Goal: Task Accomplishment & Management: Complete application form

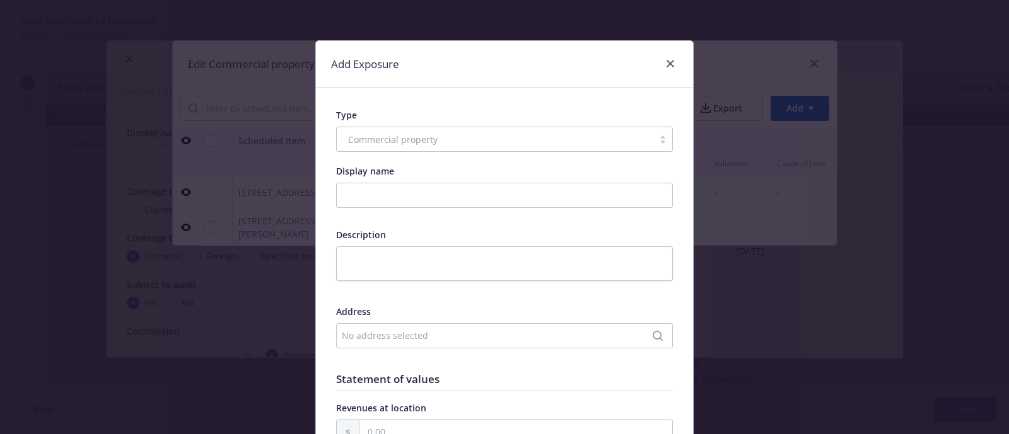
scroll to position [4157, 0]
type textarea "x"
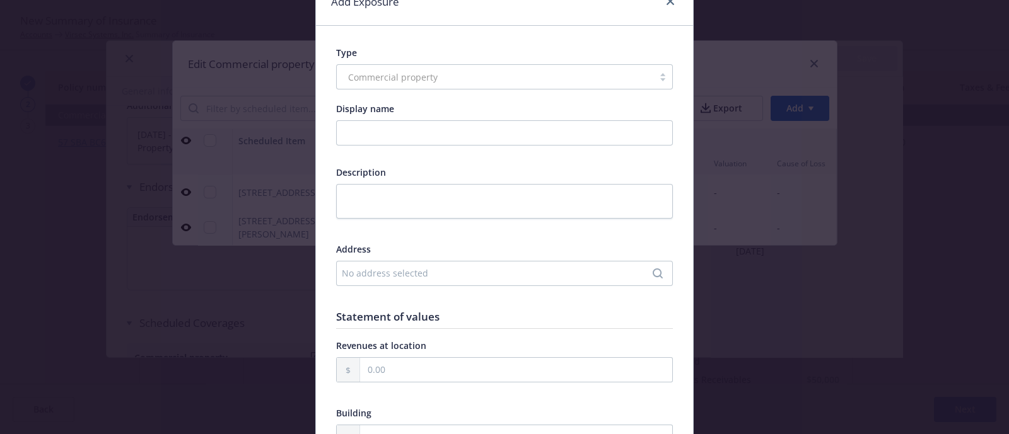
click at [395, 276] on div "No address selected" at bounding box center [498, 273] width 313 height 13
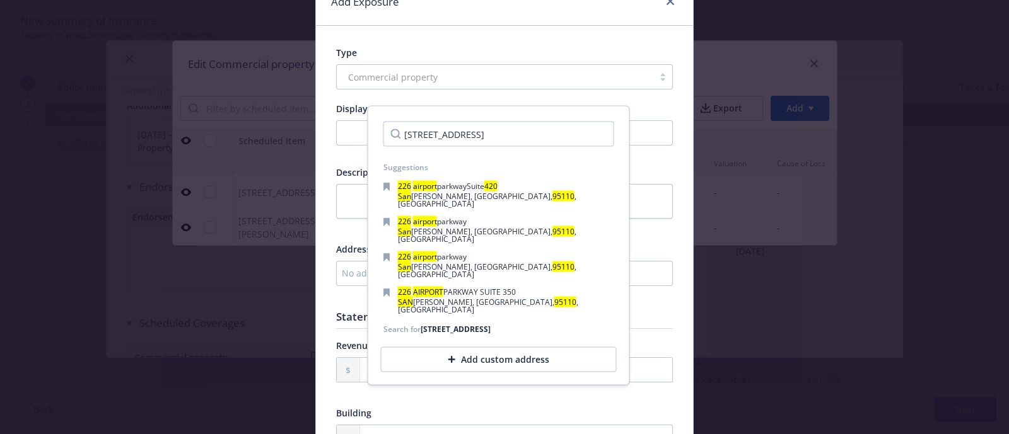
scroll to position [0, 14]
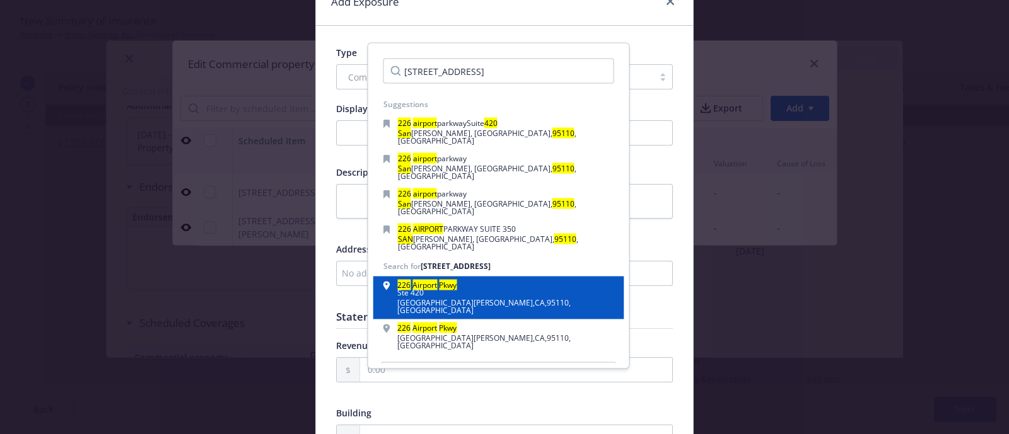
type input "[STREET_ADDRESS]"
click at [514, 277] on div "[STREET_ADDRESS]" at bounding box center [498, 298] width 251 height 43
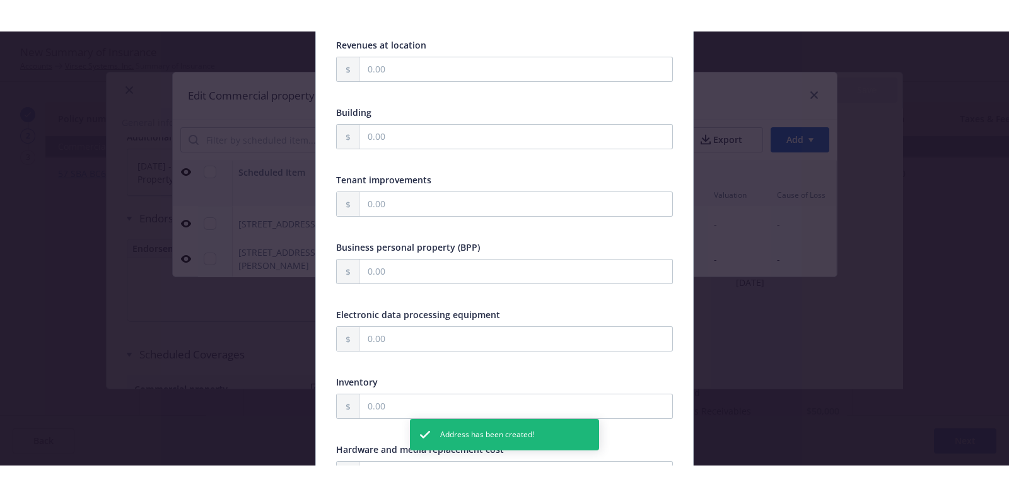
scroll to position [395, 0]
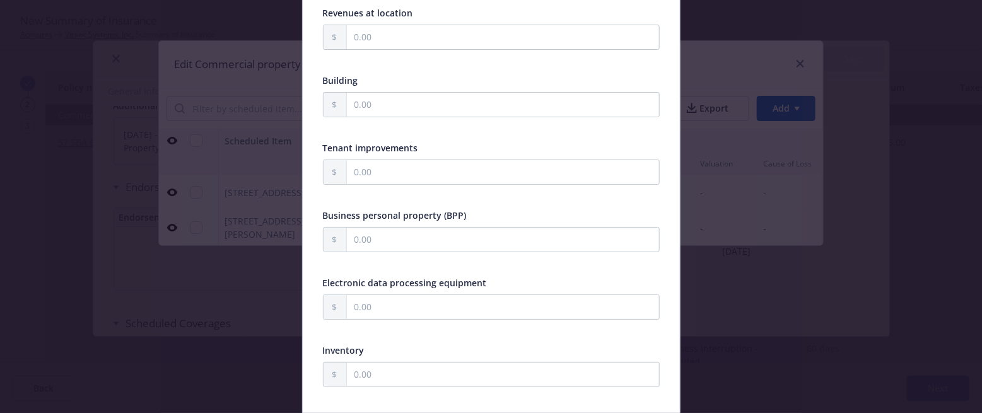
type textarea "x"
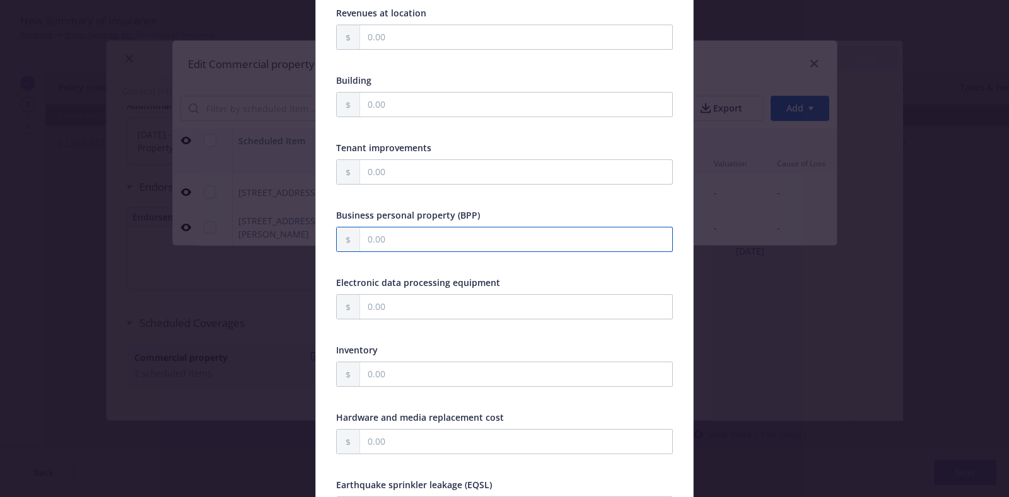
click at [413, 235] on input "text" at bounding box center [516, 240] width 312 height 24
type input "37,064.00"
click at [409, 264] on div at bounding box center [504, 262] width 337 height 11
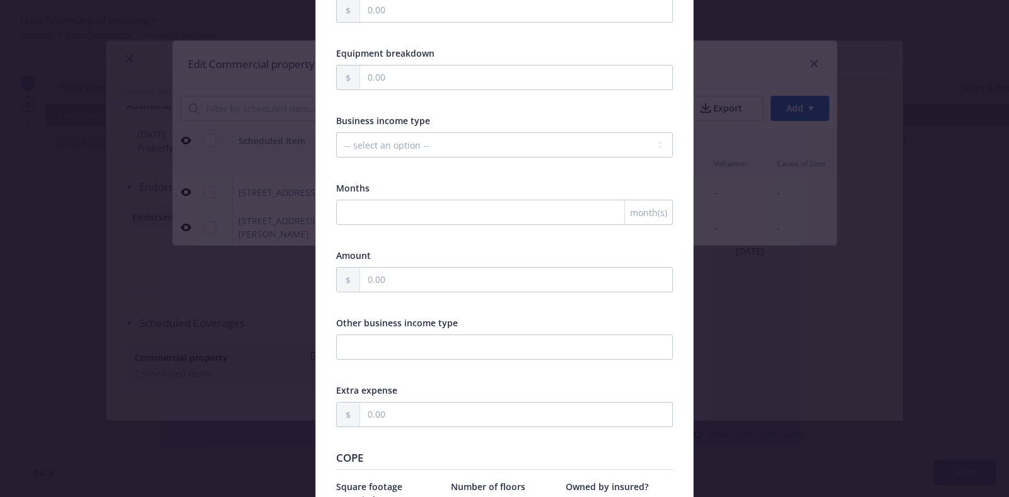
scroll to position [1128, 0]
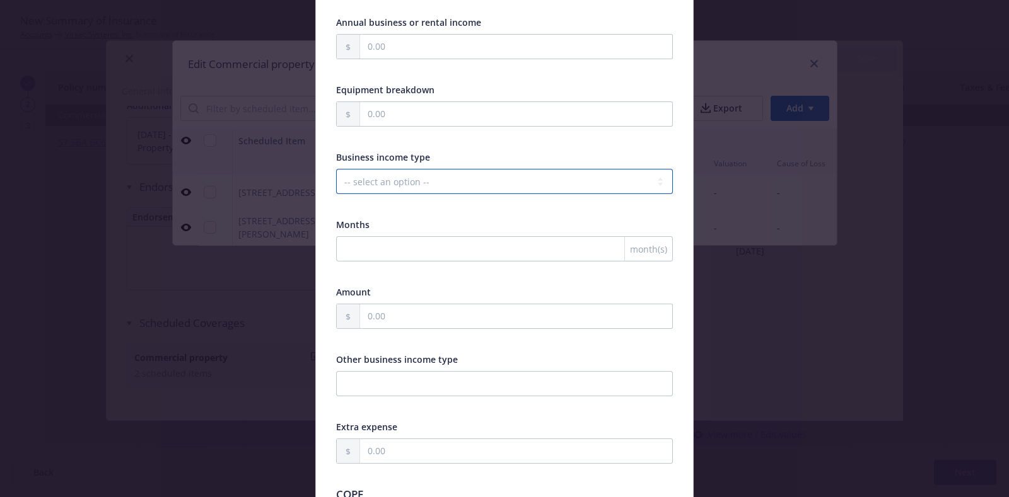
click at [422, 187] on select "-- select an option -- Months actual loss sustained Amount (USD) Other" at bounding box center [504, 181] width 337 height 25
select select "MONTHS_ACTUAL_LOSS_SUSTAINED"
click at [336, 169] on select "-- select an option -- Months actual loss sustained Amount (USD) Other" at bounding box center [504, 181] width 337 height 25
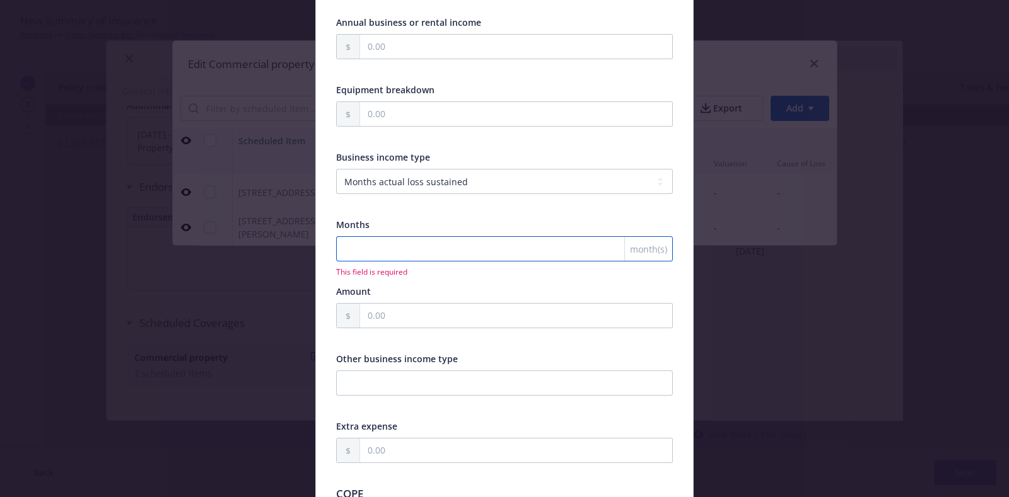
click at [411, 237] on input "number" at bounding box center [504, 248] width 337 height 25
type input "12"
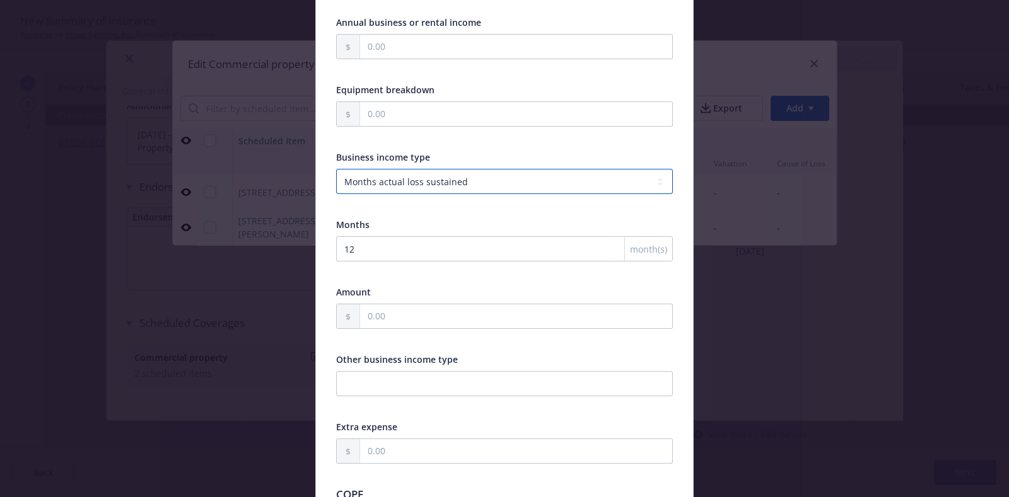
click at [548, 185] on select "-- select an option -- Months actual loss sustained Amount (USD) Other" at bounding box center [504, 181] width 337 height 25
select select "AMOUNT"
click at [336, 169] on select "-- select an option -- Months actual loss sustained Amount (USD) Other" at bounding box center [504, 181] width 337 height 25
click at [410, 305] on input "text" at bounding box center [516, 317] width 312 height 24
type input "2.00"
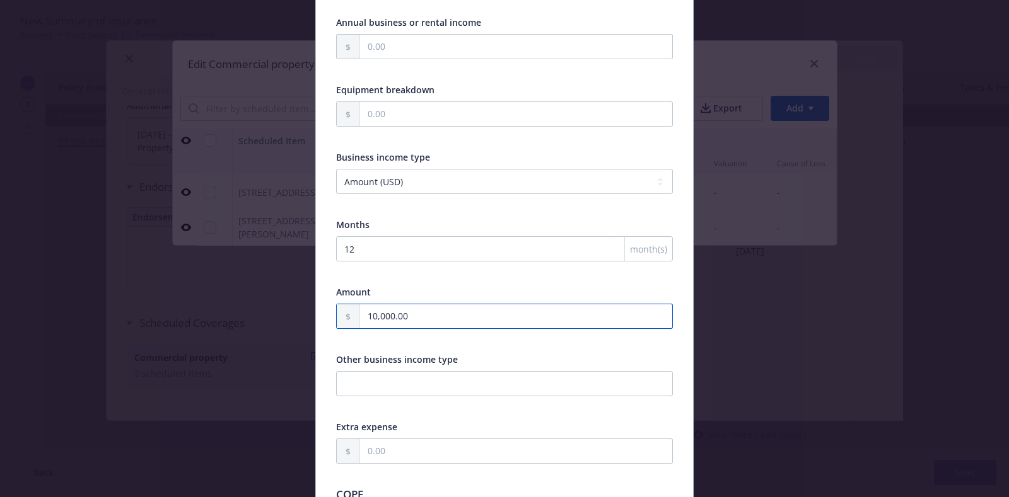
type input "10,000.00"
click at [416, 267] on div at bounding box center [504, 272] width 337 height 11
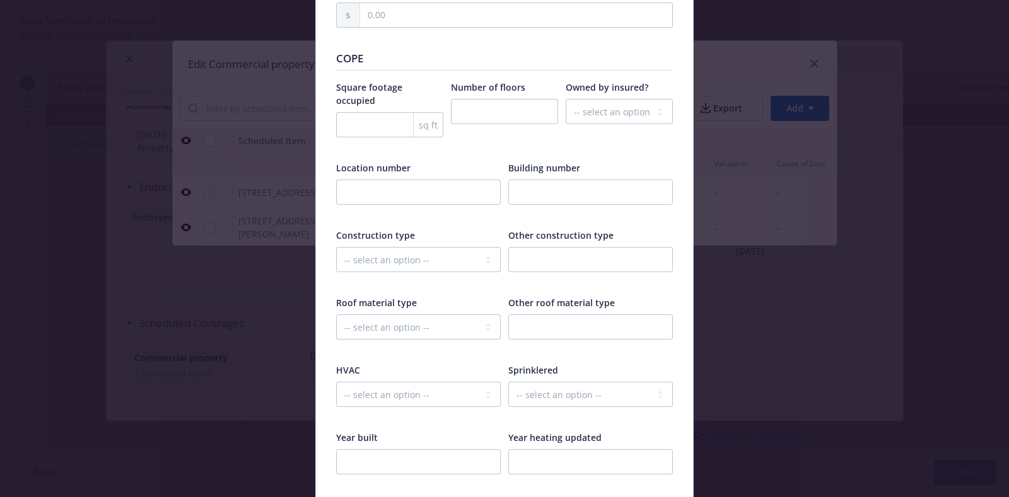
scroll to position [1566, 0]
click at [416, 245] on select "-- select an option -- Fire Resistive (Masonry reinforced by structural Steel l…" at bounding box center [418, 257] width 165 height 25
select select "NON_COMBUSTIBLE"
click at [336, 245] on select "-- select an option -- Fire Resistive (Masonry reinforced by structural Steel l…" at bounding box center [418, 257] width 165 height 25
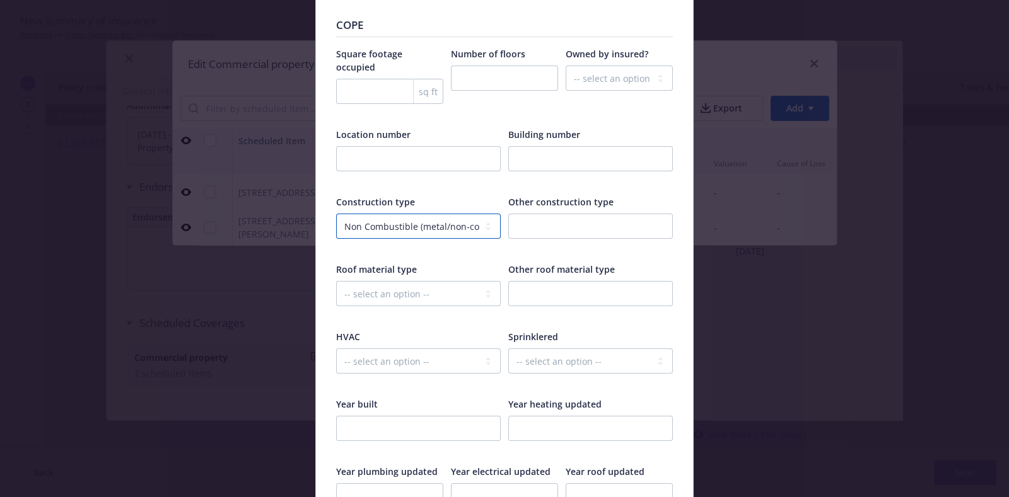
scroll to position [1604, 0]
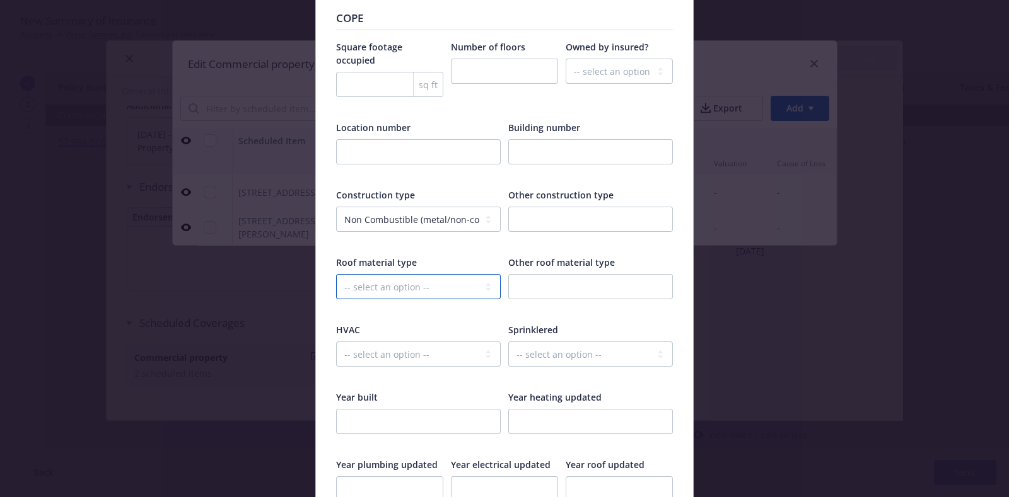
click at [451, 274] on select "-- select an option -- Asphalt Built-Up Clay/Stone Green Metal Modified Bitumen…" at bounding box center [418, 286] width 165 height 25
click at [450, 231] on div "Construction type -- select an option -- Fire Resistive (Masonry reinforced by …" at bounding box center [504, 252] width 337 height 127
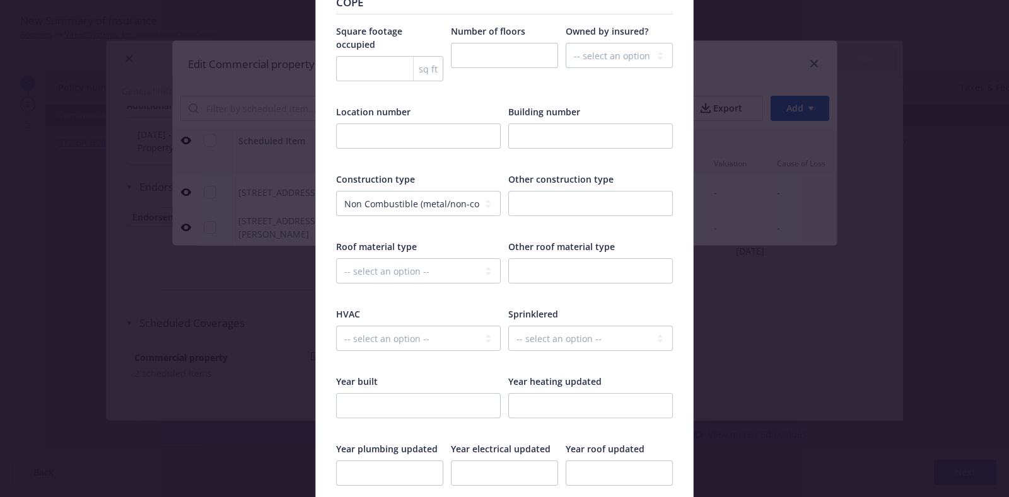
scroll to position [1702, 0]
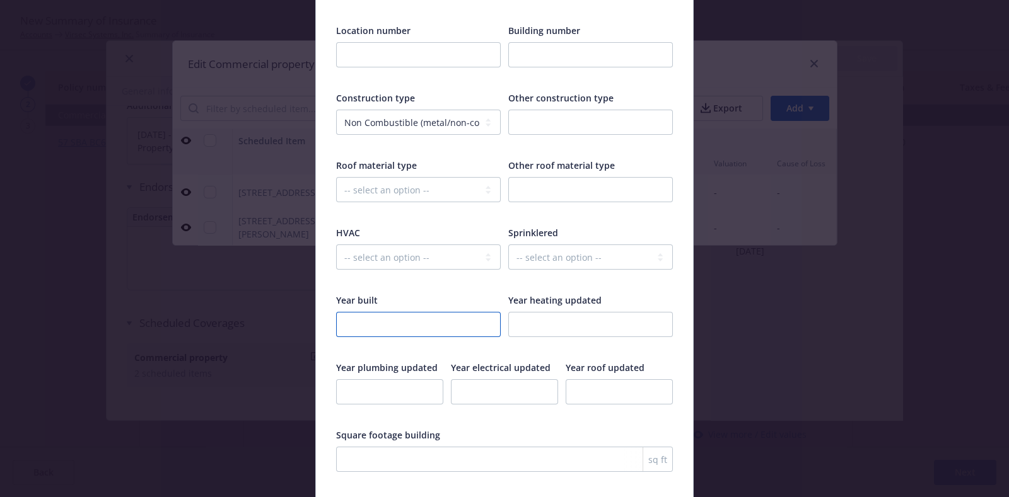
click at [444, 312] on input "number" at bounding box center [418, 324] width 165 height 25
type input "1982"
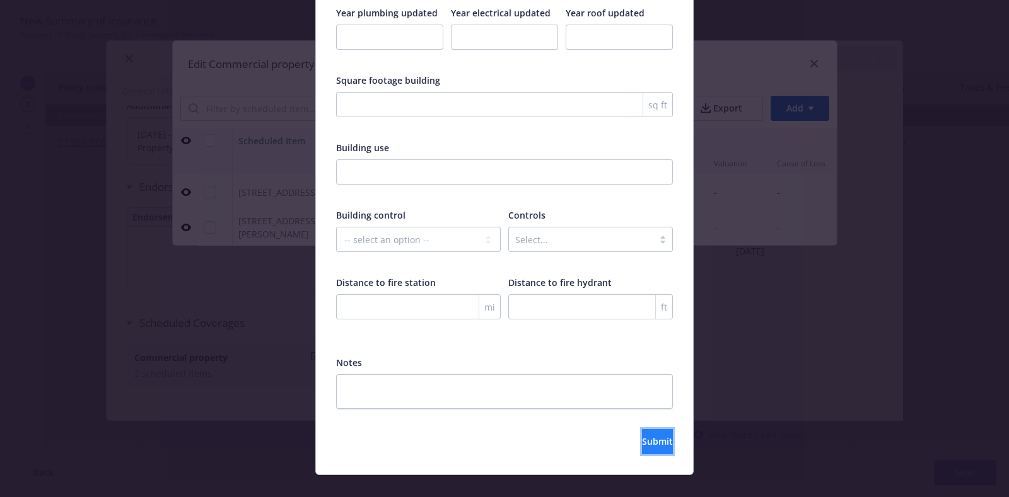
click at [642, 434] on span "Submit" at bounding box center [657, 442] width 31 height 12
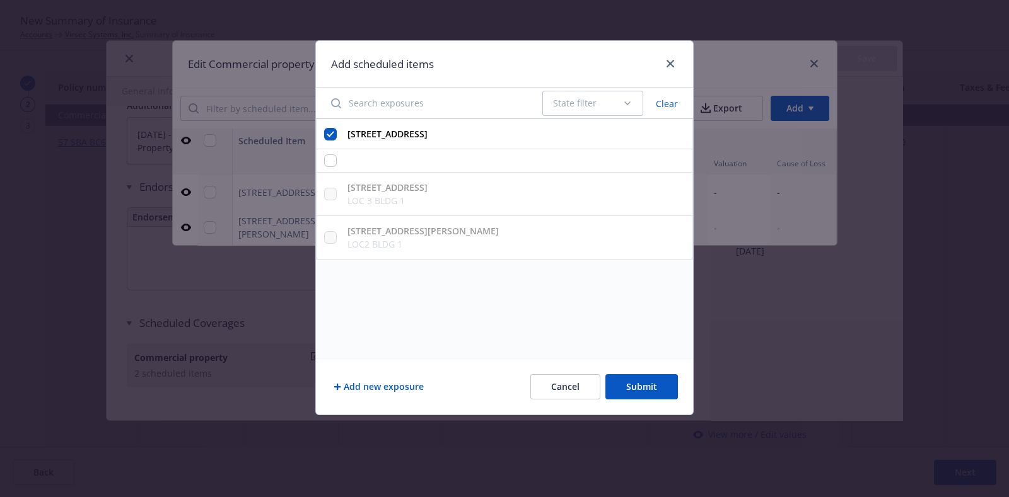
click at [647, 380] on button "Submit" at bounding box center [641, 386] width 73 height 25
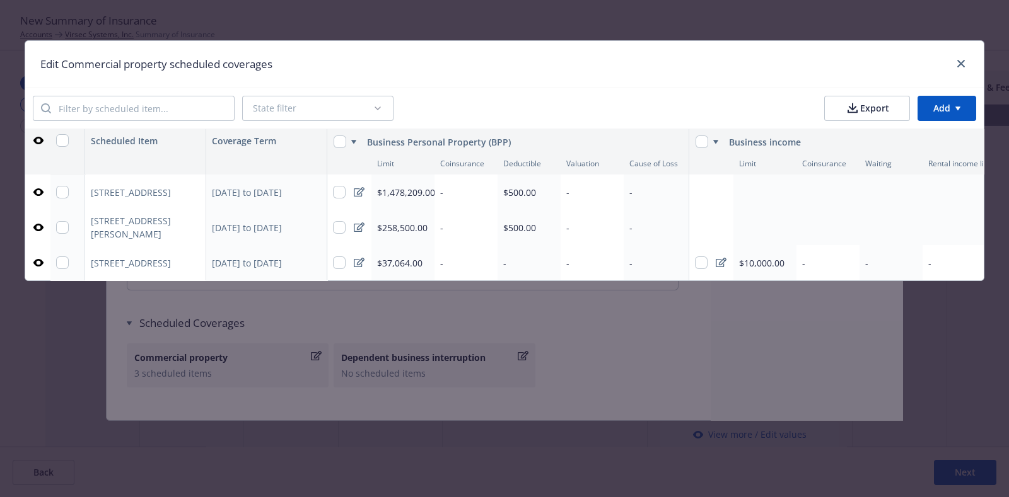
type textarea "x"
click at [518, 266] on div "-" at bounding box center [528, 262] width 63 height 35
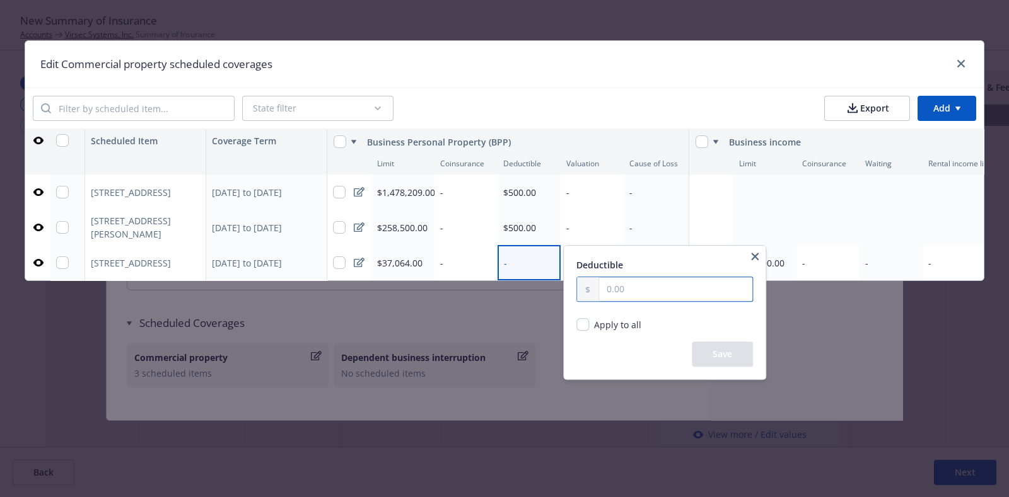
click at [633, 279] on input "text" at bounding box center [675, 289] width 153 height 24
type input "500.00"
click at [715, 345] on button "Save" at bounding box center [722, 354] width 61 height 25
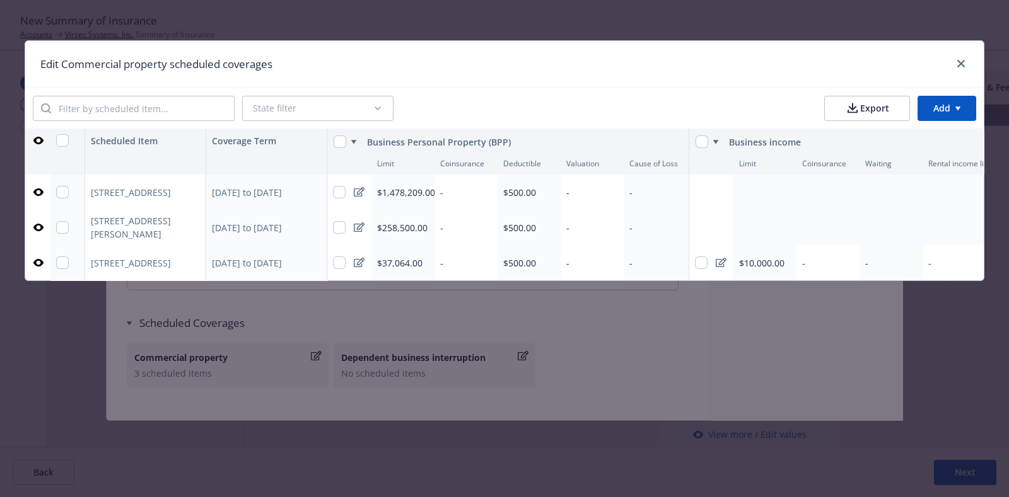
type textarea "x"
click at [68, 196] on input "checkbox" at bounding box center [62, 192] width 13 height 13
checkbox input "true"
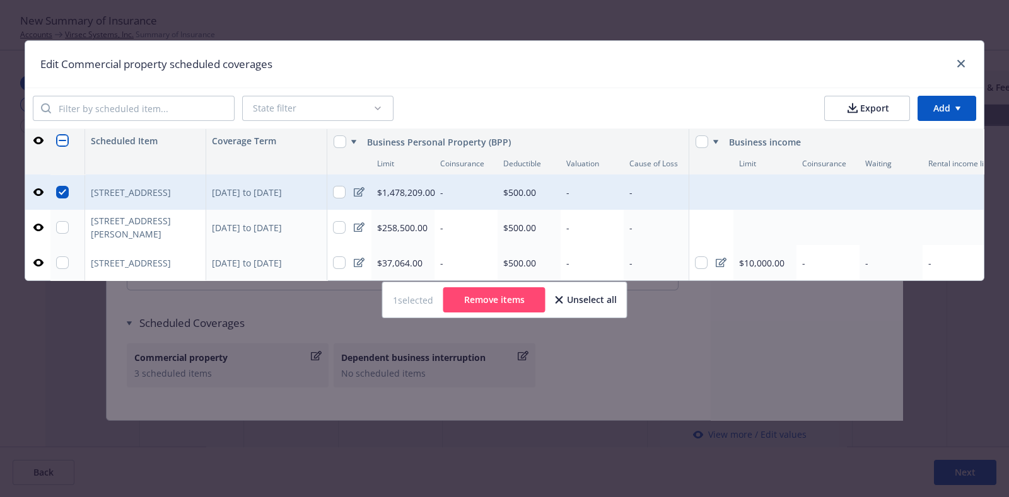
click at [501, 309] on button "Remove items" at bounding box center [494, 299] width 102 height 25
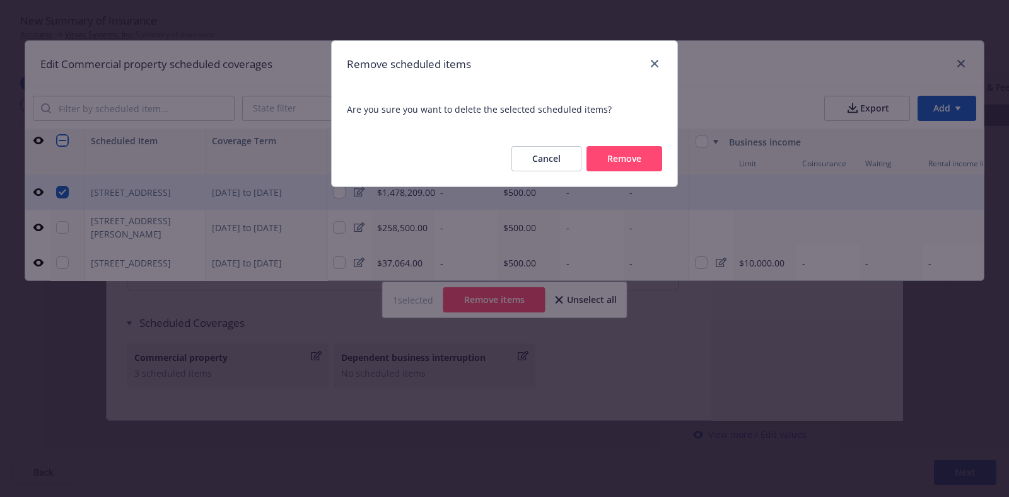
click at [592, 171] on button "Remove" at bounding box center [624, 158] width 76 height 25
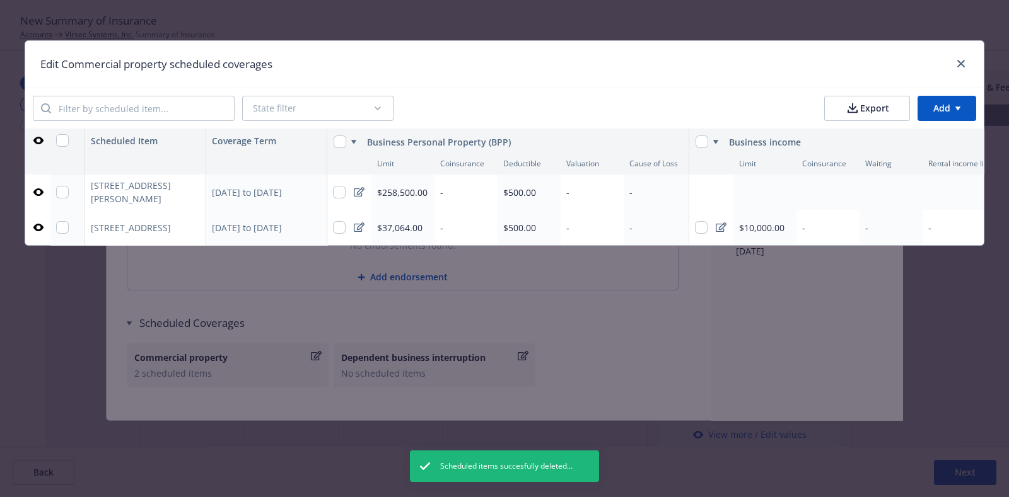
click at [359, 192] on icon at bounding box center [359, 192] width 11 height 10
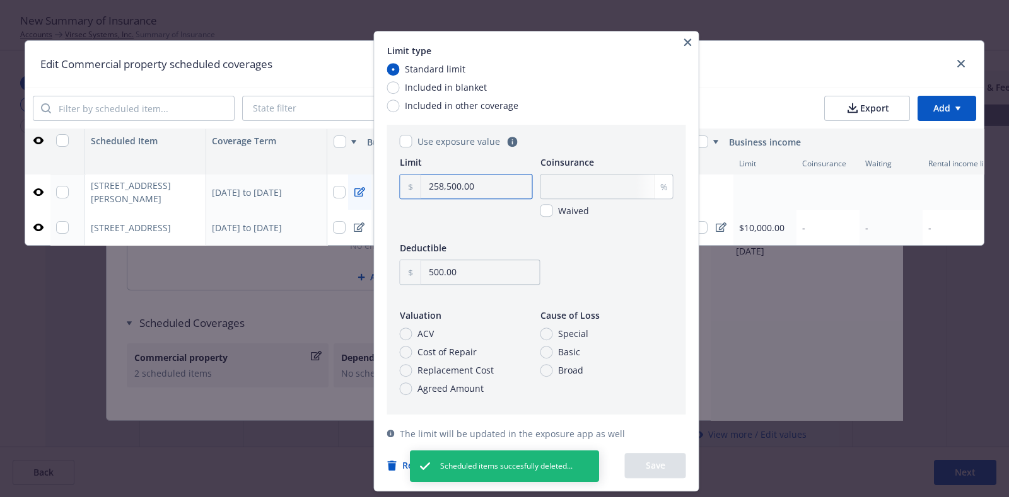
click at [450, 182] on input "258,500.00" at bounding box center [476, 187] width 111 height 24
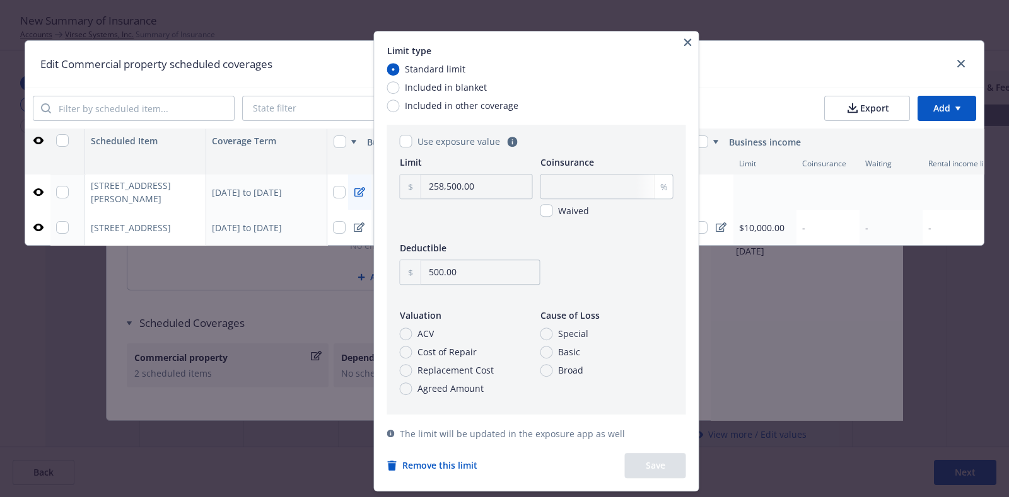
click at [692, 42] on icon "button" at bounding box center [688, 42] width 8 height 8
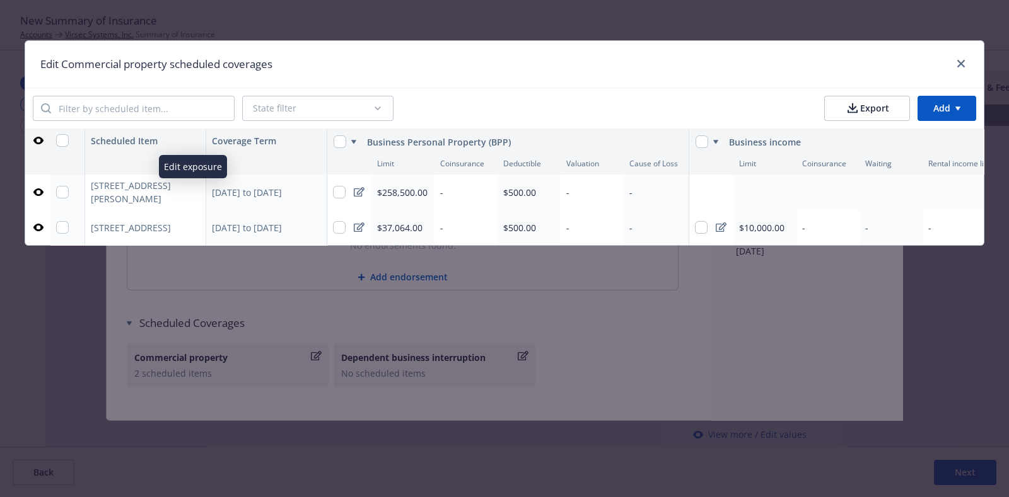
click at [194, 192] on icon "button" at bounding box center [192, 193] width 6 height 6
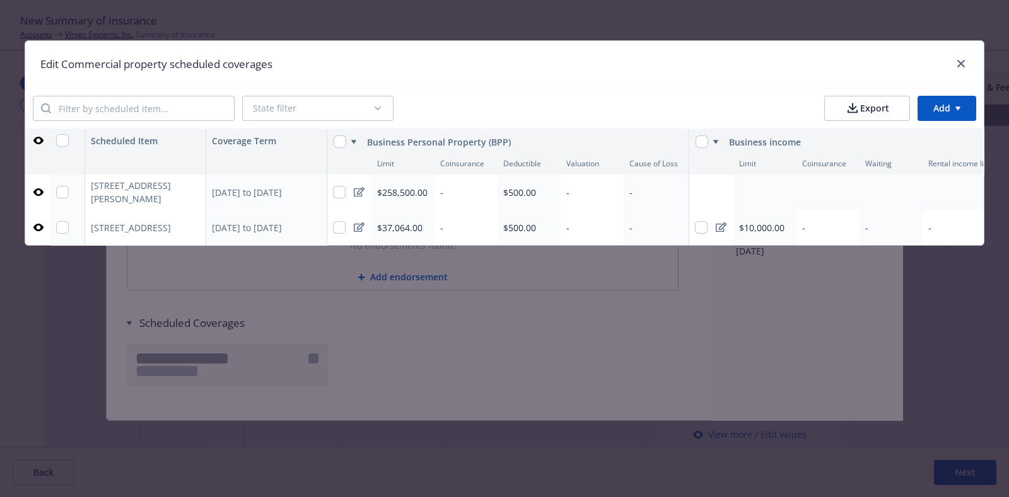
scroll to position [4157, 0]
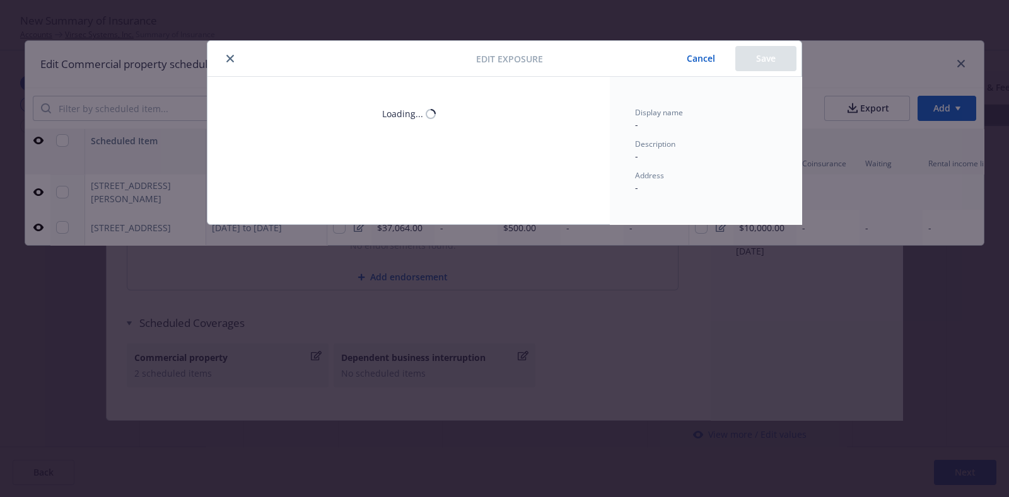
type textarea "x"
select select "MONTHS_ACTUAL_LOSS_SUSTAINED"
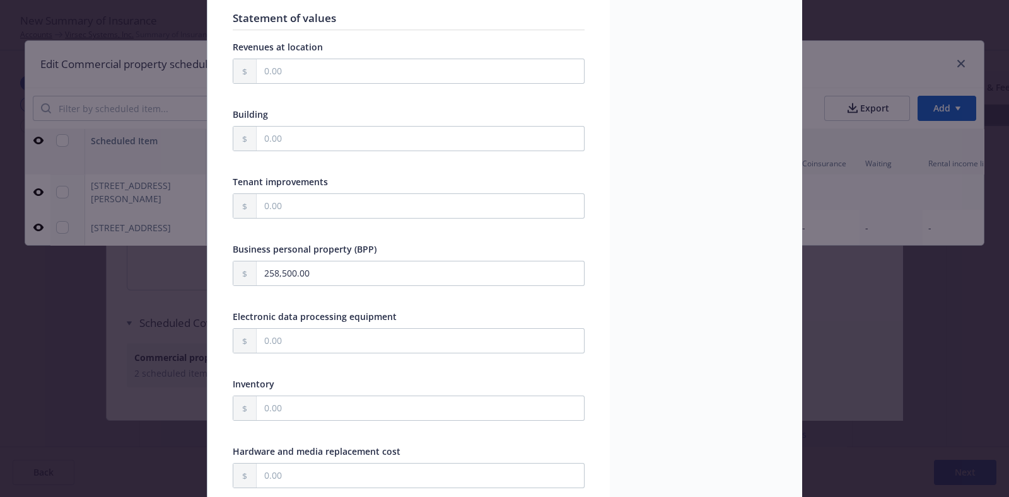
scroll to position [370, 0]
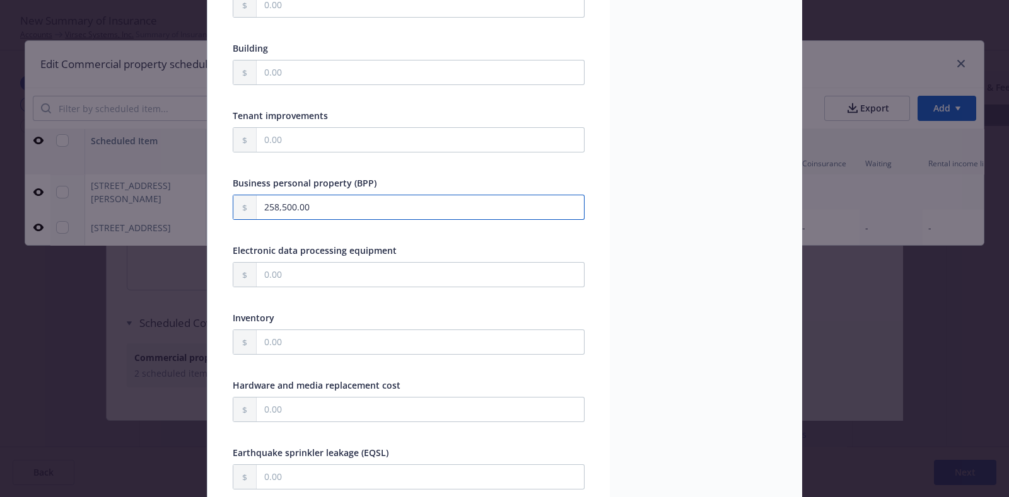
click at [268, 206] on input "258,500.00" at bounding box center [420, 207] width 327 height 24
type textarea "x"
type input "28,500.00"
type textarea "x"
type input "2,500.00"
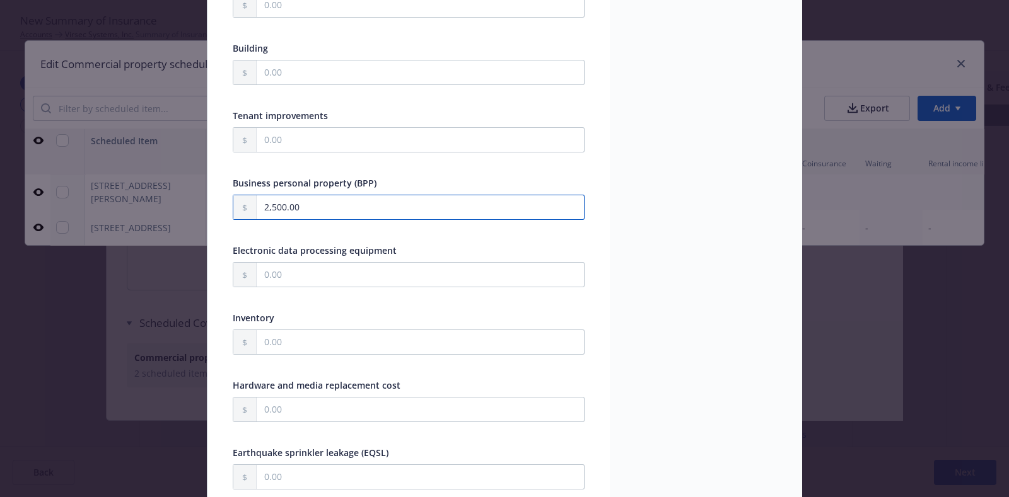
type textarea "x"
type input "28,500.00"
type textarea "x"
type input "283,500.00"
type textarea "x"
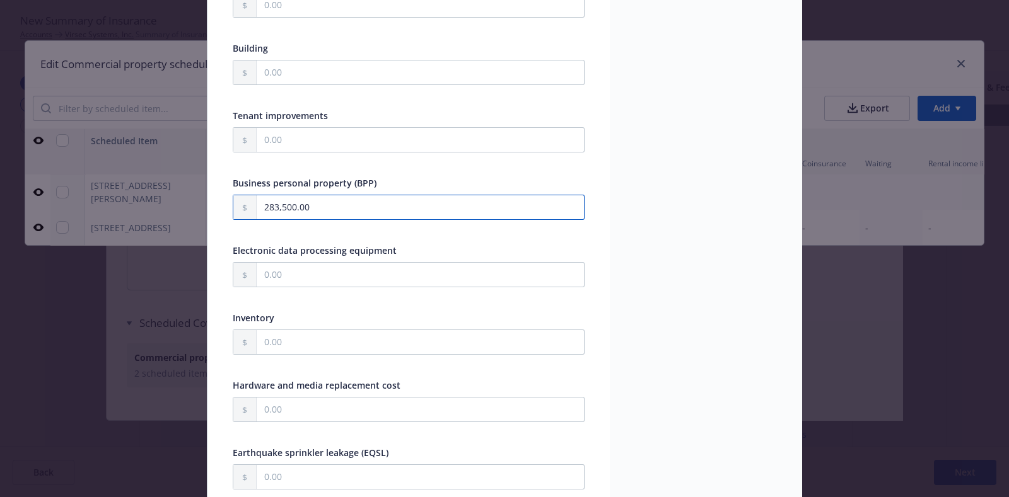
type input "28,350.00"
type textarea "x"
type input "2,835.00"
type textarea "x"
type input "28,352.00"
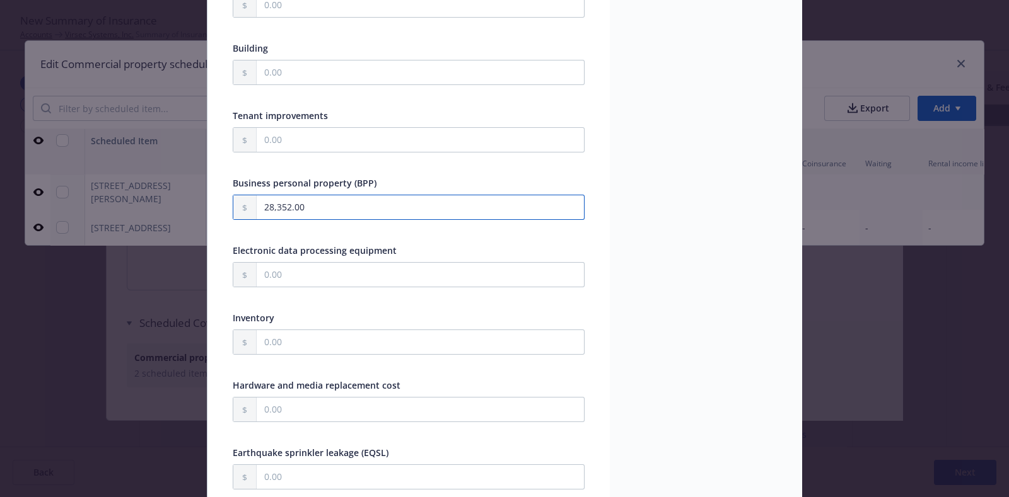
type textarea "x"
type input "283,522.00"
type textarea "x"
type input "2,835,225.00"
type textarea "x"
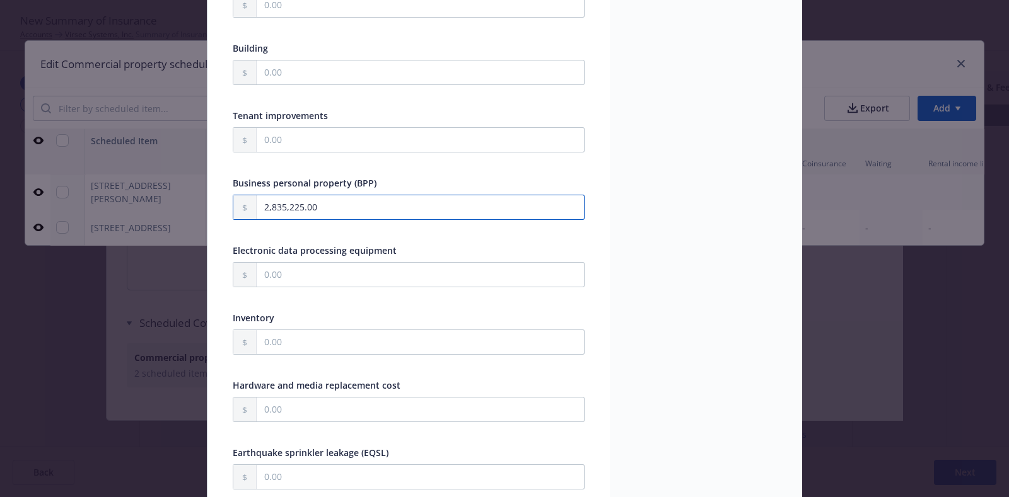
type input "2,835,225.00"
click at [350, 178] on span "Business personal property (BPP)" at bounding box center [305, 183] width 144 height 12
click at [277, 202] on input "2,835,225.00" at bounding box center [420, 207] width 327 height 24
type textarea "x"
type input "283,225.00"
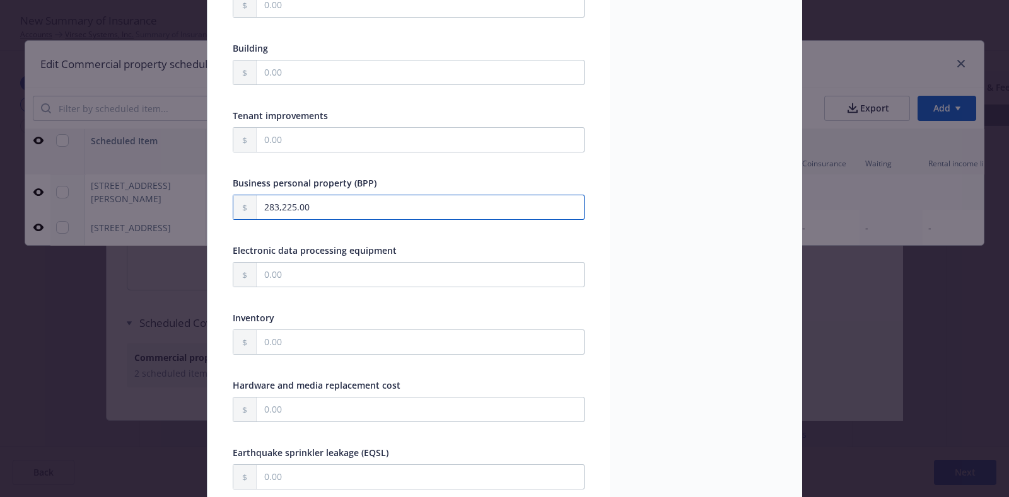
type textarea "x"
type input "283,225.00"
click at [363, 158] on div at bounding box center [409, 163] width 352 height 11
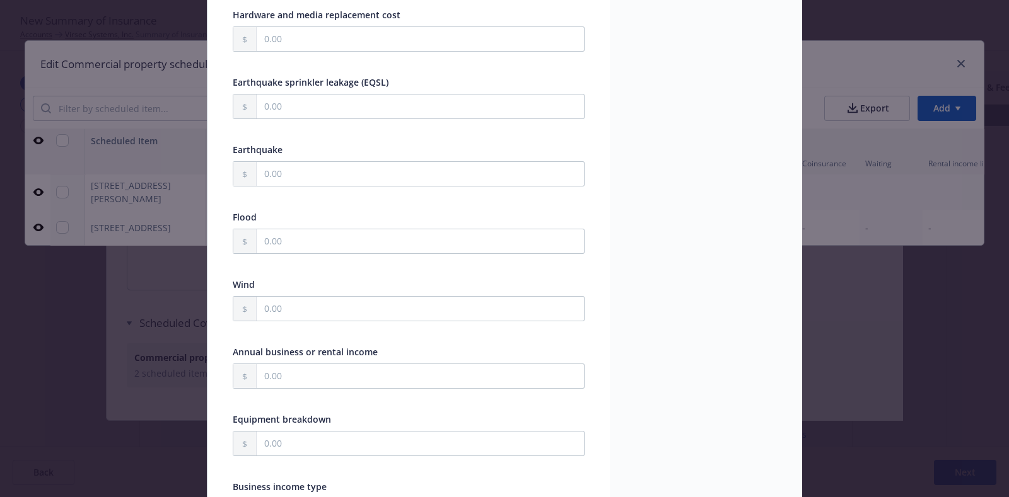
scroll to position [523, 0]
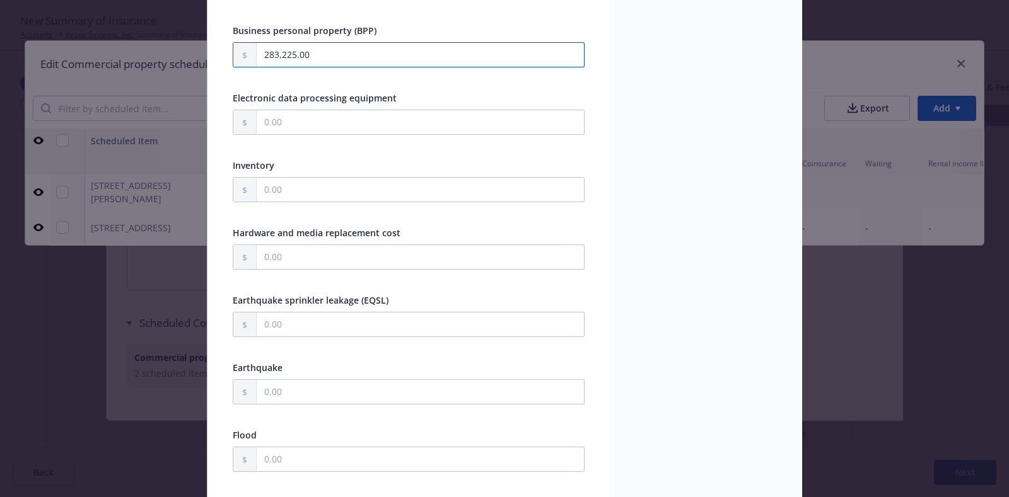
click at [272, 52] on input "283,225.00" at bounding box center [420, 55] width 327 height 24
type textarea "x"
type input "28,225.00"
type textarea "x"
type input "2,225.00"
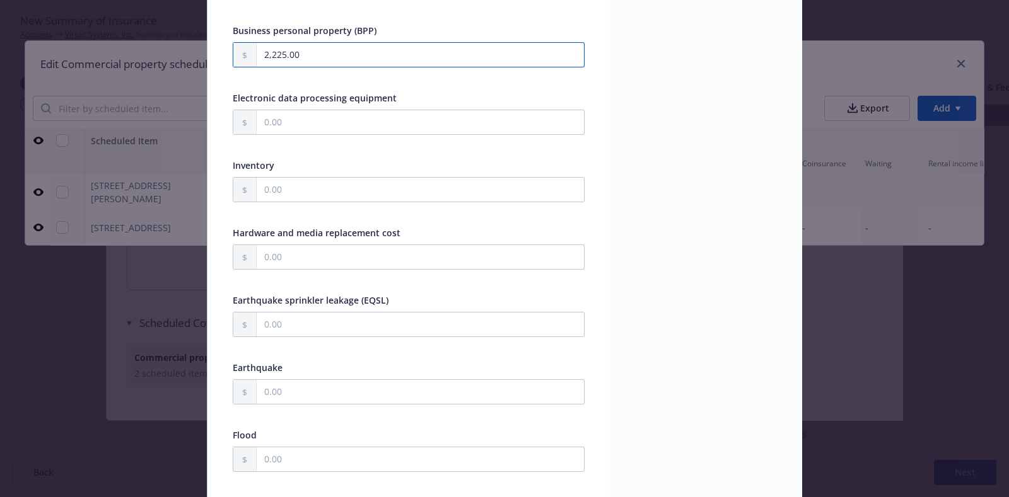
type textarea "x"
type input "225.00"
type textarea "x"
type input "5,225.00"
type textarea "x"
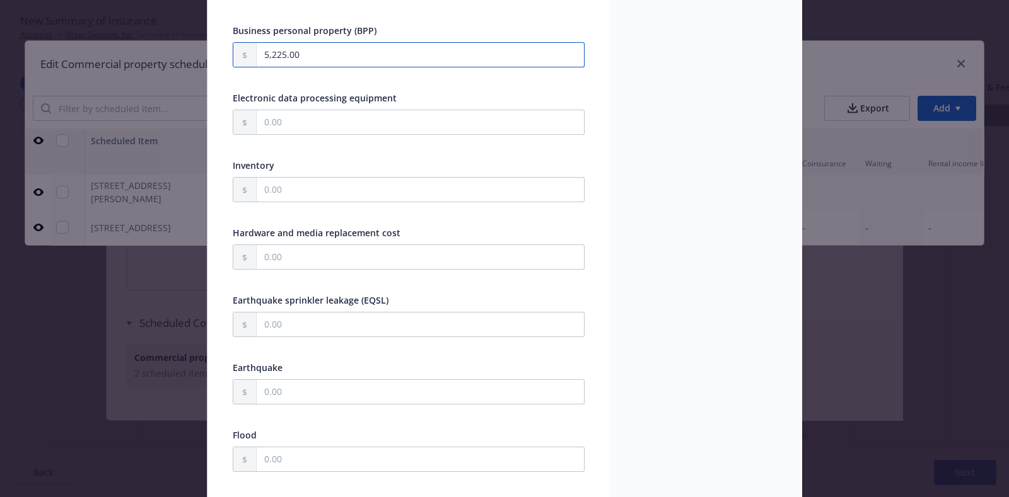
type input "50,225.00"
type textarea "x"
type input "500,225.00"
type textarea "x"
type input "50,025.00"
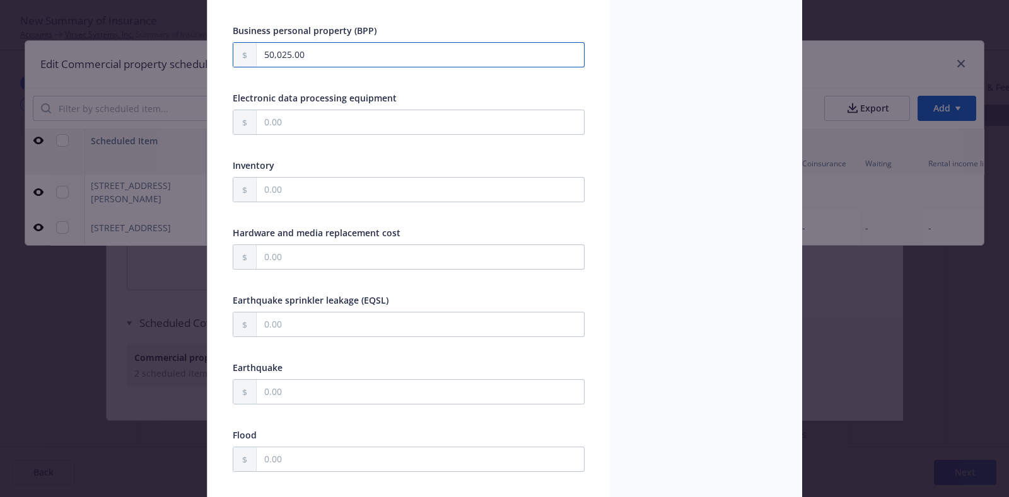
type textarea "x"
type input "5,005.00"
type textarea "x"
type input "500.00"
type textarea "x"
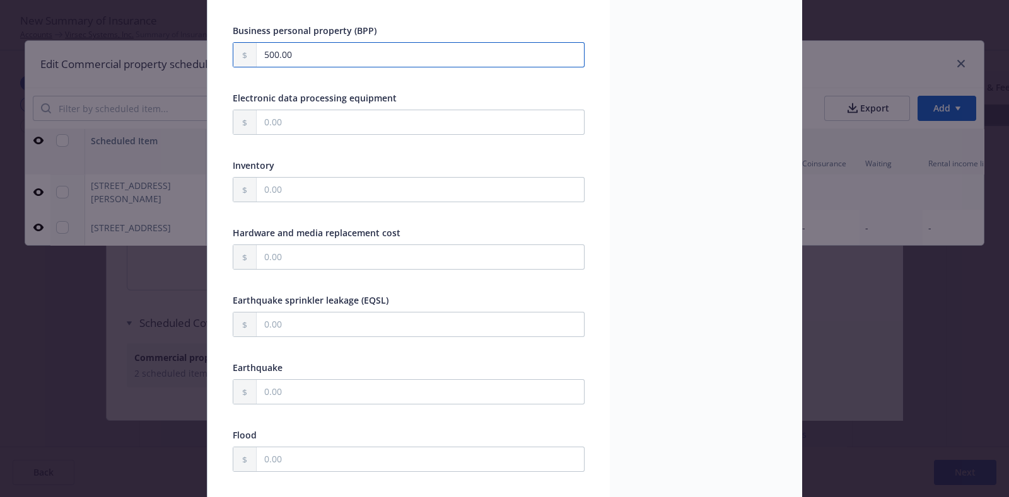
type input "5,000.00"
type textarea "x"
type input "50,000.00"
type textarea "x"
type input "500,000.00"
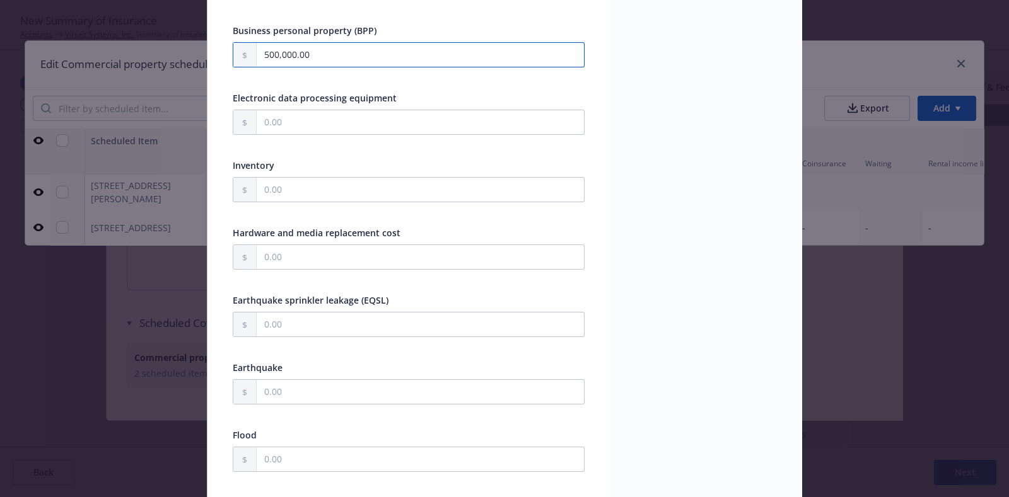
type textarea "x"
type input "500,000.00"
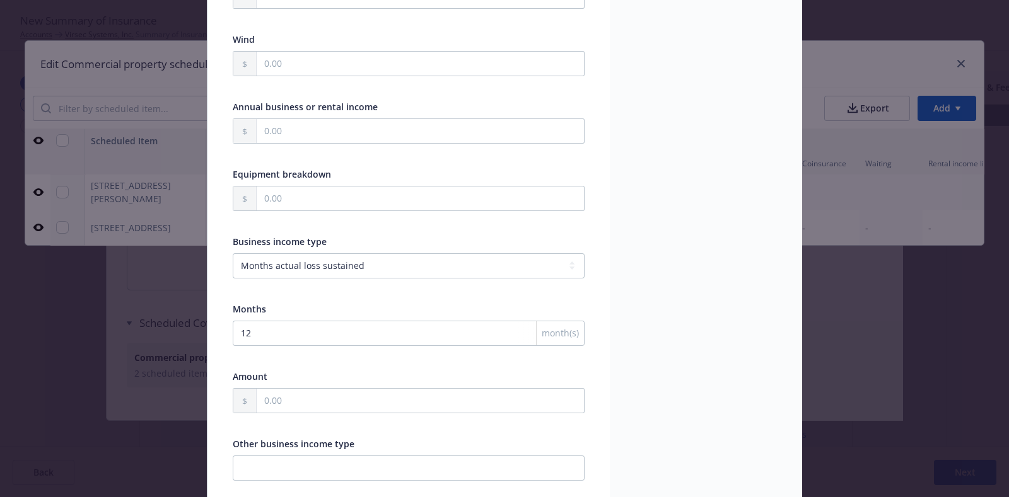
scroll to position [987, 0]
click at [283, 253] on select "-- select an option -- Months actual loss sustained Amount (USD) Other" at bounding box center [409, 264] width 352 height 25
select select "AMOUNT"
click at [233, 252] on select "-- select an option -- Months actual loss sustained Amount (USD) Other" at bounding box center [409, 264] width 352 height 25
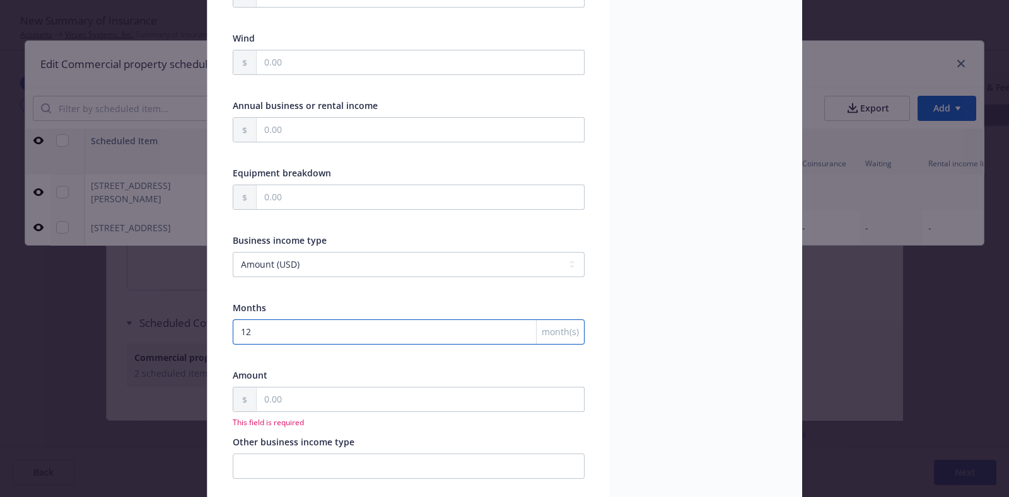
drag, startPoint x: 279, startPoint y: 342, endPoint x: 281, endPoint y: 324, distance: 17.7
click at [281, 324] on div "12 month(s)" at bounding box center [409, 341] width 352 height 42
click at [281, 324] on input "12" at bounding box center [409, 332] width 352 height 25
type textarea "x"
type input "1"
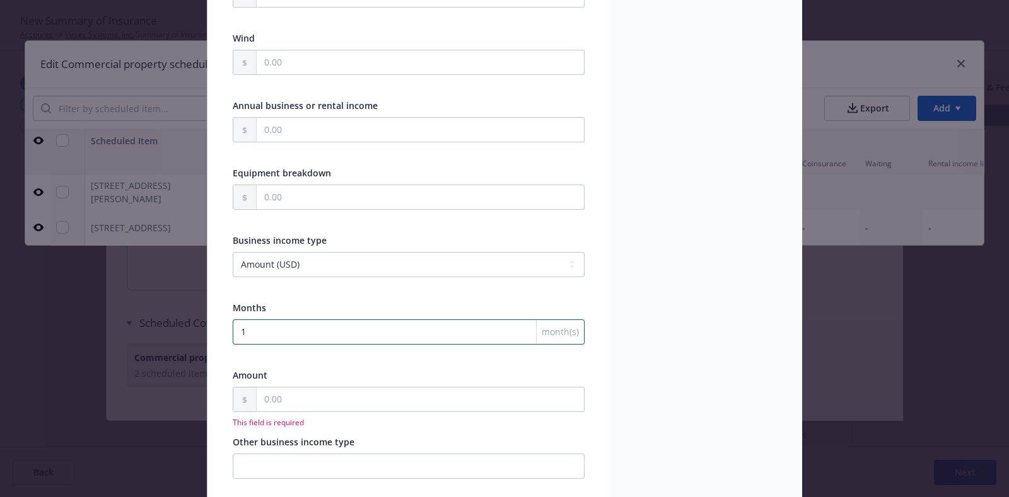
type textarea "x"
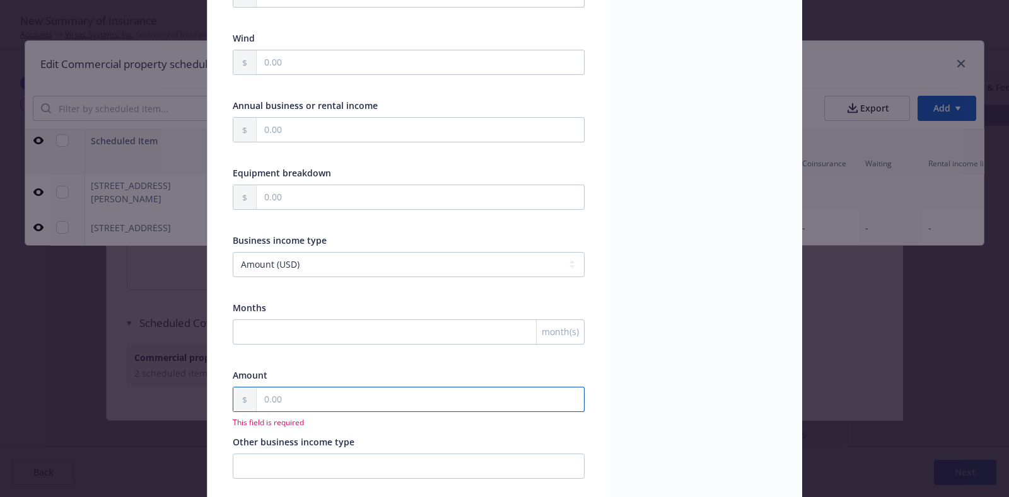
click at [277, 388] on input "text" at bounding box center [420, 400] width 327 height 24
type textarea "x"
type input "1.00"
type textarea "x"
type input "10.00"
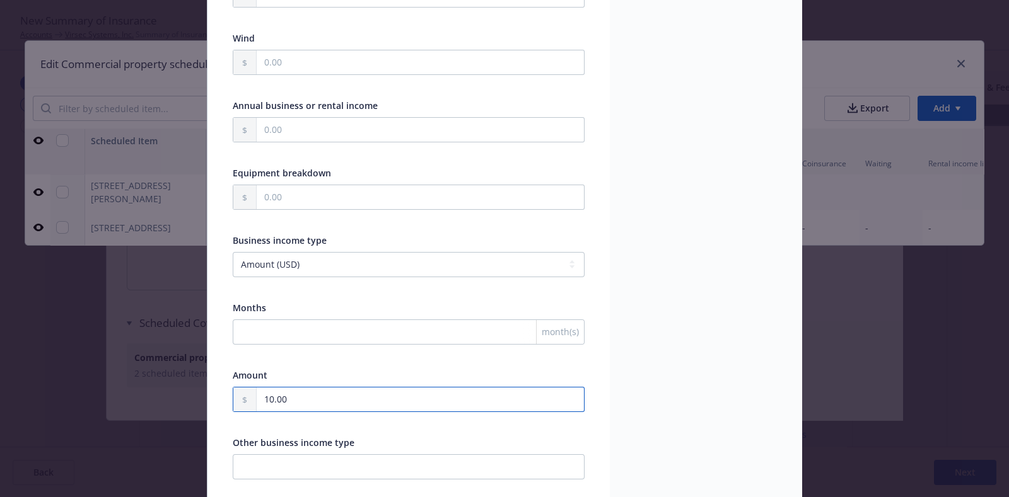
type textarea "x"
type input "100.00"
type textarea "x"
type input "1,000.00"
type textarea "x"
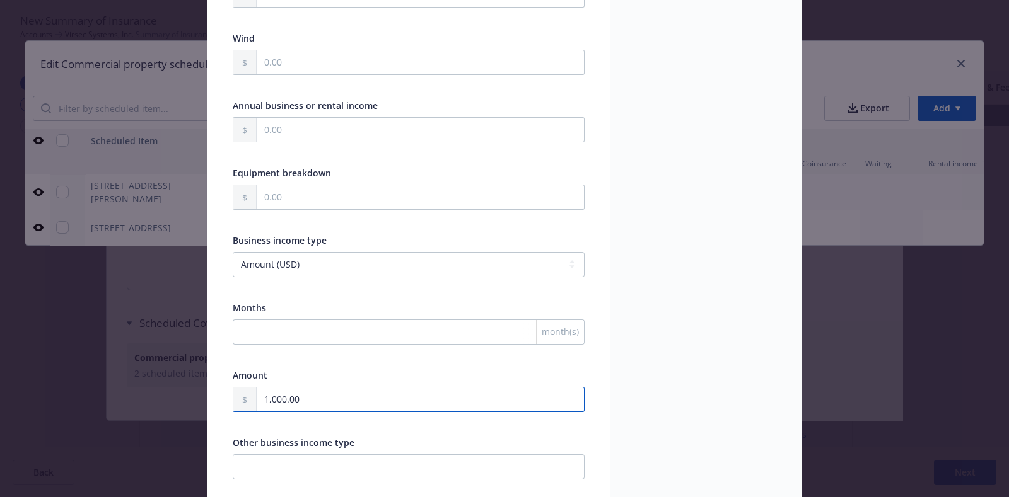
type input "10,000.00"
type textarea "x"
type input "10,000.00"
click at [269, 342] on div "month(s)" at bounding box center [409, 341] width 352 height 42
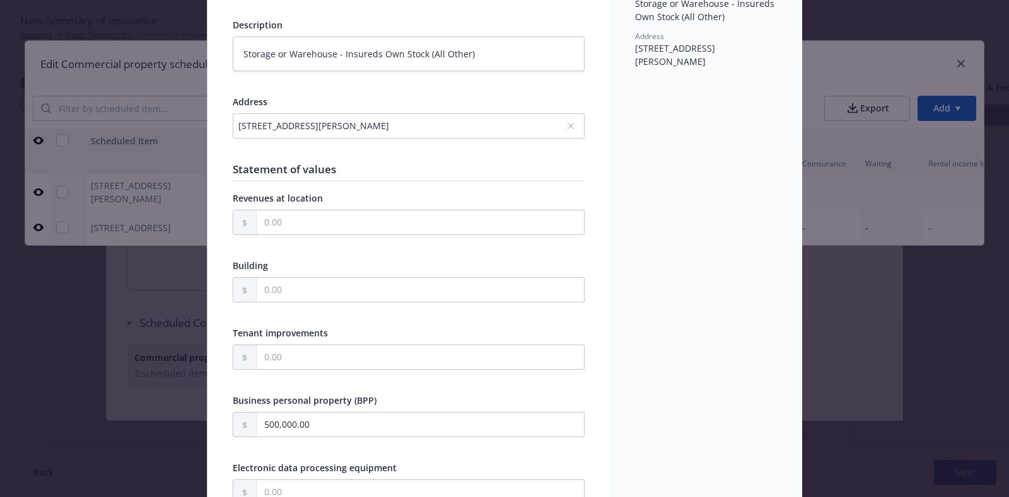
scroll to position [0, 0]
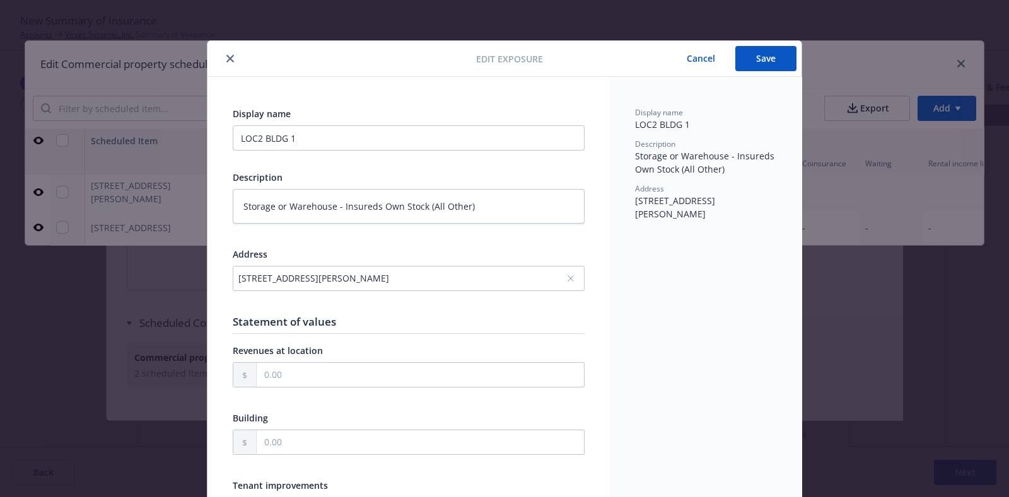
click at [760, 59] on button "Save" at bounding box center [765, 58] width 61 height 25
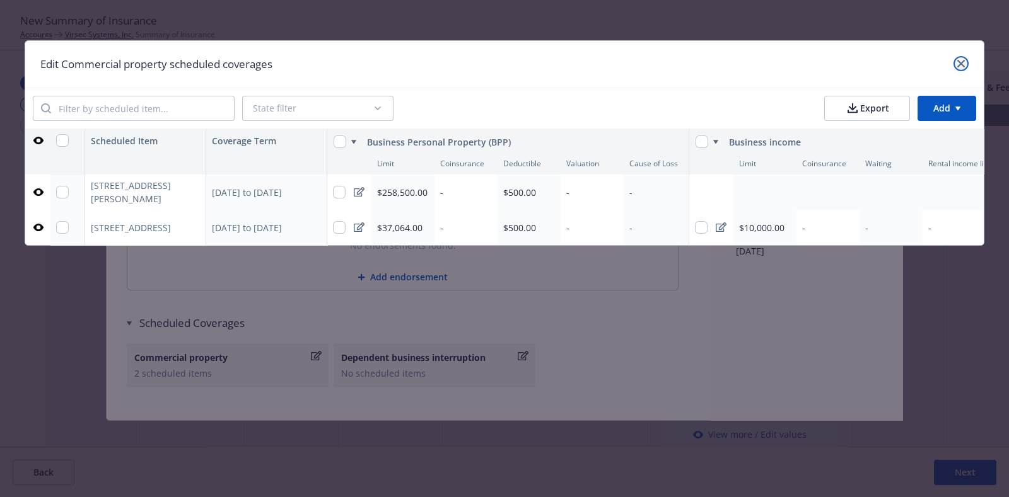
click at [961, 60] on icon "close" at bounding box center [961, 64] width 8 height 8
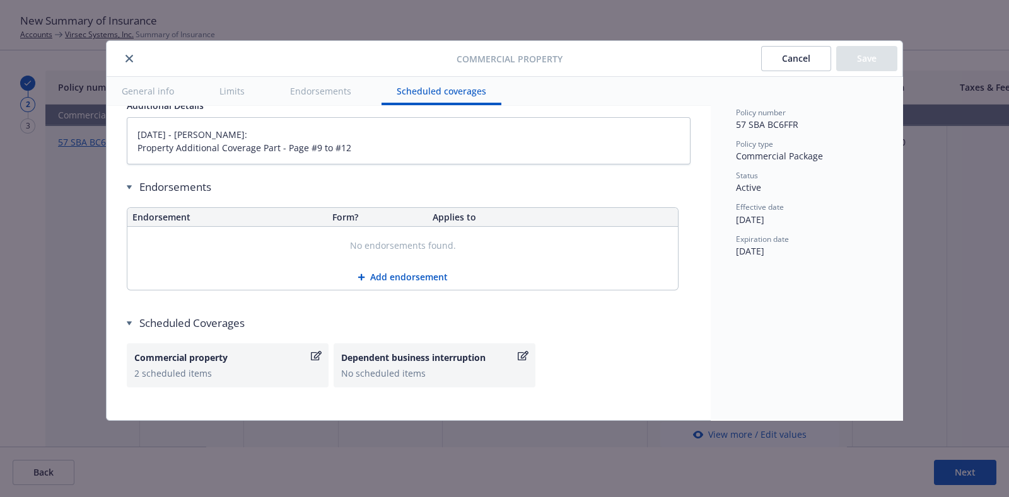
click at [131, 55] on icon "close" at bounding box center [129, 59] width 8 height 8
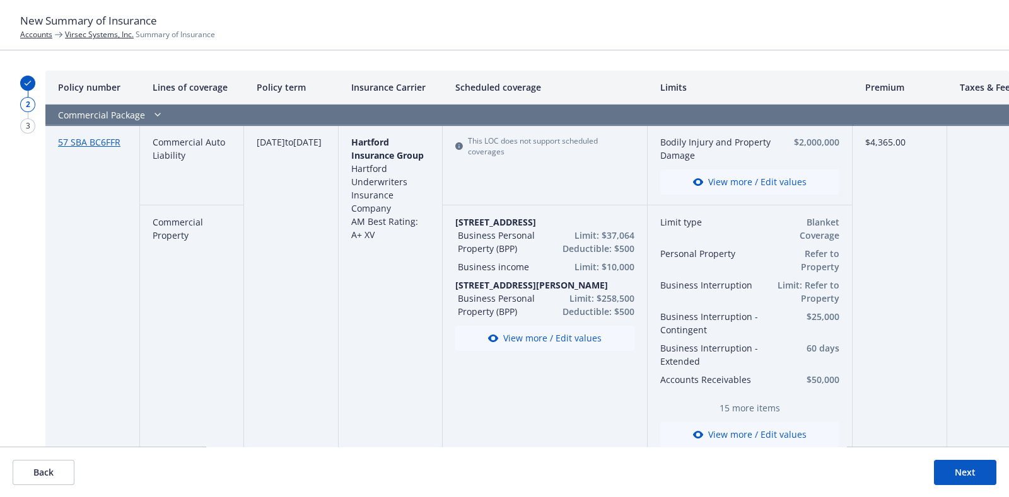
click at [581, 331] on button "View more / Edit values" at bounding box center [544, 338] width 179 height 25
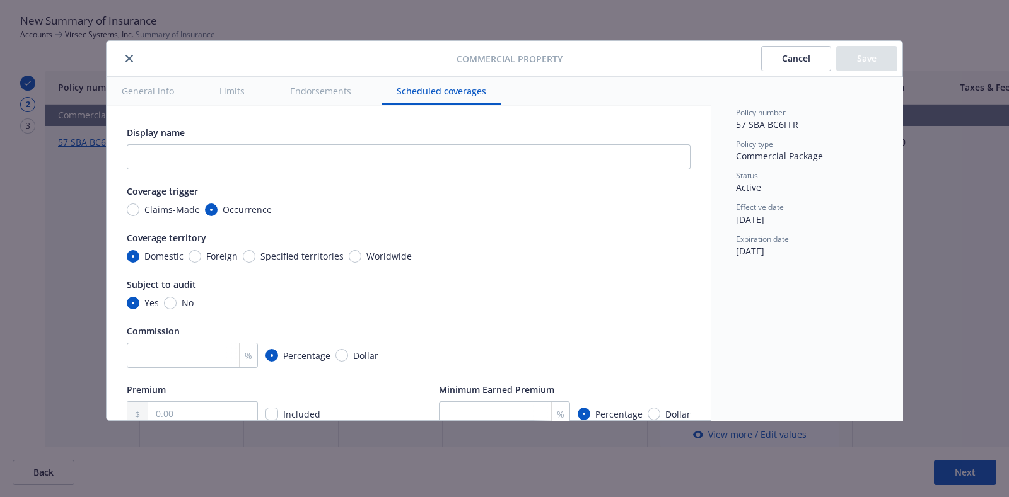
scroll to position [4158, 0]
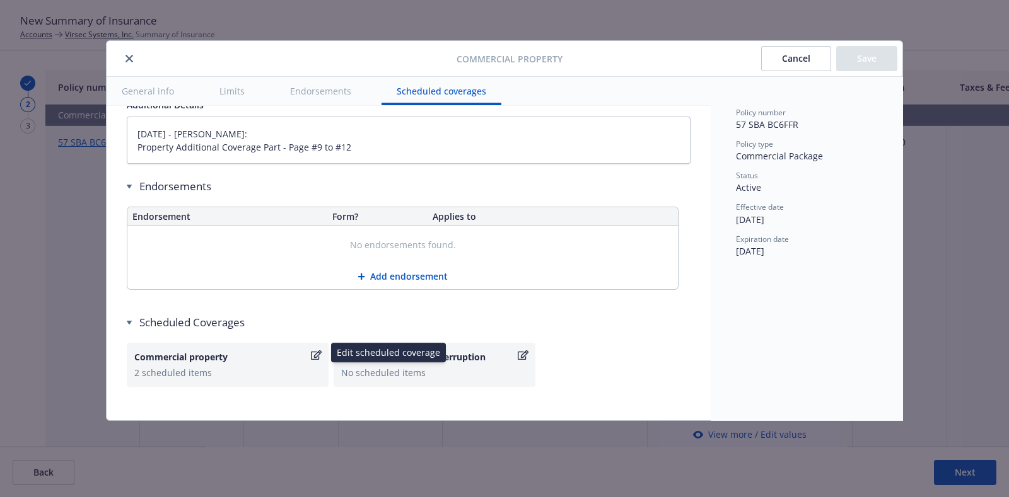
click at [305, 351] on div "Commercial property" at bounding box center [221, 357] width 174 height 13
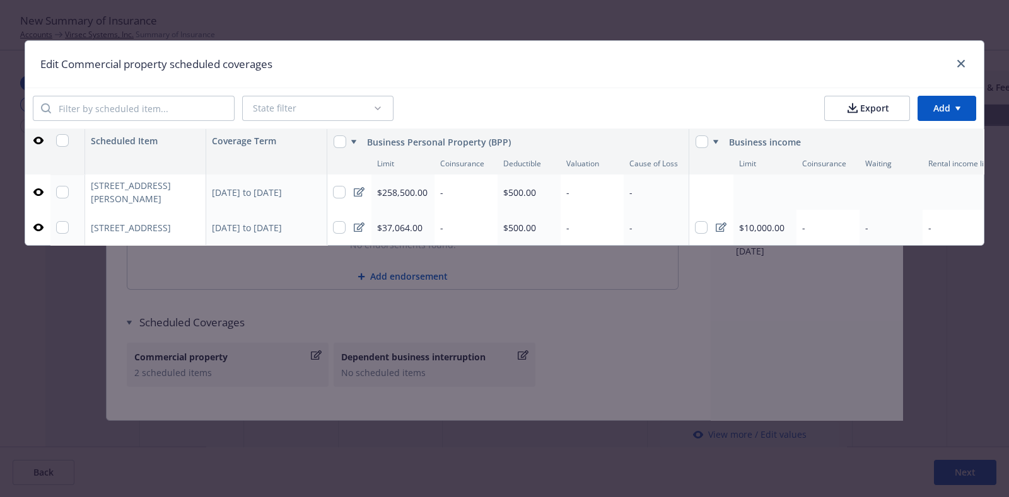
click at [351, 197] on div at bounding box center [359, 192] width 22 height 35
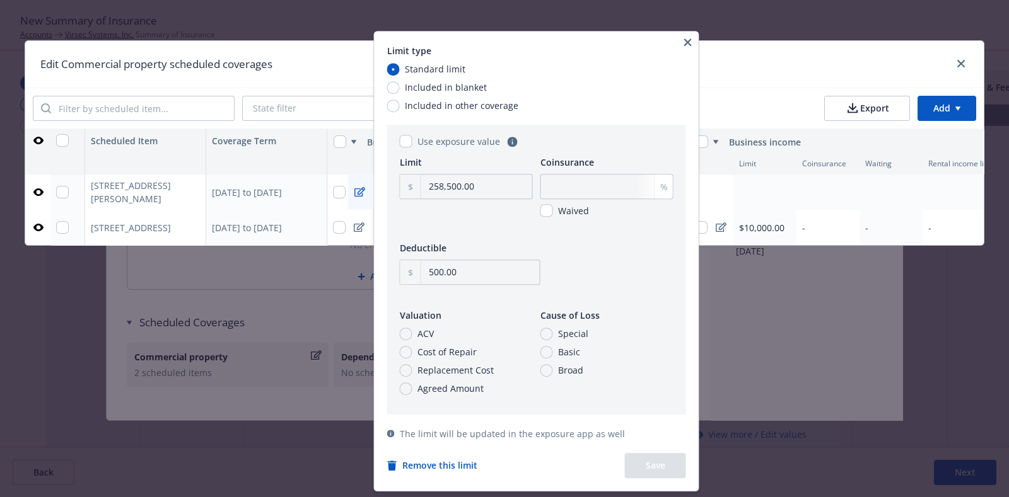
click at [692, 43] on icon "button" at bounding box center [688, 42] width 8 height 8
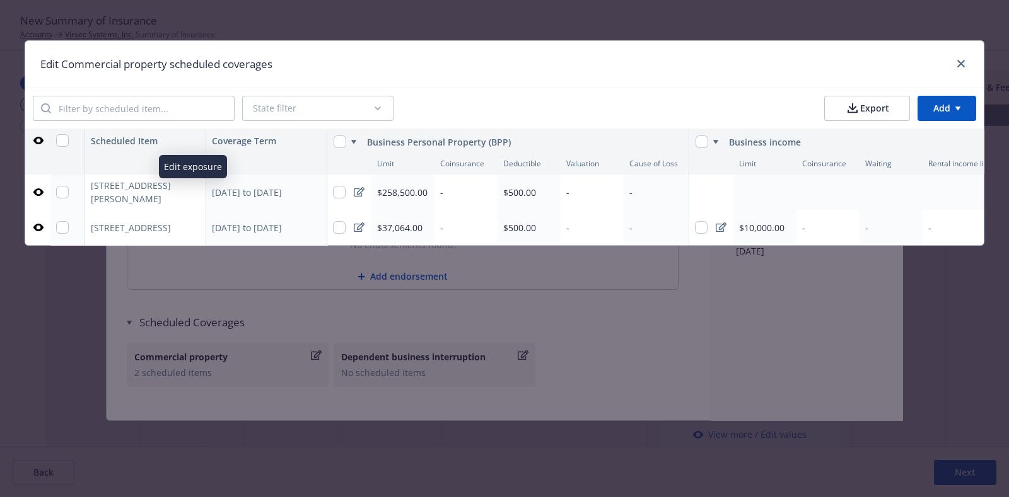
click at [196, 193] on icon "button" at bounding box center [193, 193] width 8 height 8
type textarea "x"
select select "MONTHS_ACTUAL_LOSS_SUSTAINED"
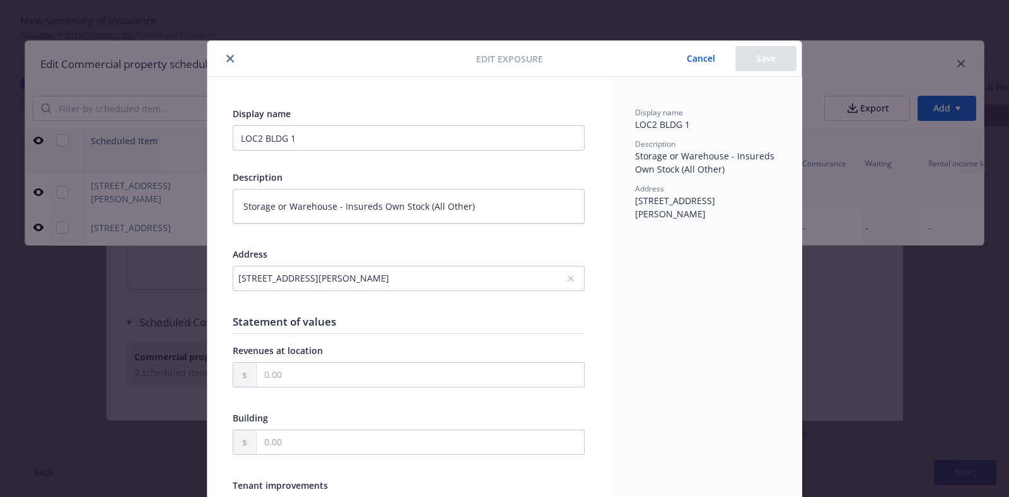
type textarea "x"
type input "500,000.00"
select select "AMOUNT"
type input "10,000.00"
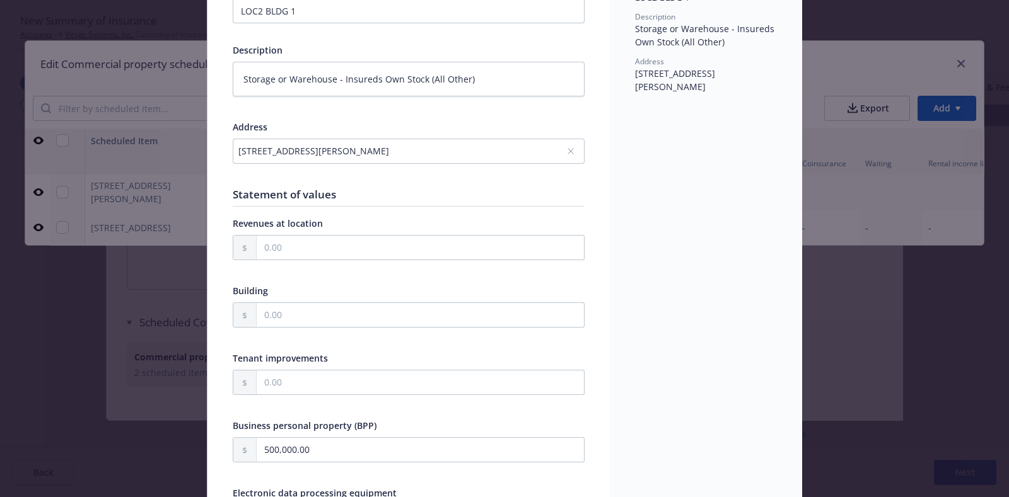
scroll to position [0, 0]
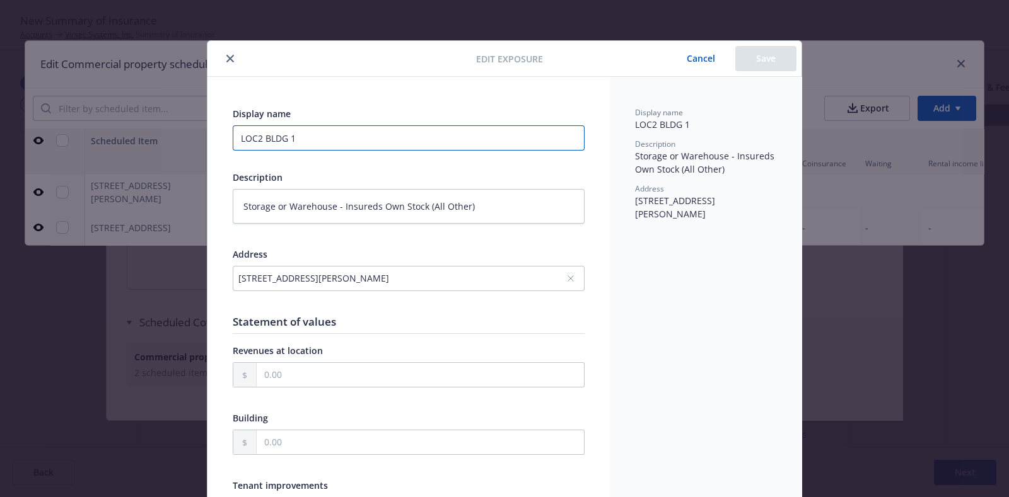
click at [334, 137] on input "LOC2 BLDG 1" at bounding box center [409, 137] width 352 height 25
click at [697, 49] on button "Cancel" at bounding box center [700, 58] width 69 height 25
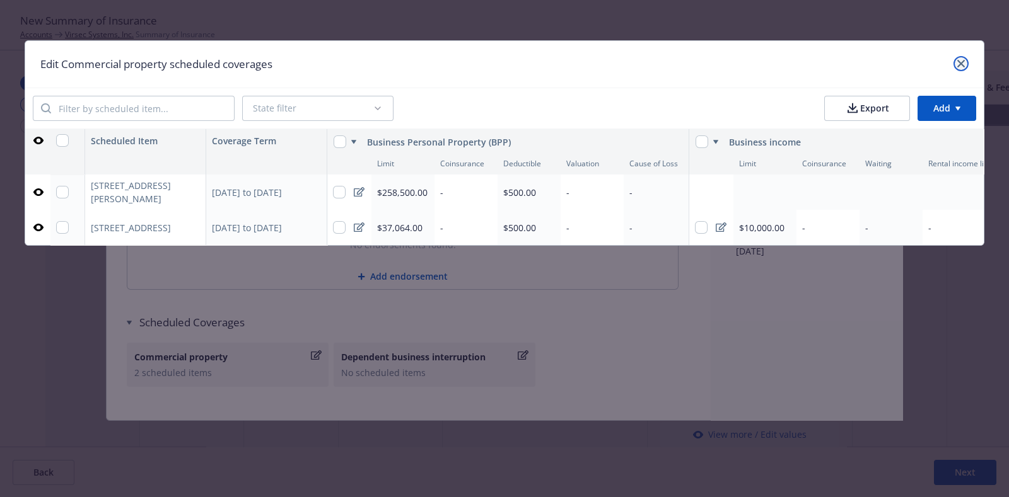
click at [963, 61] on icon "close" at bounding box center [961, 64] width 8 height 8
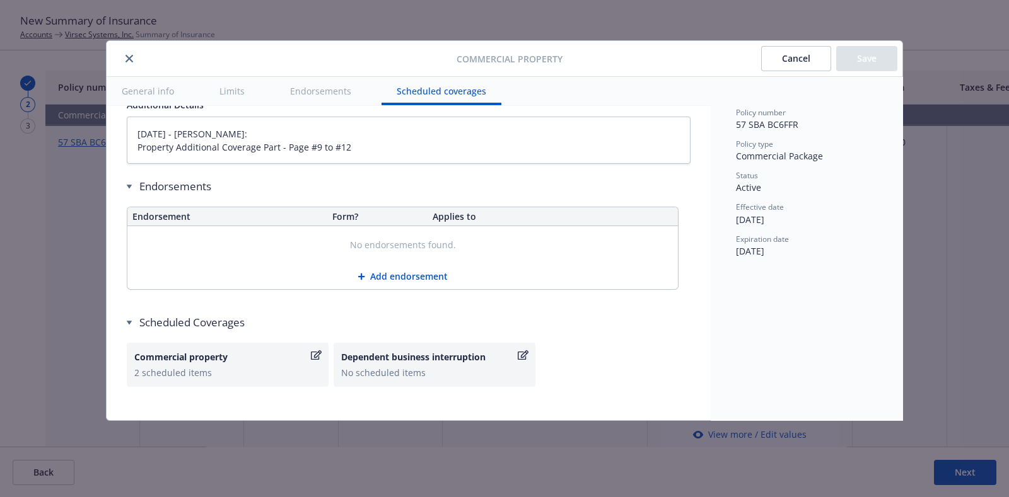
click at [788, 67] on button "Cancel" at bounding box center [796, 58] width 70 height 25
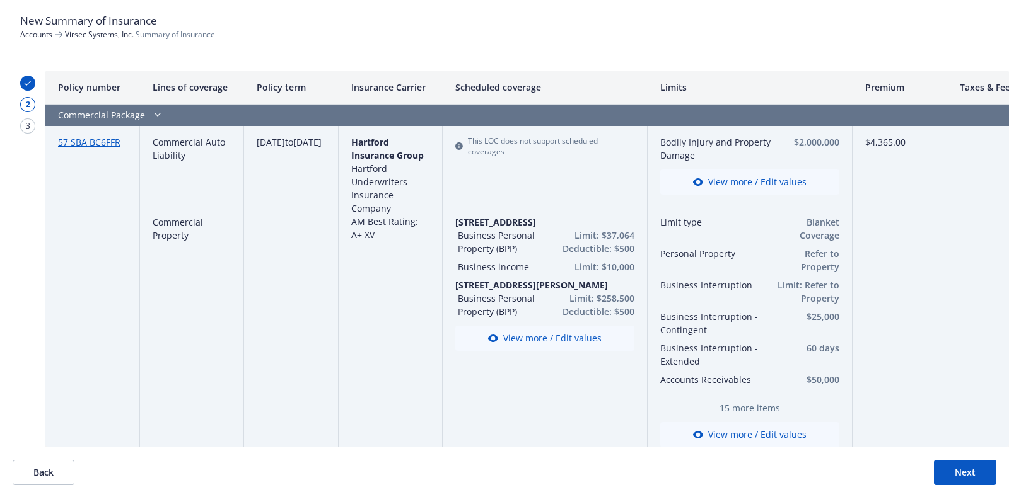
click at [66, 434] on button "Back" at bounding box center [44, 472] width 62 height 25
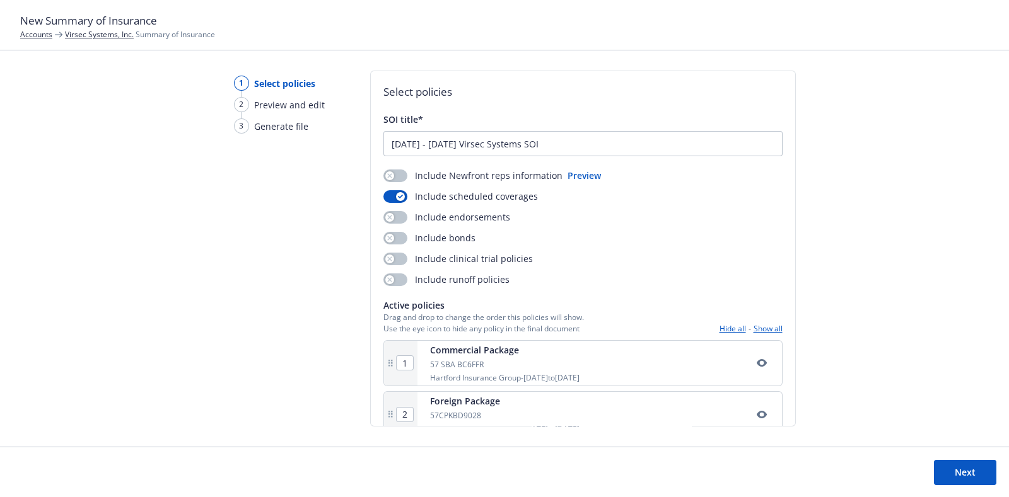
click at [945, 434] on button "Next" at bounding box center [965, 472] width 62 height 25
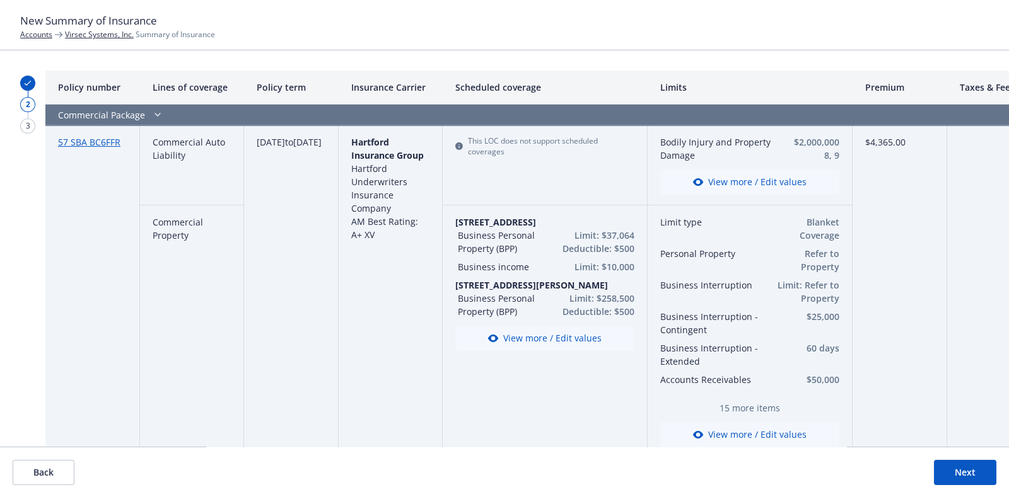
click at [562, 343] on button "View more / Edit values" at bounding box center [544, 338] width 179 height 25
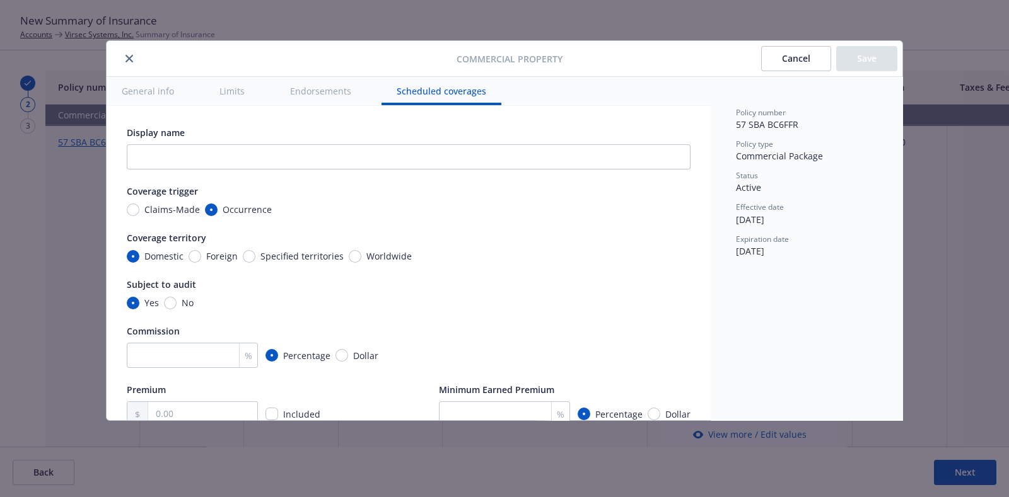
type textarea "x"
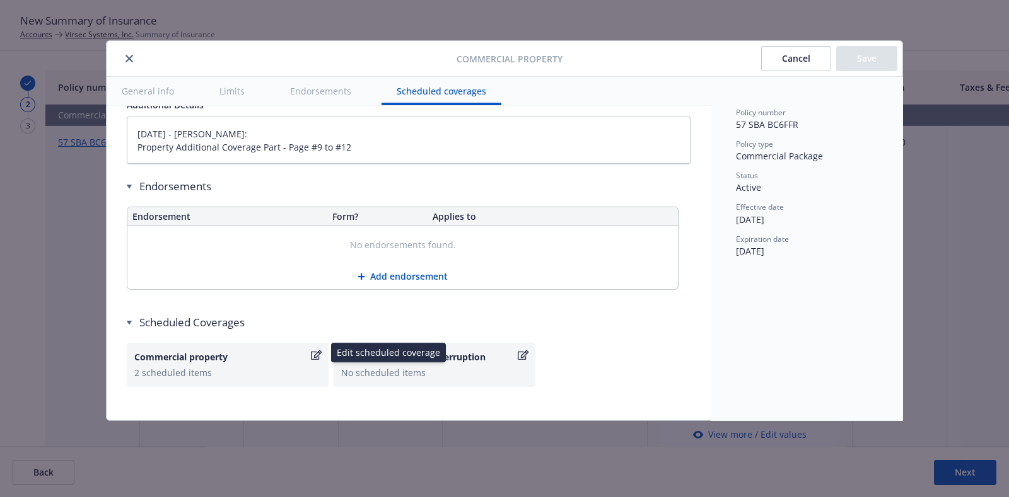
click at [272, 343] on div "Commercial property 2 scheduled items" at bounding box center [228, 365] width 202 height 44
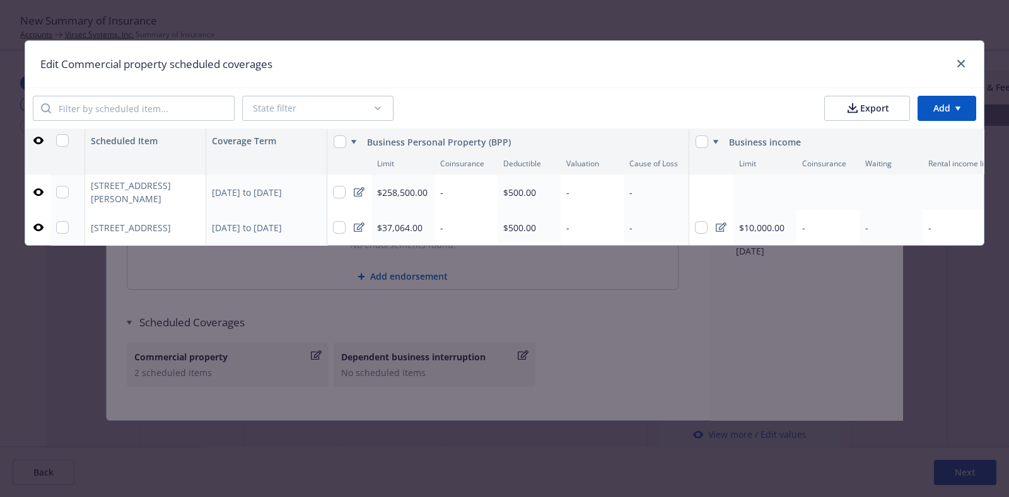
click at [356, 190] on icon at bounding box center [359, 192] width 11 height 10
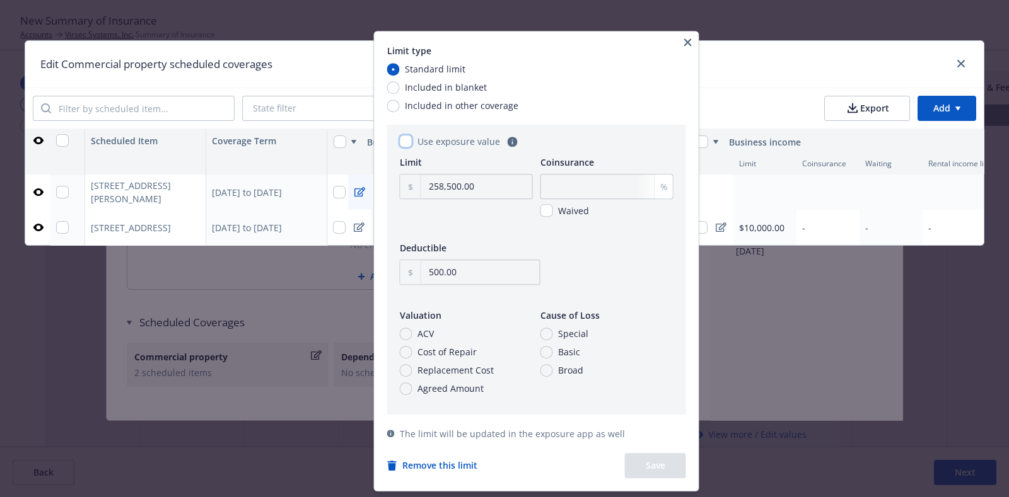
click at [410, 139] on input "Use exposure value" at bounding box center [406, 141] width 13 height 13
checkbox input "true"
click at [432, 332] on span "ACV" at bounding box center [425, 333] width 16 height 13
click at [412, 332] on input "ACV" at bounding box center [406, 334] width 13 height 13
radio input "true"
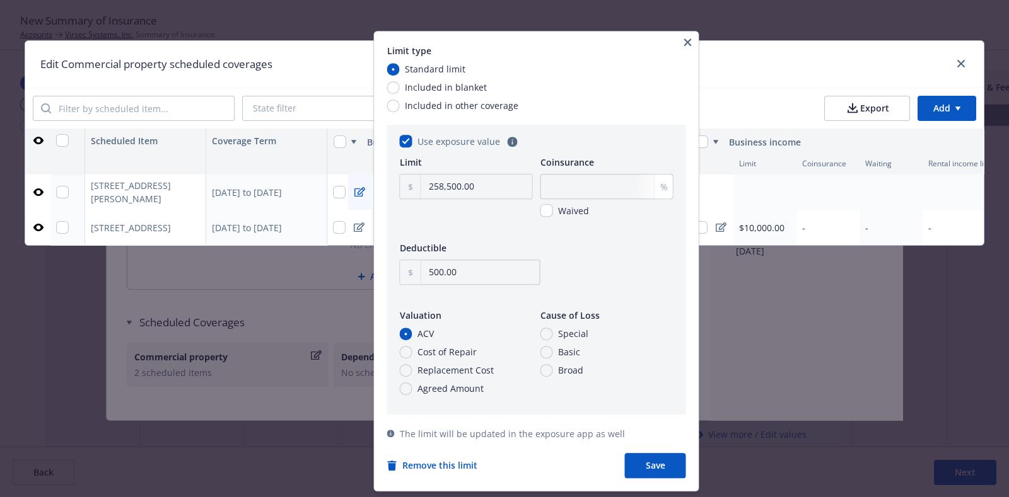
click at [639, 434] on button "Save" at bounding box center [655, 465] width 61 height 25
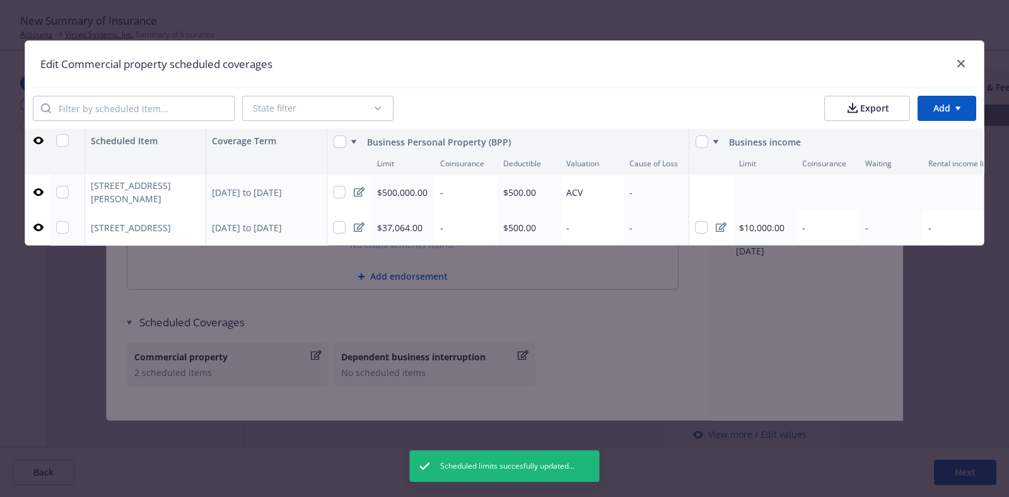
click at [587, 234] on div "-" at bounding box center [591, 227] width 63 height 35
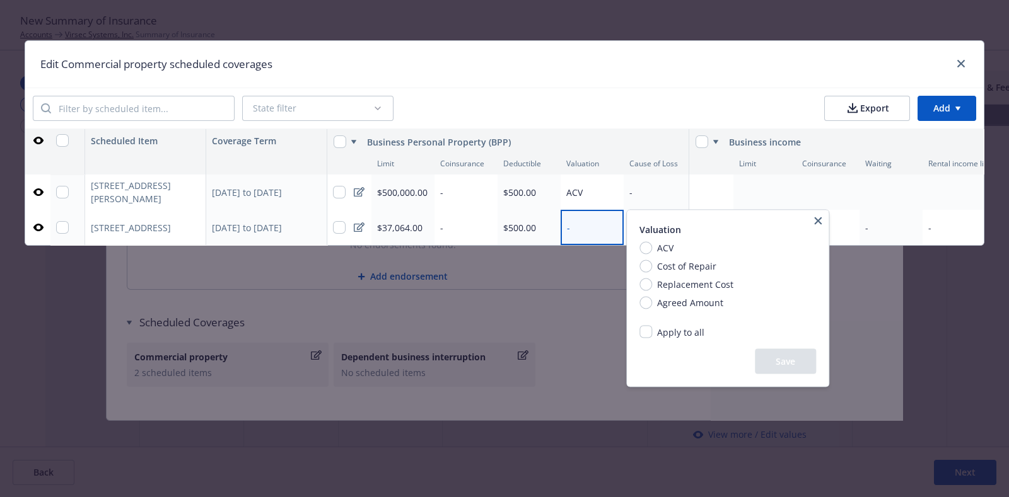
type textarea "x"
click at [696, 290] on span "Replacement Cost" at bounding box center [695, 284] width 76 height 13
click at [652, 290] on input "Replacement Cost" at bounding box center [645, 284] width 13 height 13
radio input "true"
click at [799, 361] on button "Save" at bounding box center [785, 361] width 61 height 25
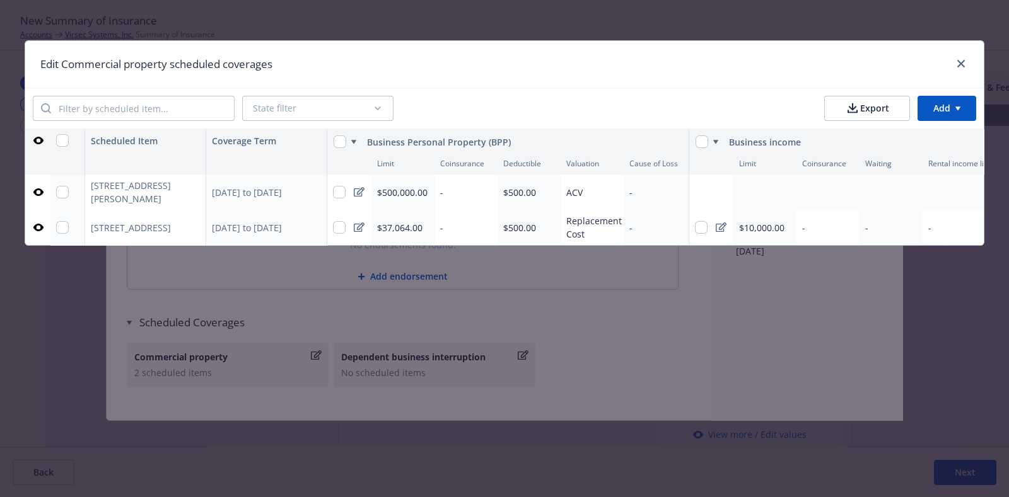
click at [589, 187] on div "ACV" at bounding box center [591, 192] width 63 height 35
type textarea "x"
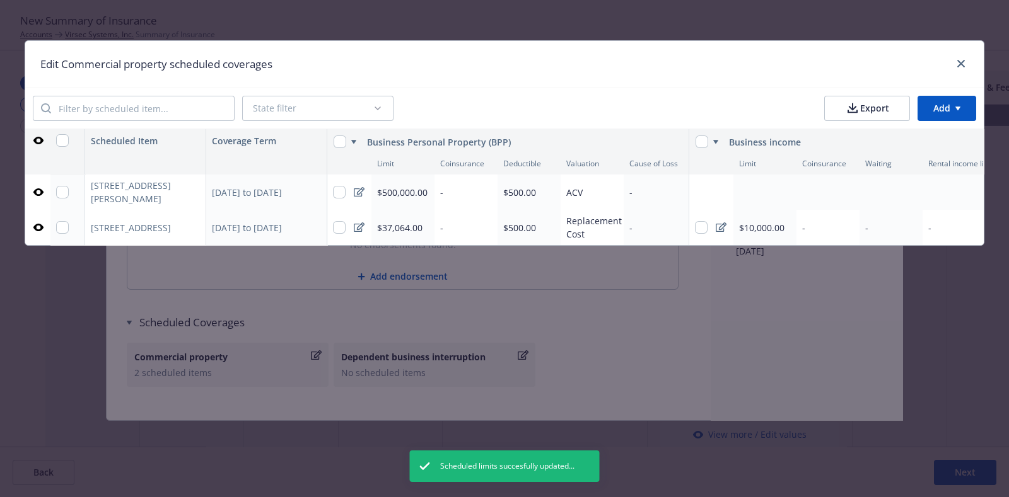
click at [601, 184] on div "ACV" at bounding box center [591, 192] width 63 height 35
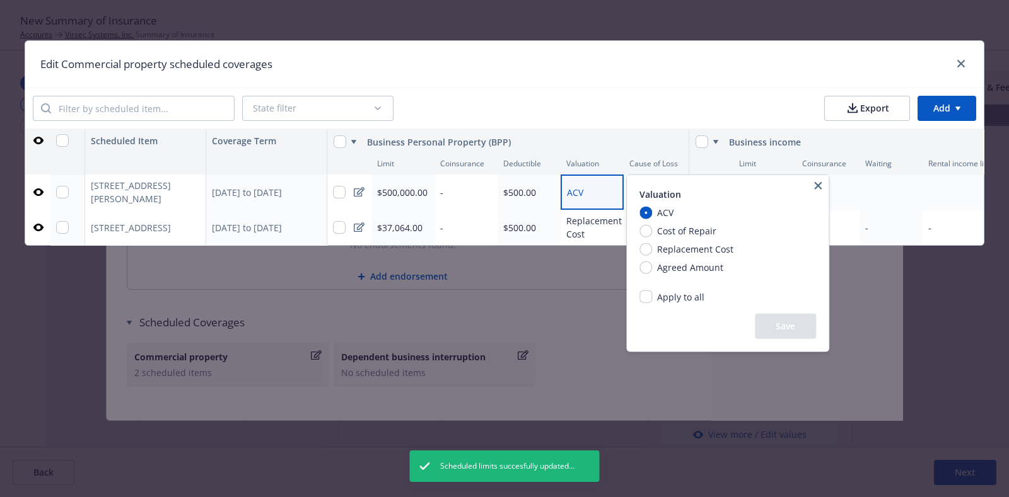
click at [675, 248] on span "Replacement Cost" at bounding box center [695, 249] width 76 height 13
click at [652, 248] on input "Replacement Cost" at bounding box center [645, 249] width 13 height 13
radio input "true"
click at [775, 323] on button "Save" at bounding box center [785, 326] width 61 height 25
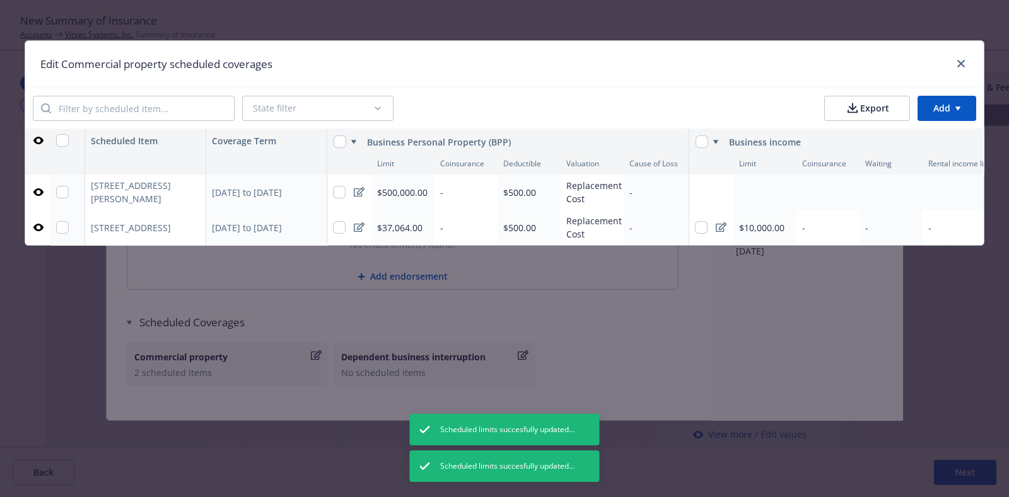
click at [755, 194] on div "Add limit" at bounding box center [755, 192] width 32 height 11
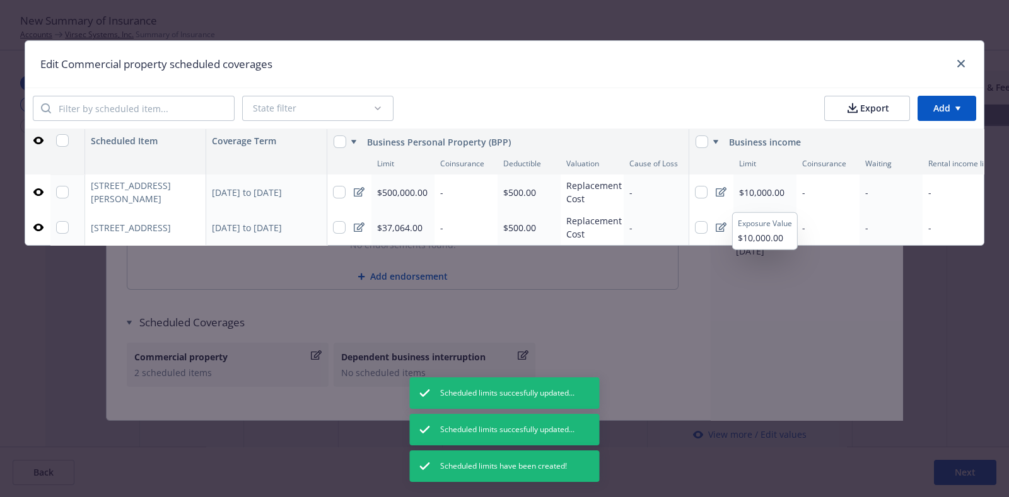
scroll to position [0, 35]
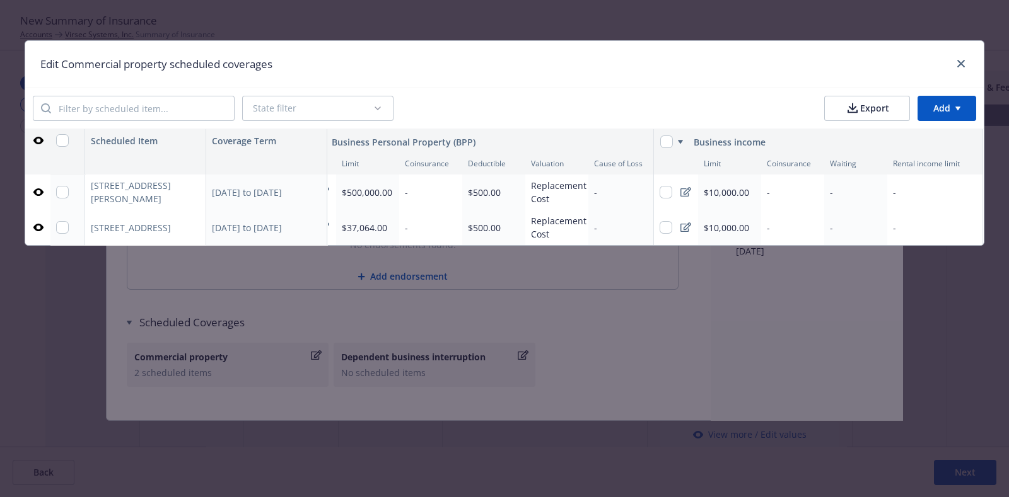
type textarea "x"
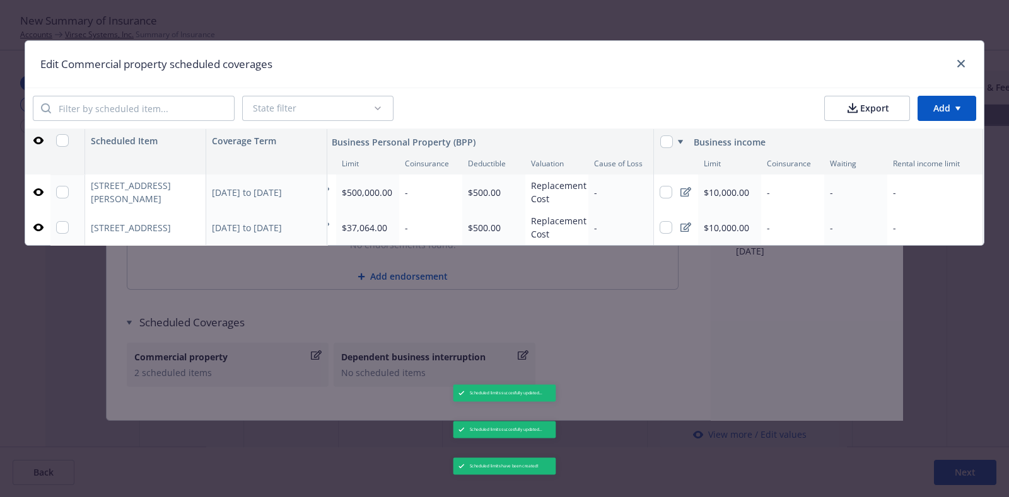
click at [864, 194] on div "-" at bounding box center [855, 192] width 63 height 35
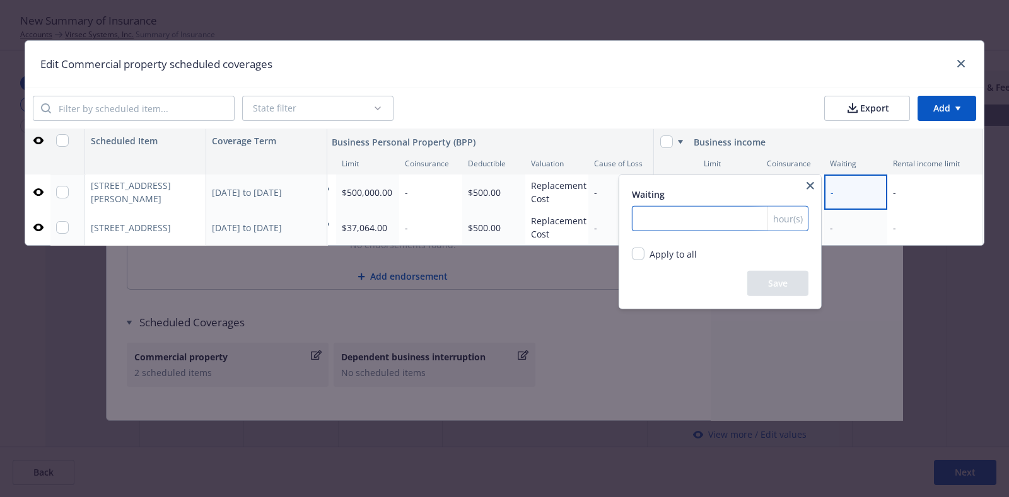
click at [688, 212] on input "number" at bounding box center [720, 218] width 177 height 25
type input "0"
click at [779, 279] on button "Save" at bounding box center [777, 283] width 61 height 25
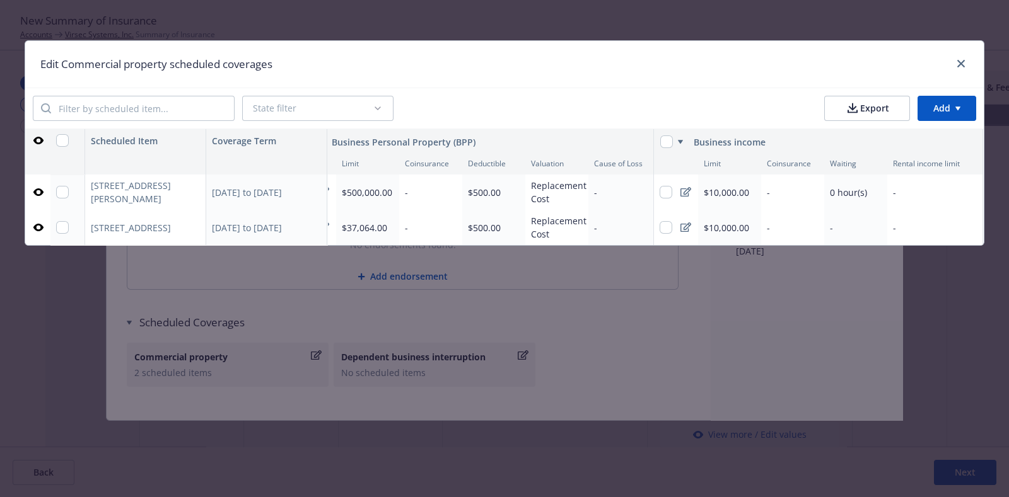
type textarea "x"
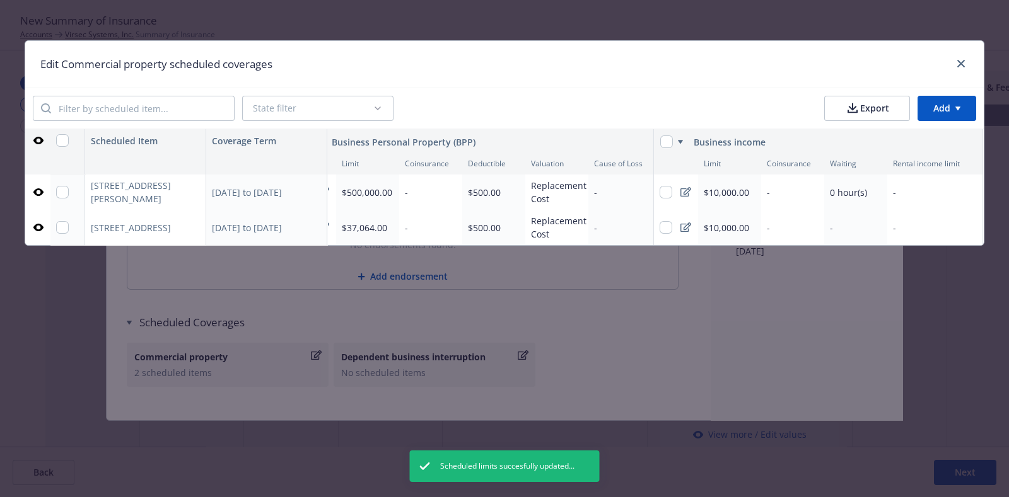
click at [850, 224] on div "-" at bounding box center [855, 227] width 63 height 35
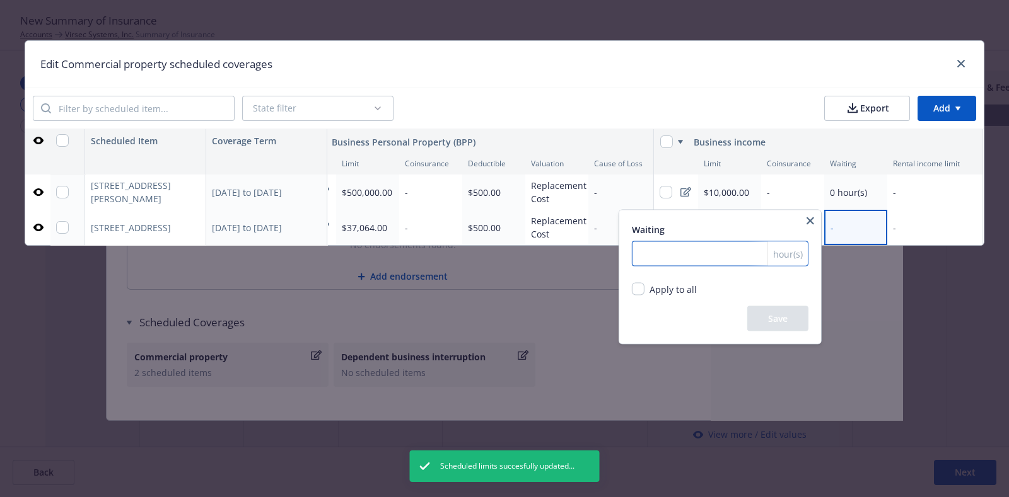
click at [727, 247] on input "number" at bounding box center [720, 253] width 177 height 25
type input "0"
click at [795, 322] on button "Save" at bounding box center [777, 318] width 61 height 25
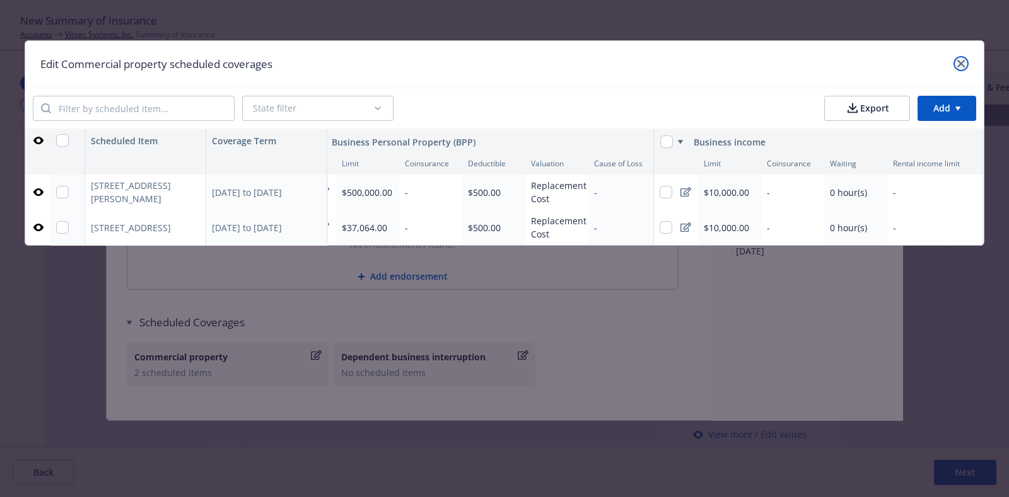
click at [956, 64] on link "close" at bounding box center [960, 63] width 15 height 15
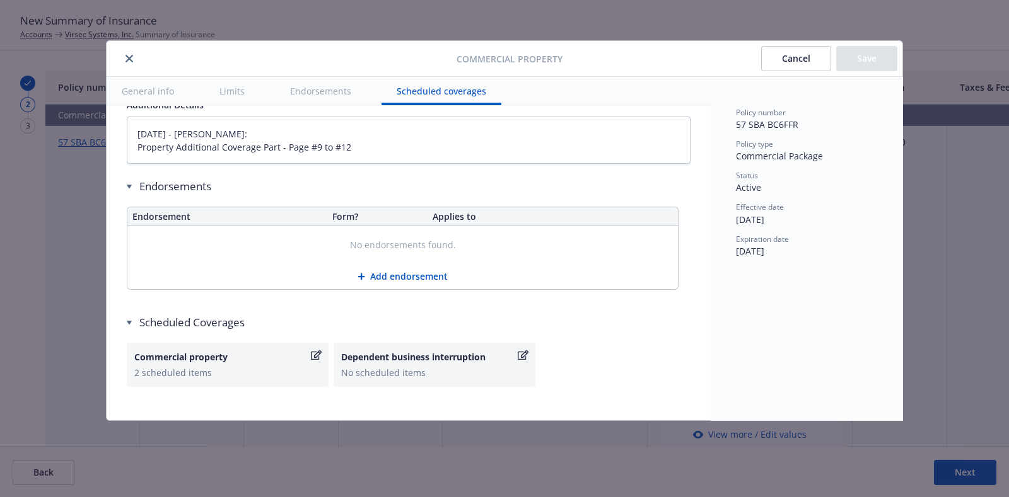
click at [787, 64] on button "Cancel" at bounding box center [796, 58] width 70 height 25
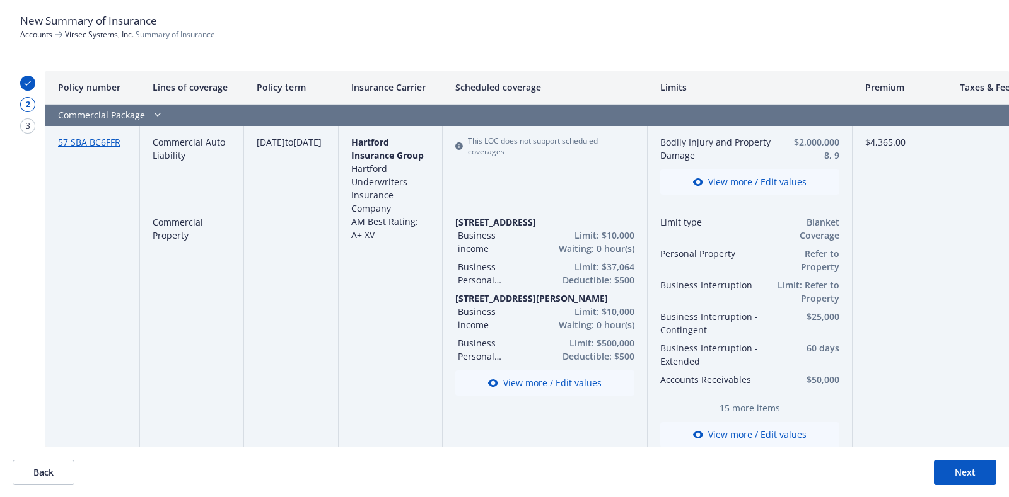
click at [678, 176] on button "View more / Edit values" at bounding box center [749, 182] width 179 height 25
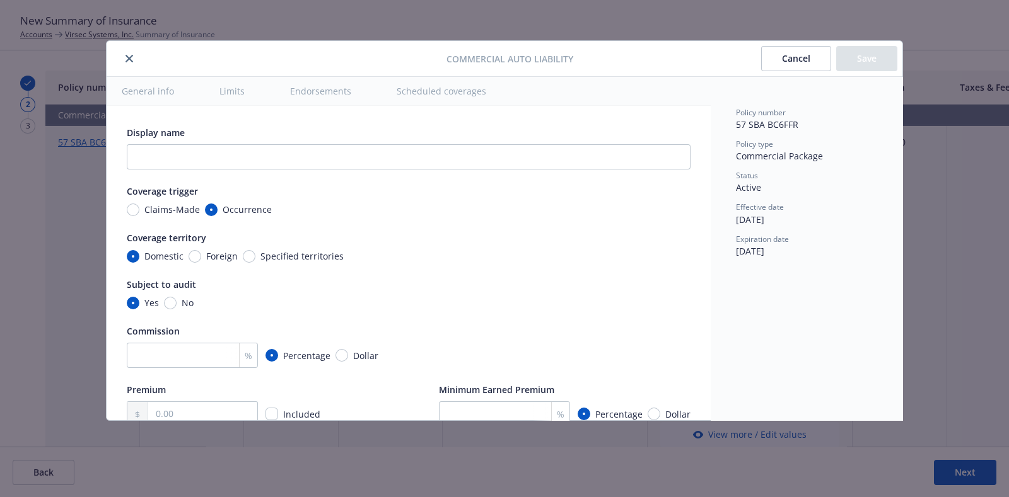
scroll to position [351, 0]
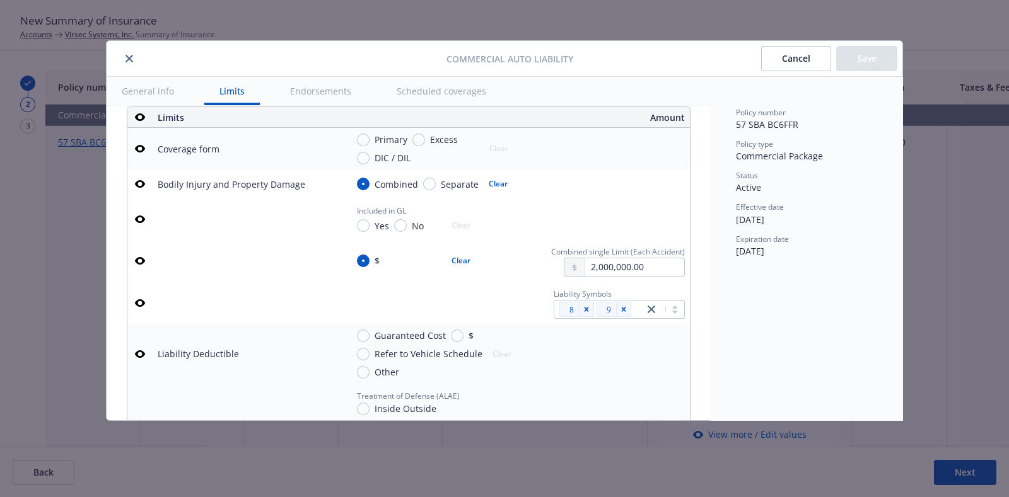
click at [142, 307] on icon "button" at bounding box center [140, 303] width 10 height 8
click at [856, 62] on button "Save" at bounding box center [866, 58] width 61 height 25
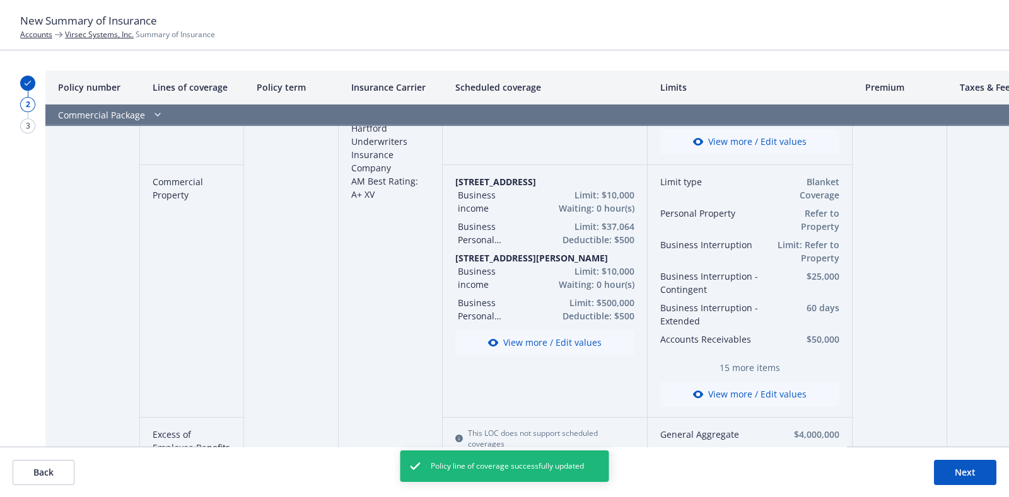
scroll to position [42, 0]
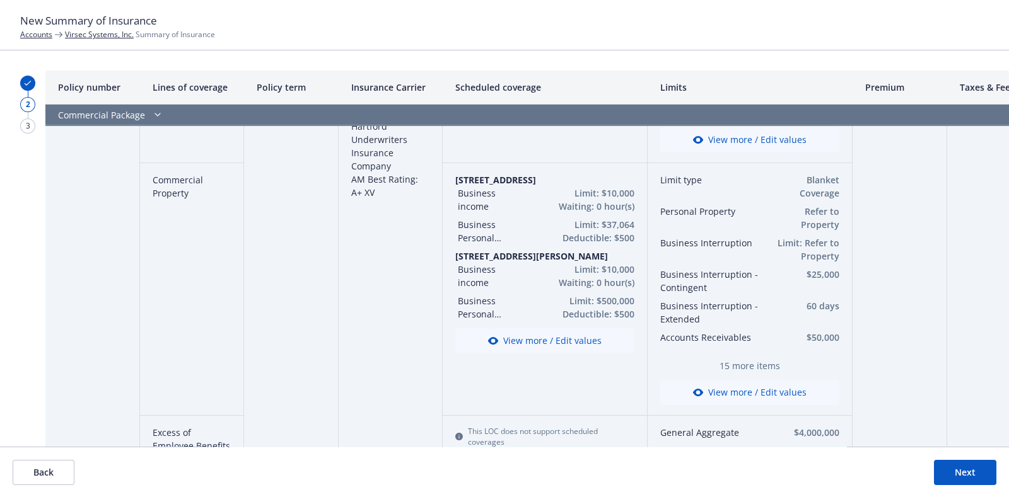
click at [724, 395] on button "View more / Edit values" at bounding box center [749, 392] width 179 height 25
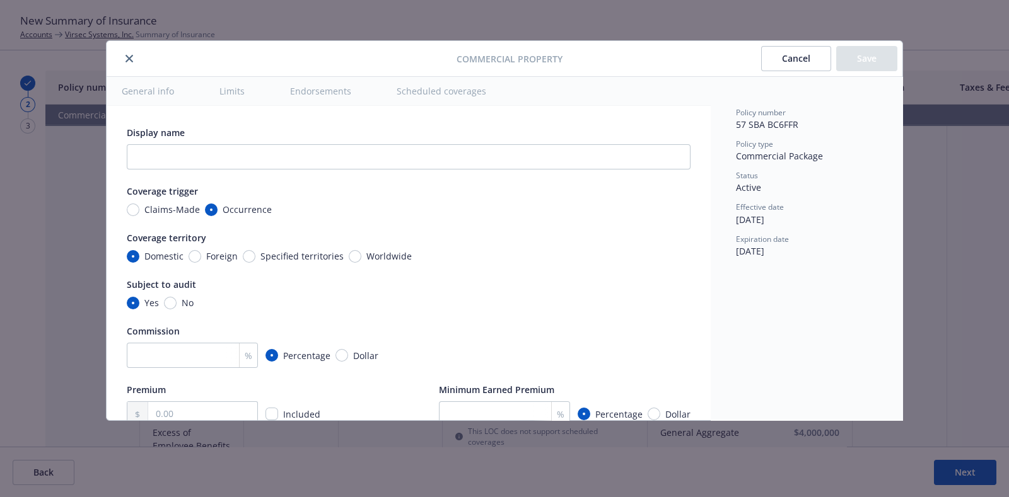
scroll to position [351, 0]
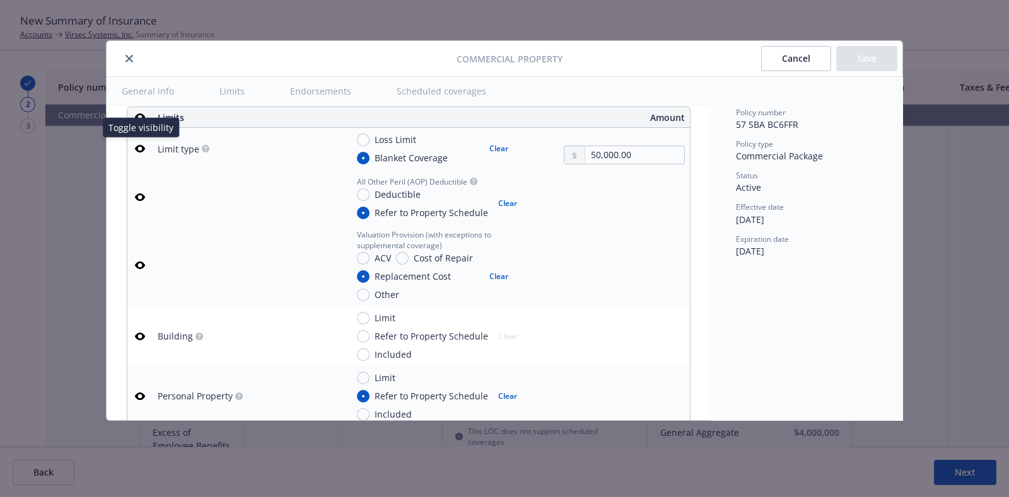
click at [141, 148] on icon "button" at bounding box center [140, 149] width 10 height 10
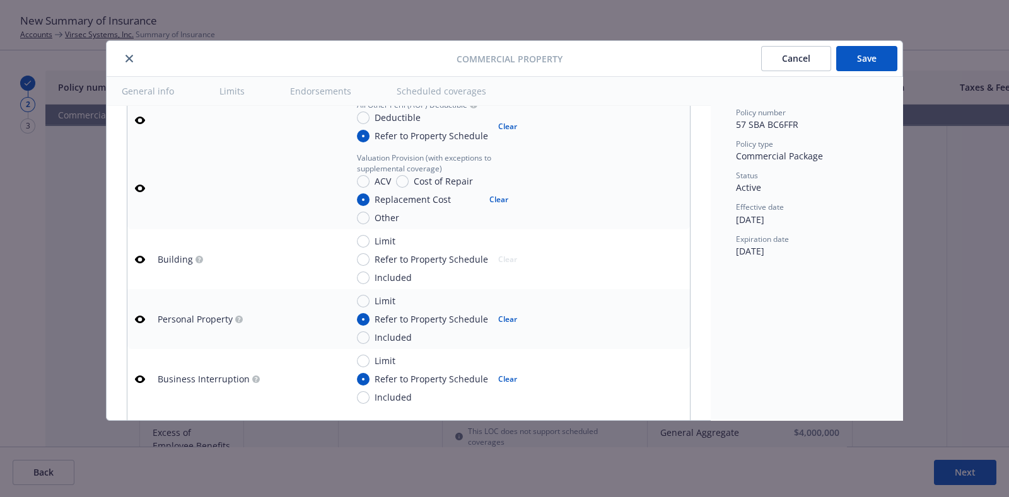
scroll to position [240, 0]
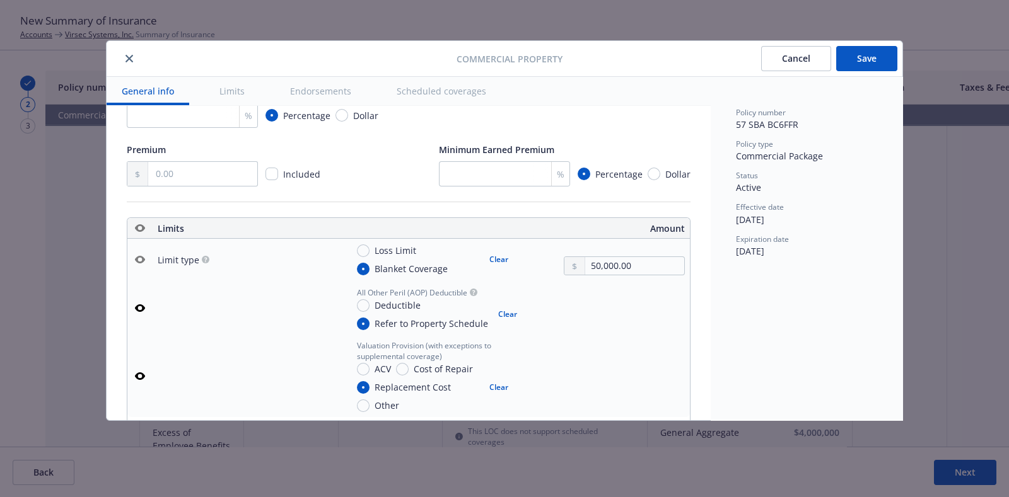
click at [143, 226] on icon "button" at bounding box center [140, 228] width 10 height 8
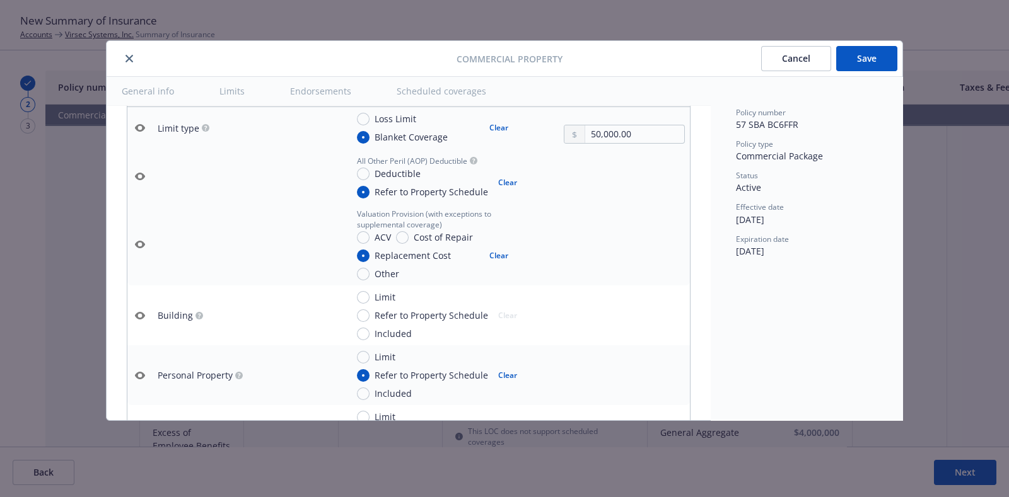
scroll to position [373, 0]
click at [135, 370] on icon "button" at bounding box center [140, 375] width 10 height 10
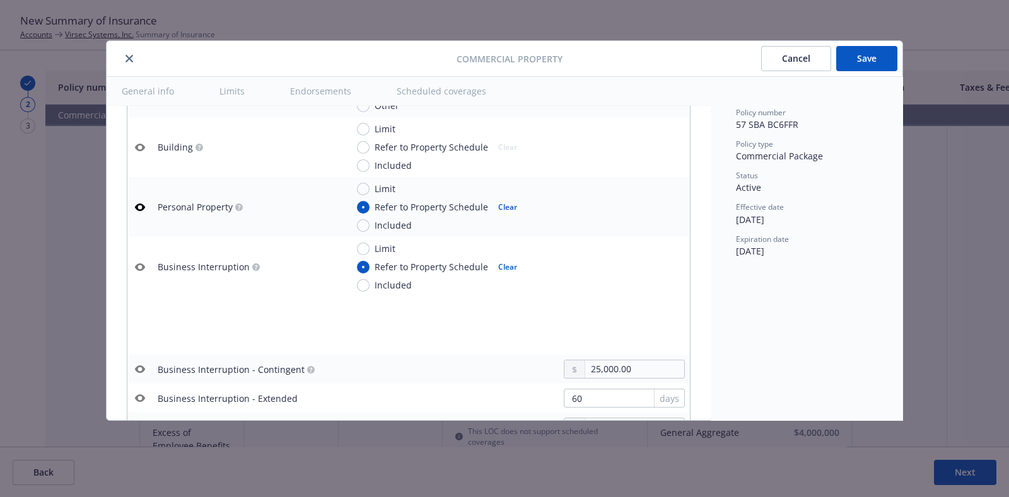
scroll to position [586, 0]
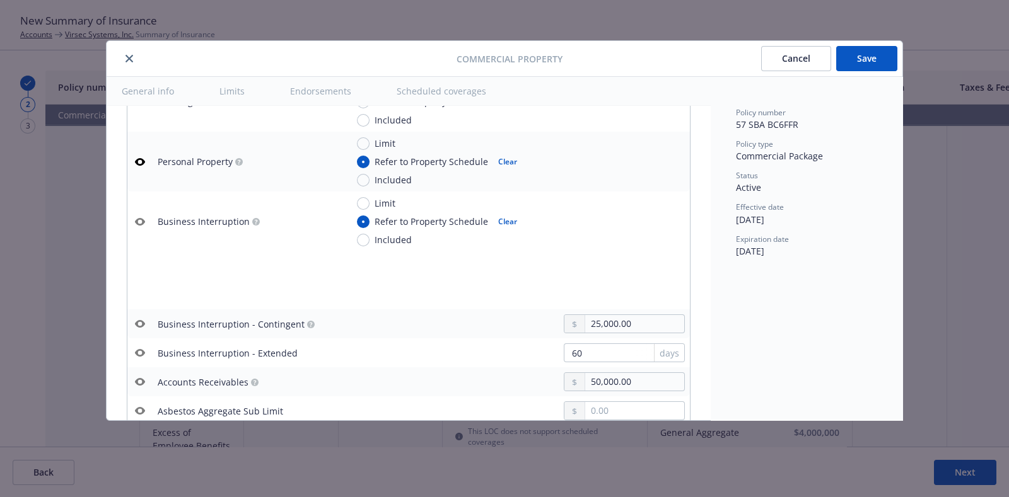
click at [138, 218] on icon "button" at bounding box center [140, 222] width 10 height 8
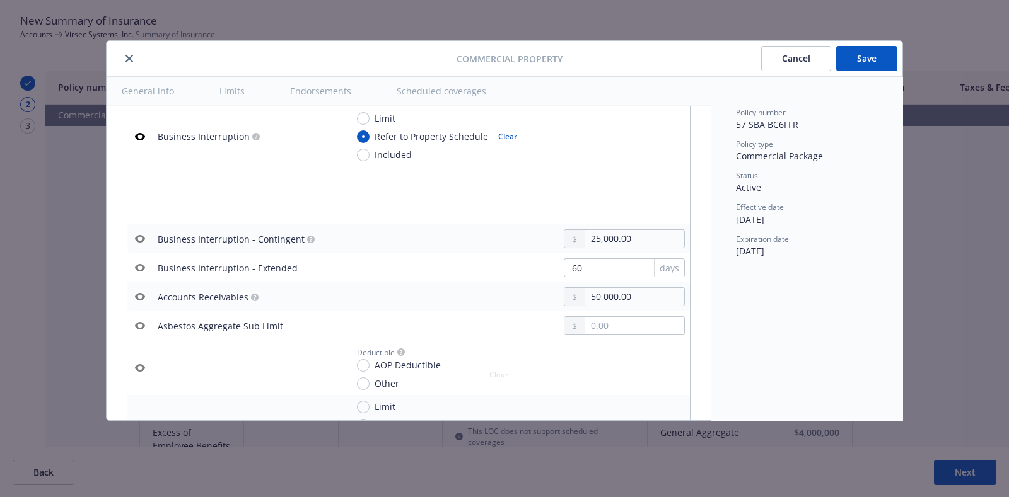
scroll to position [688, 0]
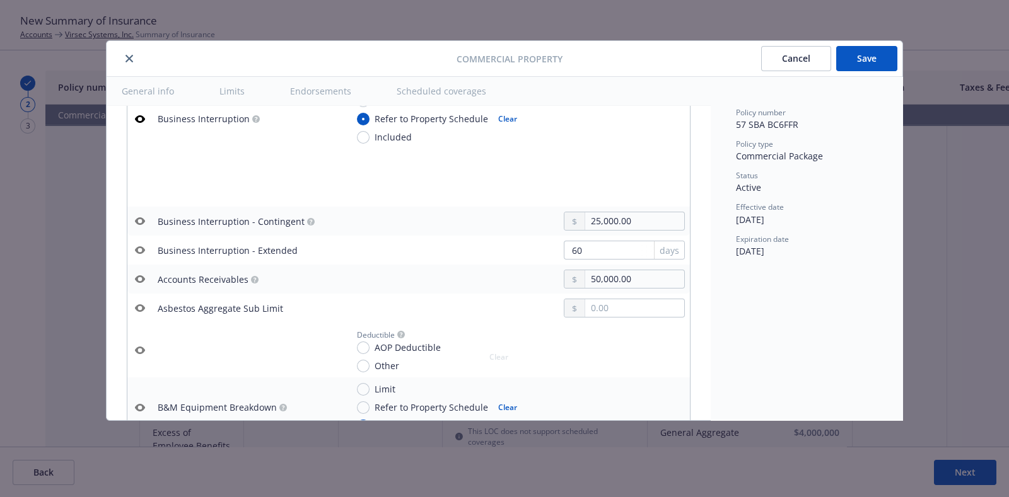
click at [137, 216] on icon "button" at bounding box center [140, 221] width 10 height 10
click at [139, 247] on icon "button" at bounding box center [140, 251] width 10 height 8
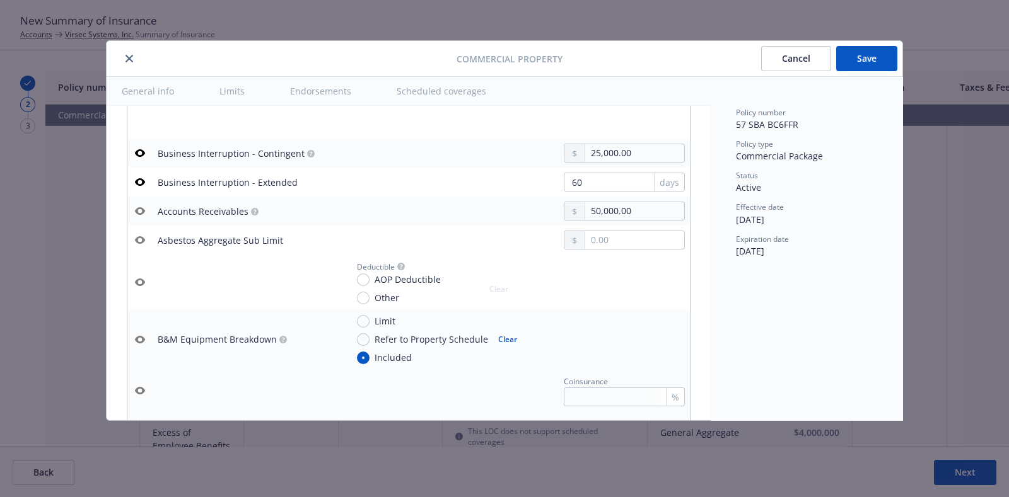
click at [143, 336] on icon "button" at bounding box center [140, 340] width 10 height 8
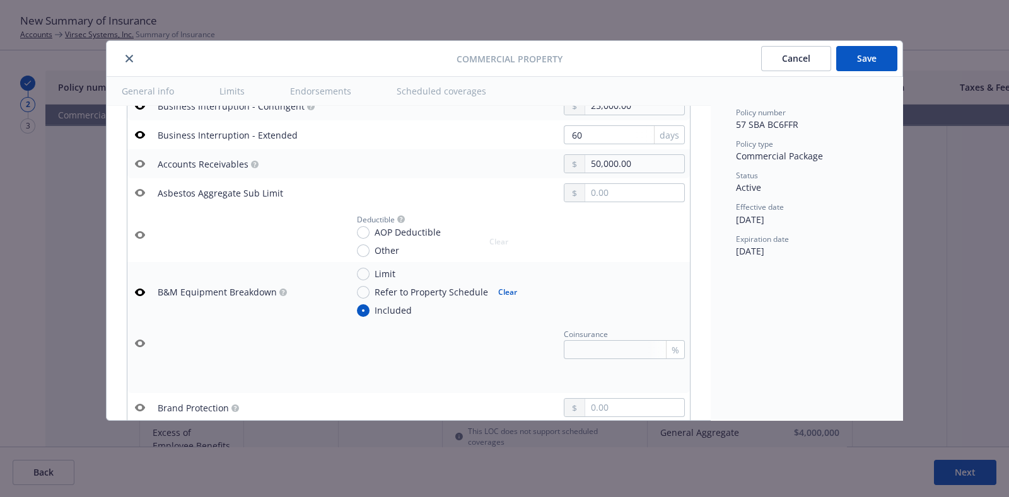
click at [144, 285] on button at bounding box center [139, 292] width 15 height 15
click at [141, 289] on icon "button" at bounding box center [140, 293] width 10 height 8
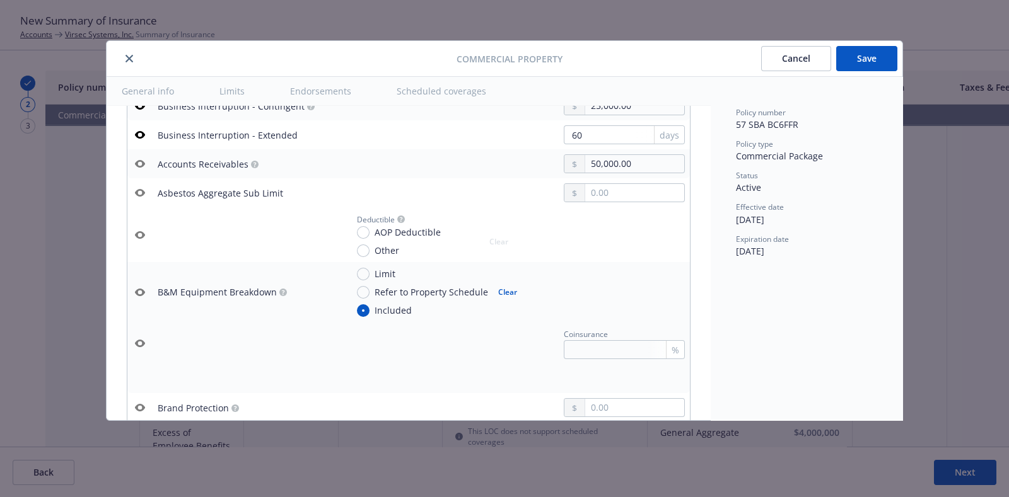
click at [141, 289] on icon "button" at bounding box center [140, 293] width 10 height 8
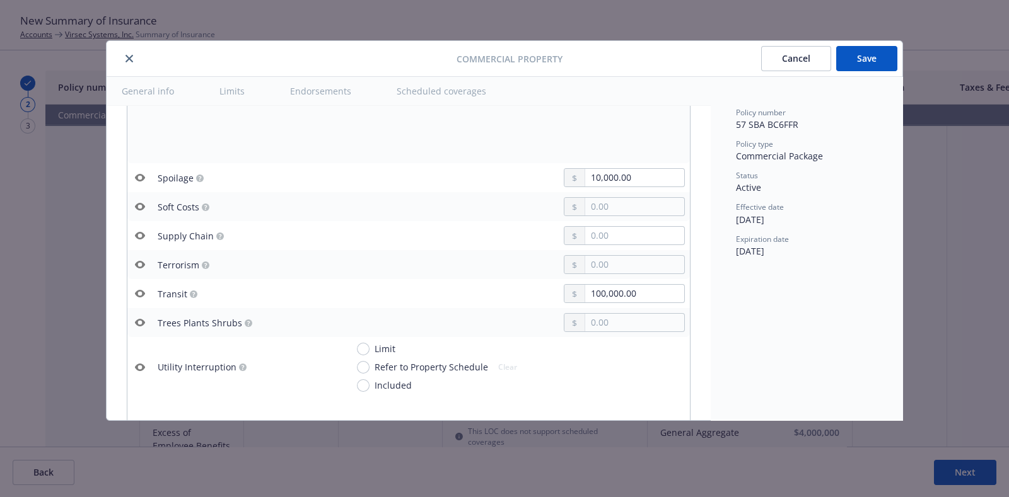
scroll to position [3289, 0]
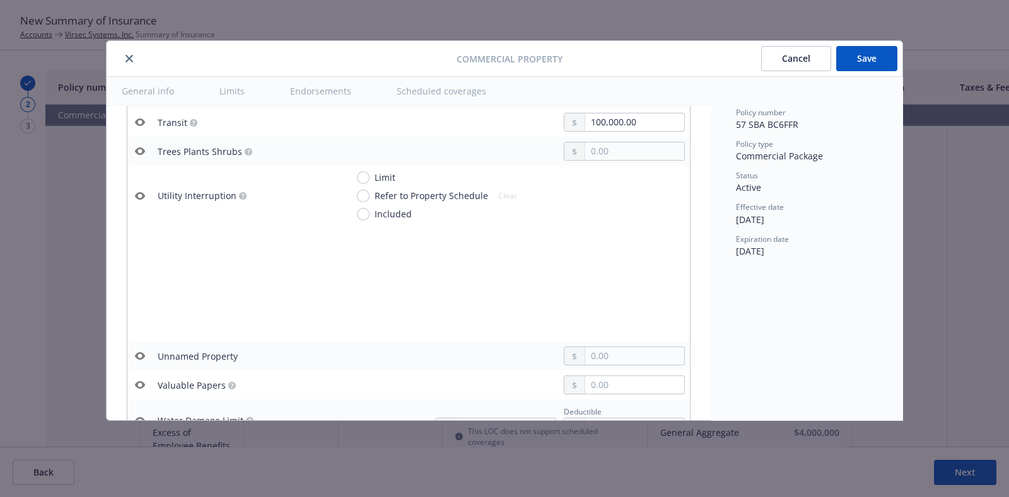
click at [850, 66] on button "Save" at bounding box center [866, 58] width 61 height 25
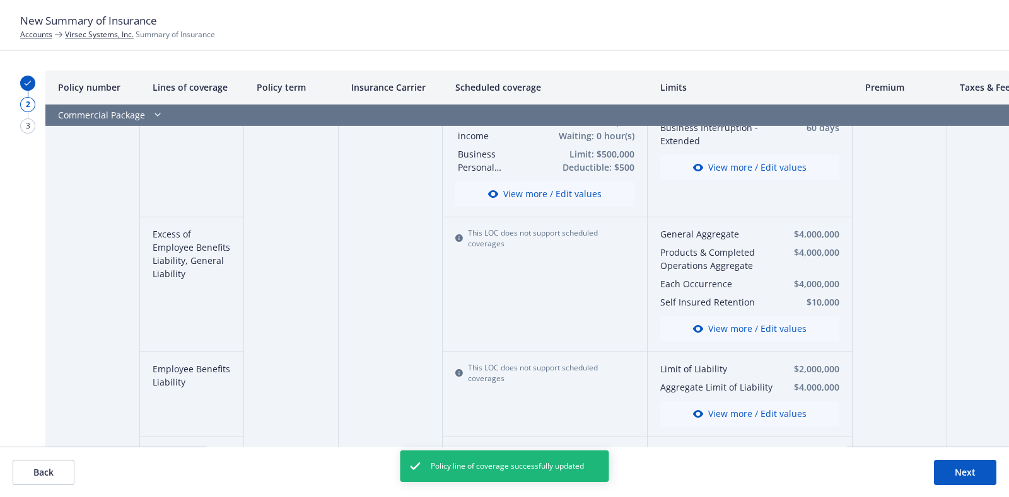
scroll to position [192, 0]
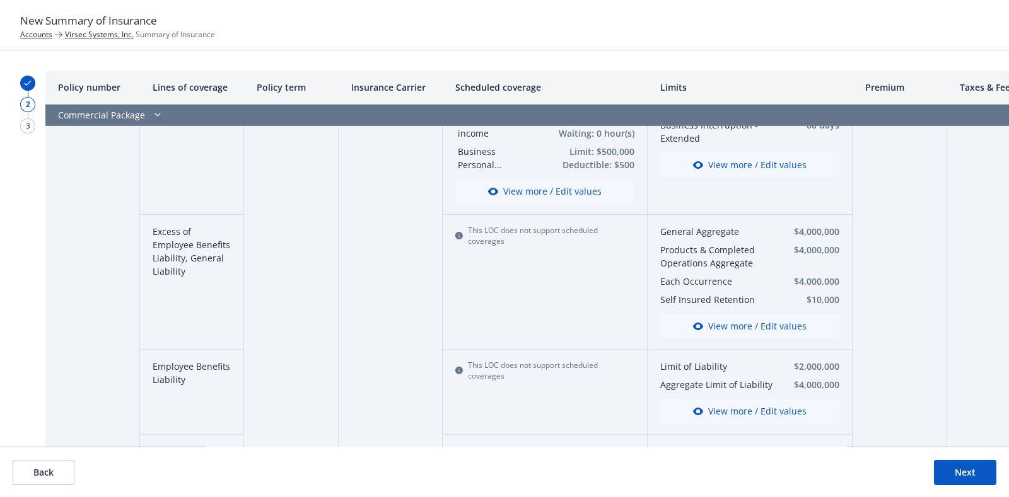
click at [767, 319] on button "View more / Edit values" at bounding box center [749, 326] width 179 height 25
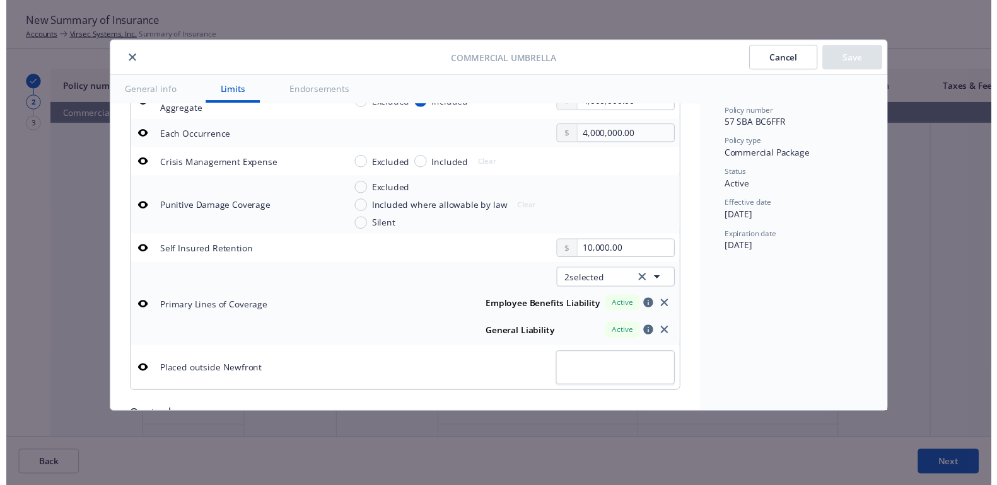
scroll to position [491, 0]
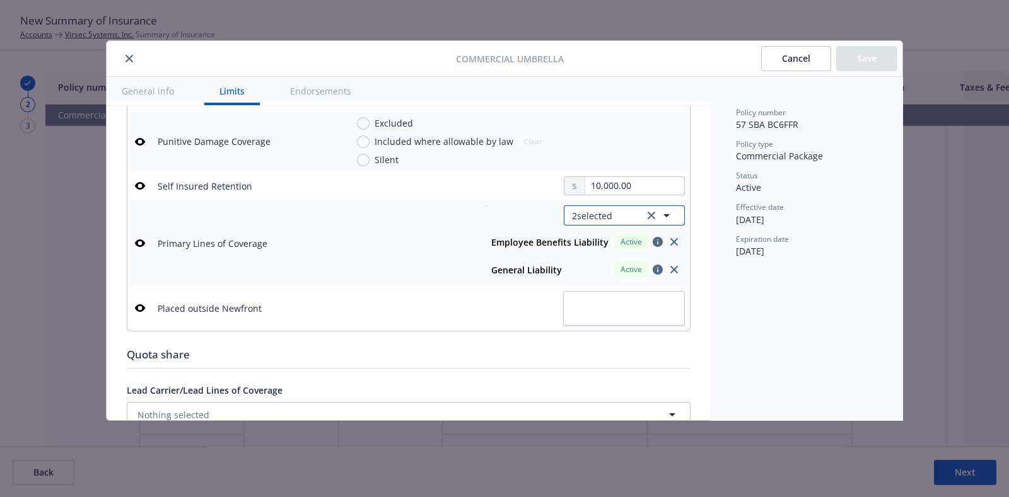
click at [659, 212] on icon "button" at bounding box center [666, 215] width 15 height 15
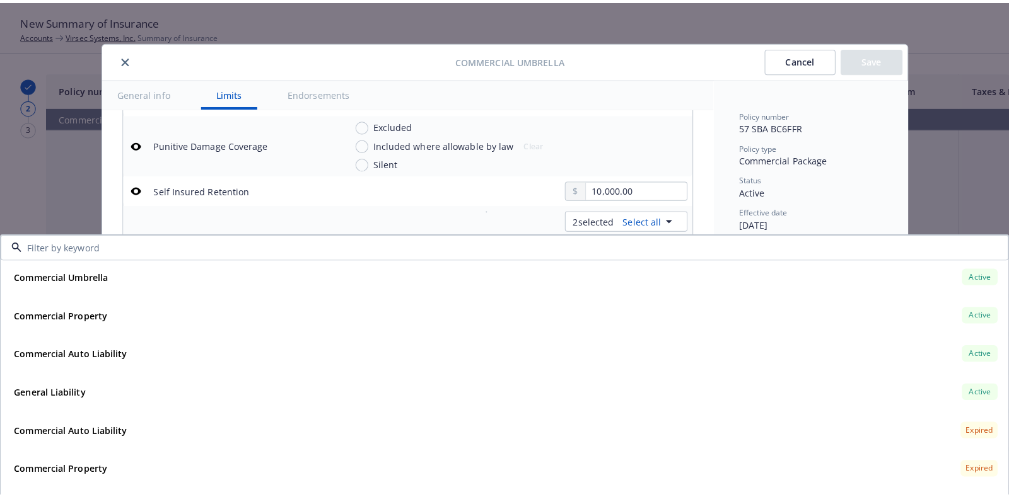
scroll to position [0, 0]
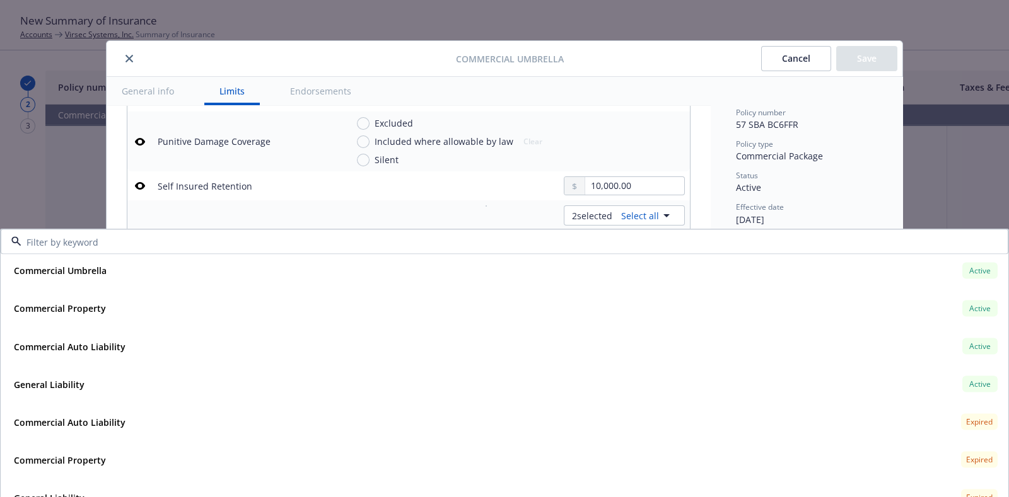
click at [800, 49] on button "Cancel" at bounding box center [796, 58] width 70 height 25
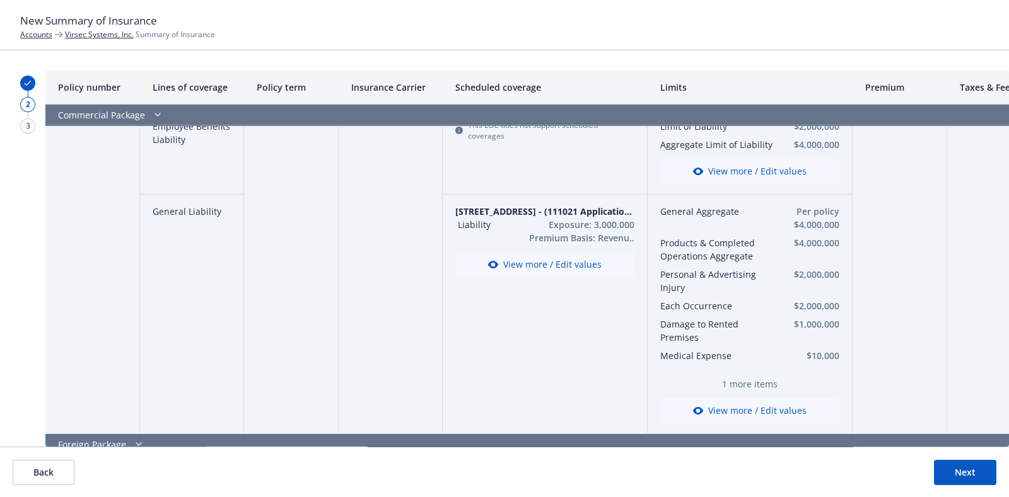
scroll to position [433, 0]
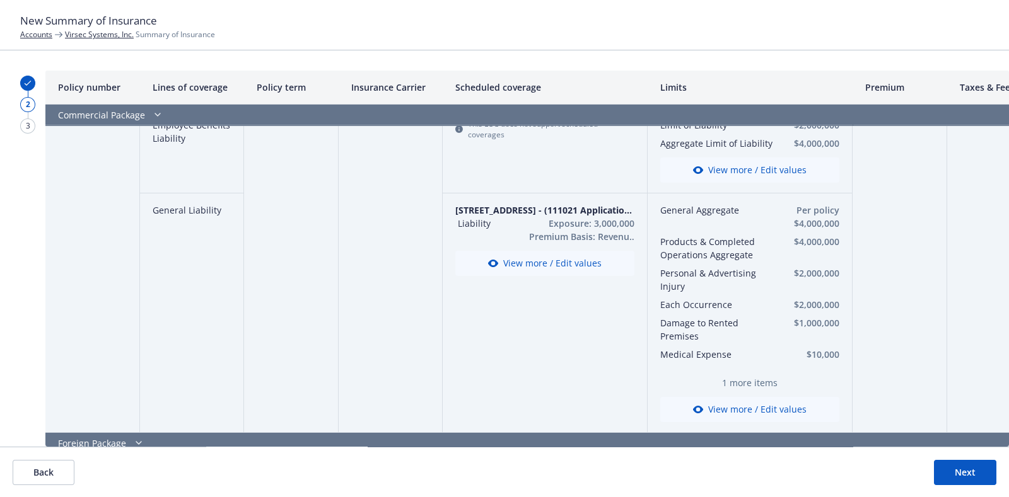
click at [520, 262] on button "View more / Edit values" at bounding box center [544, 263] width 179 height 25
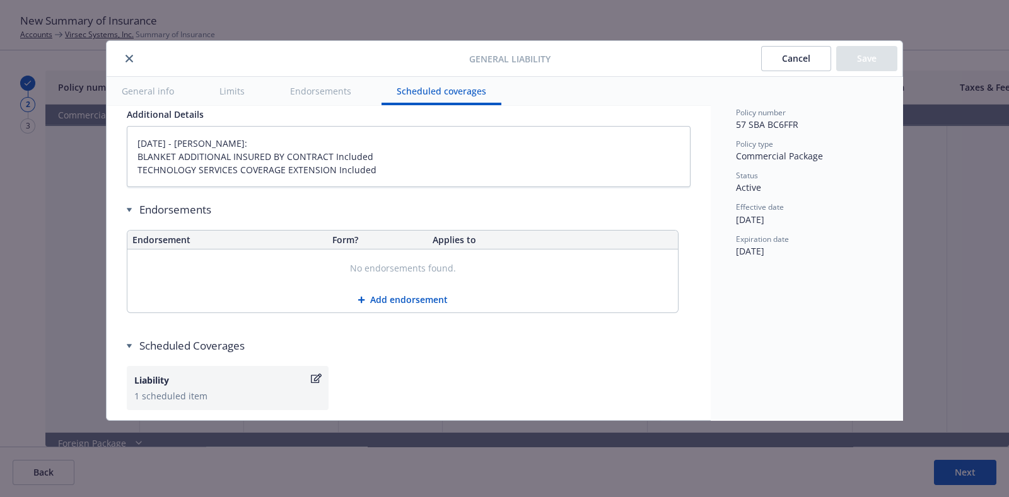
scroll to position [1601, 0]
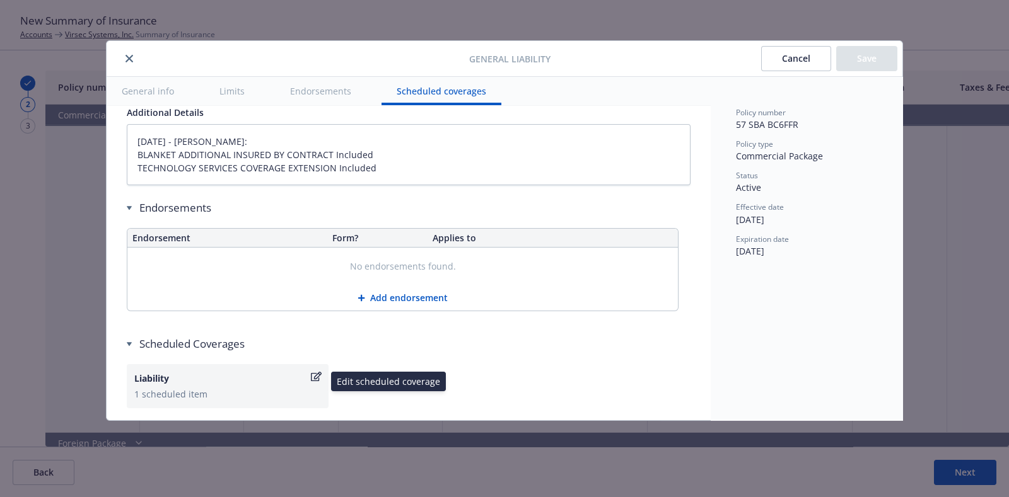
click at [244, 373] on div "Liability" at bounding box center [221, 378] width 174 height 13
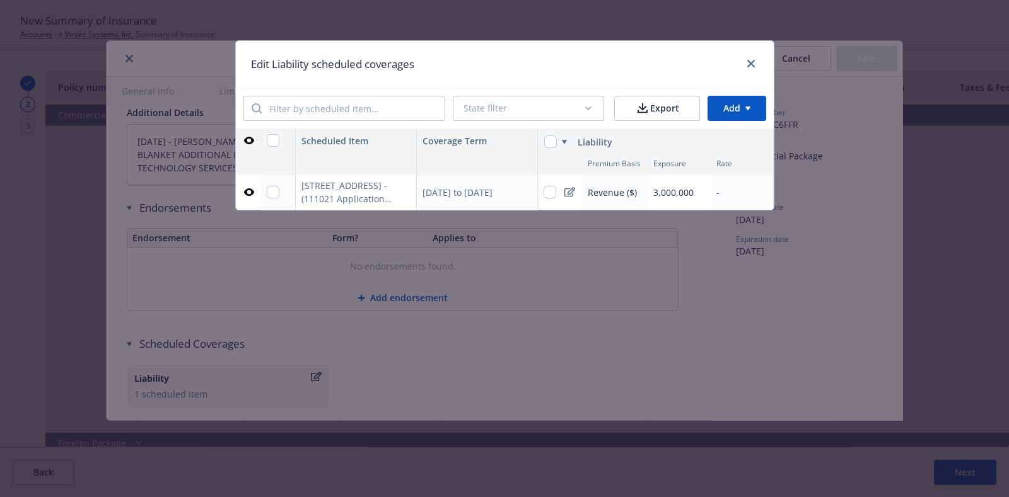
click at [243, 137] on button "button" at bounding box center [248, 140] width 15 height 15
click at [748, 58] on link "close" at bounding box center [750, 63] width 15 height 15
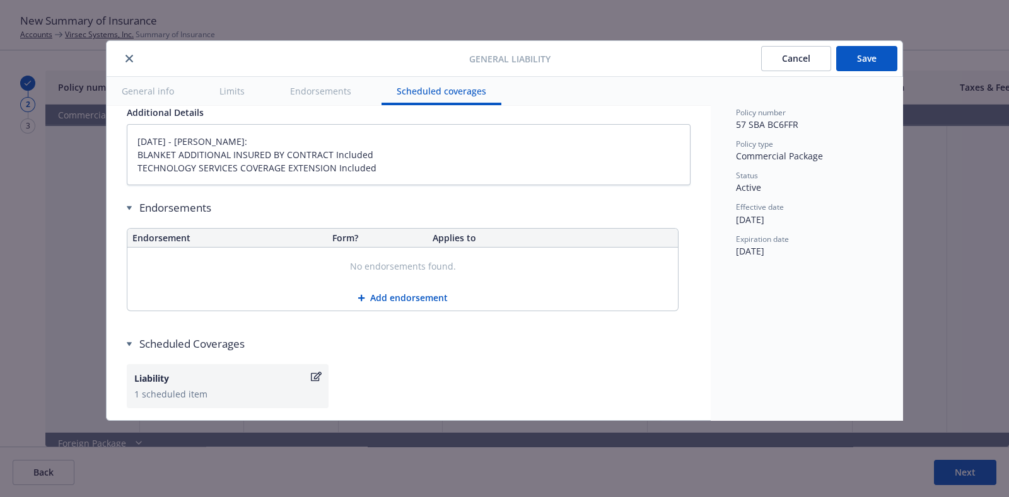
click at [878, 57] on button "Save" at bounding box center [866, 58] width 61 height 25
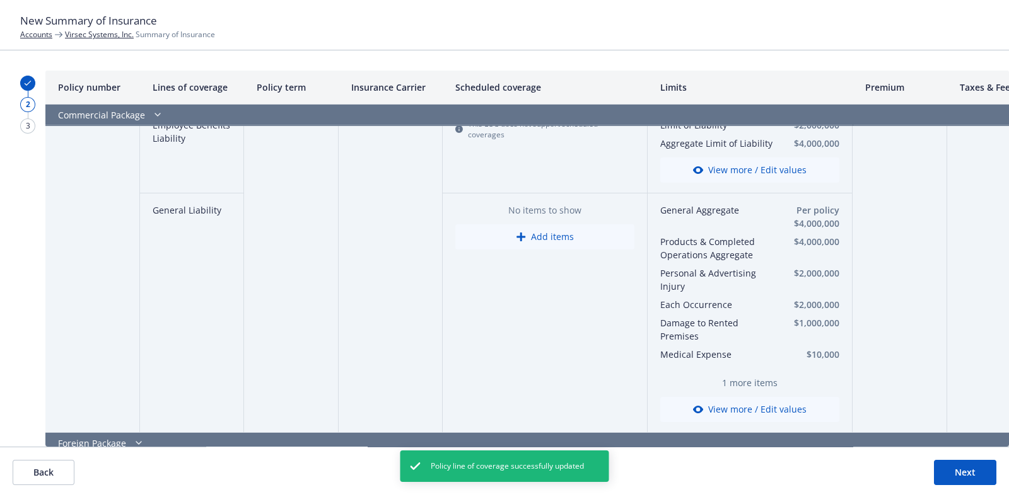
click at [728, 383] on span "1 more items" at bounding box center [749, 382] width 179 height 13
click at [721, 402] on button "View more / Edit values" at bounding box center [749, 409] width 179 height 25
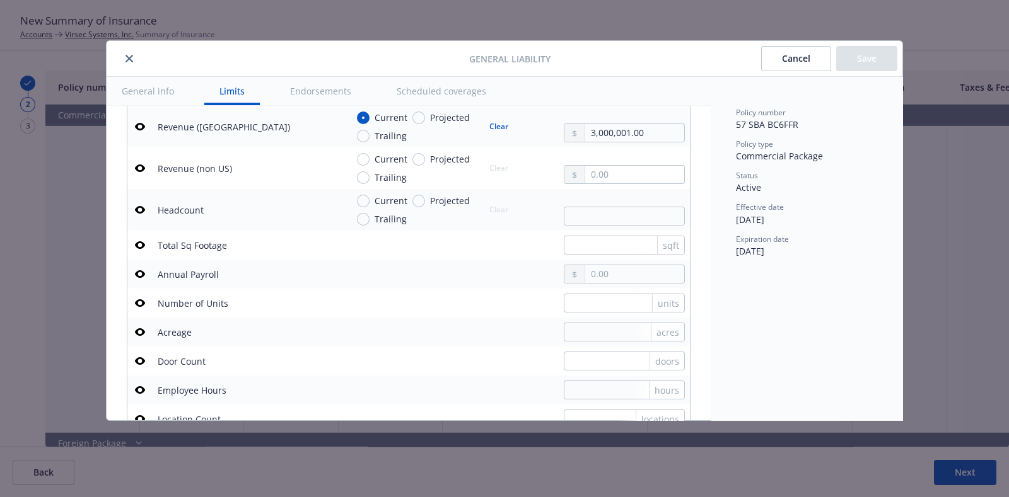
scroll to position [783, 0]
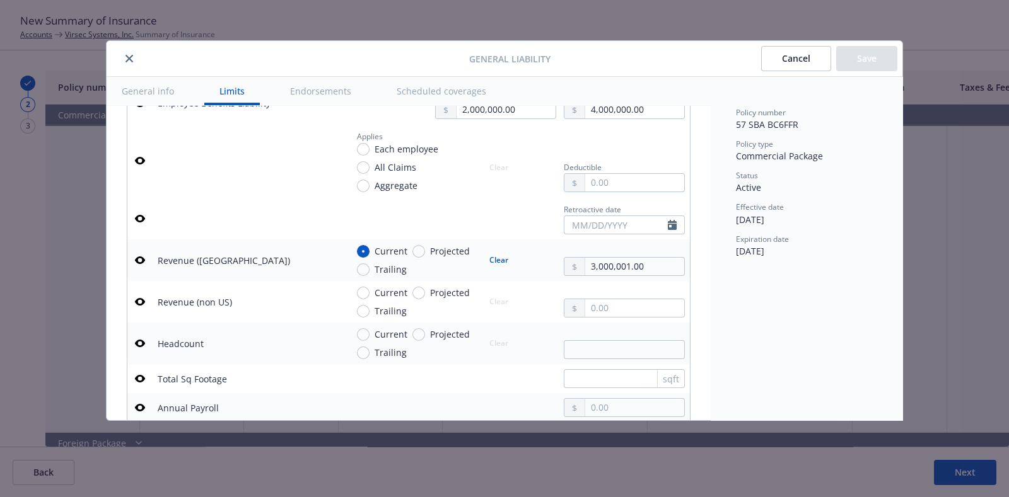
click at [145, 253] on button "button" at bounding box center [139, 260] width 15 height 15
click at [857, 55] on button "Save" at bounding box center [866, 58] width 61 height 25
type textarea "x"
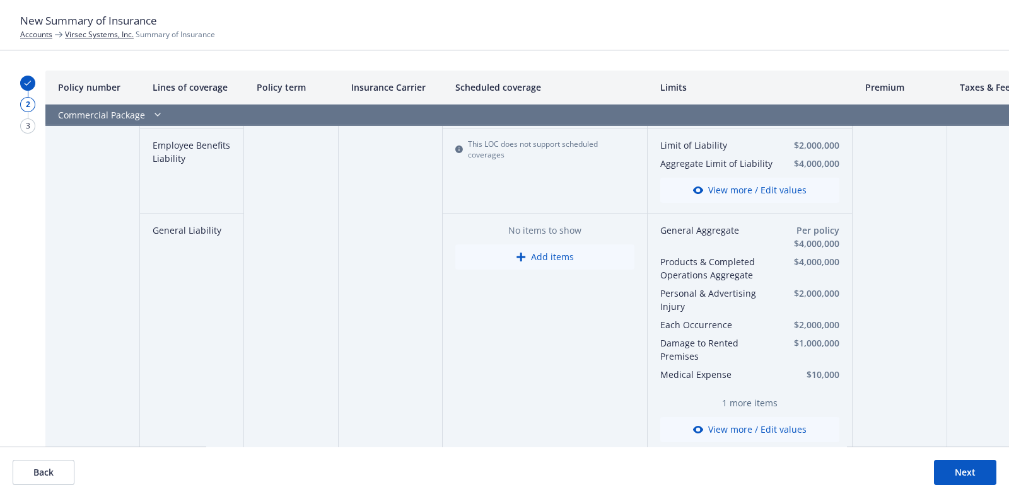
scroll to position [450, 0]
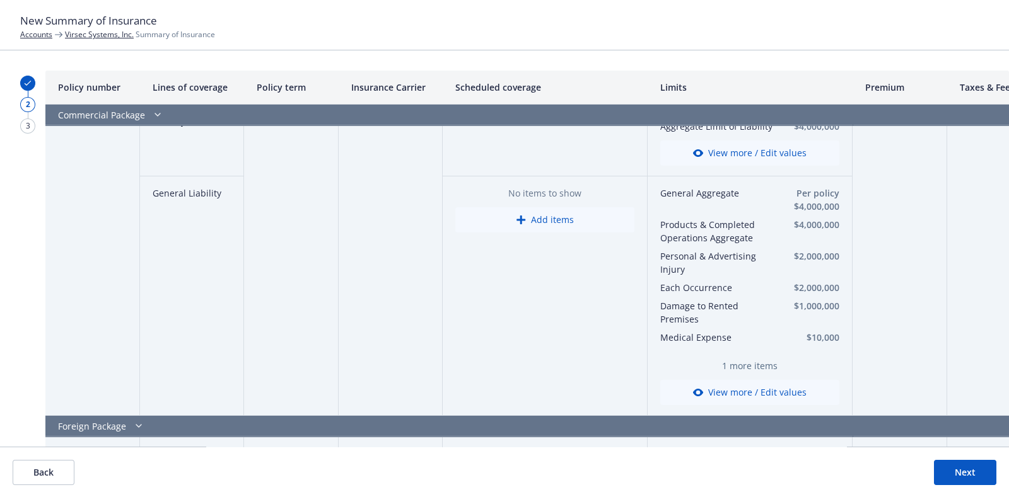
click at [763, 364] on span "1 more items" at bounding box center [749, 365] width 179 height 13
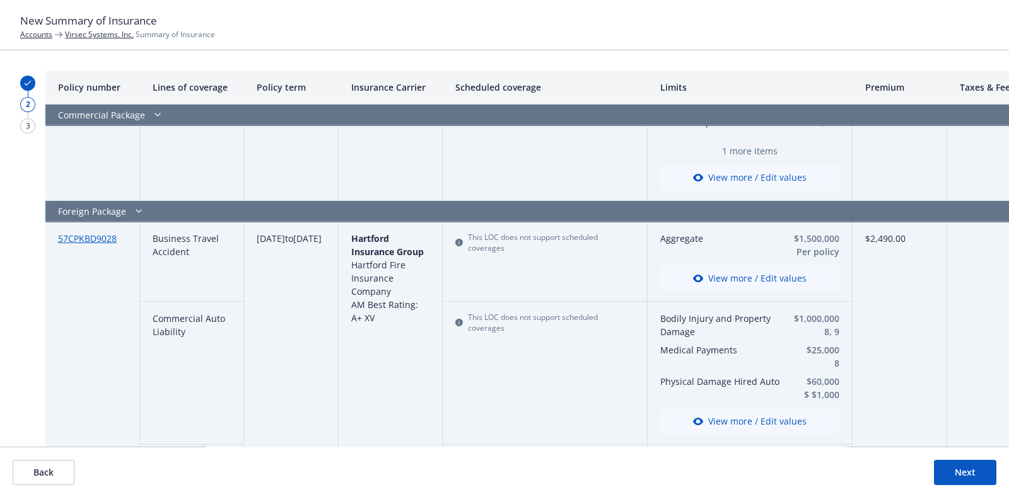
scroll to position [665, 0]
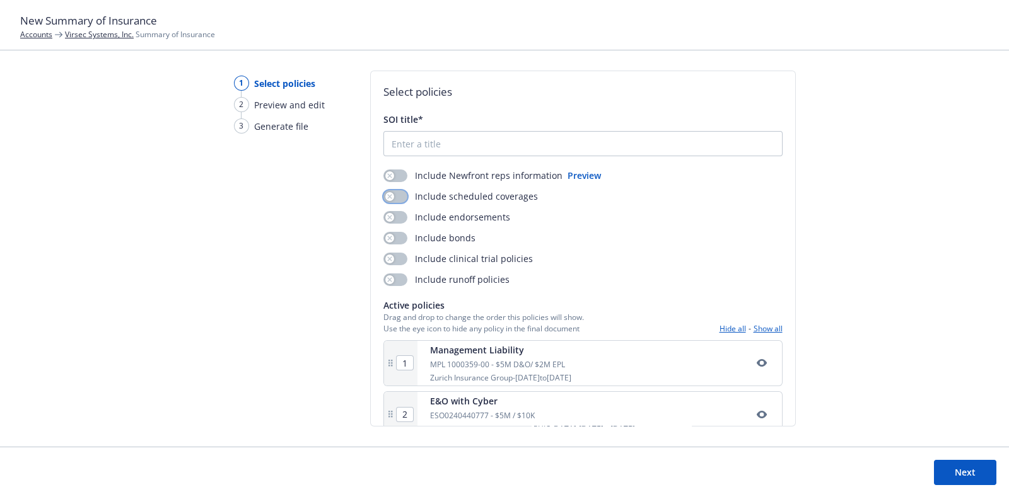
click at [388, 201] on button "button" at bounding box center [395, 196] width 24 height 13
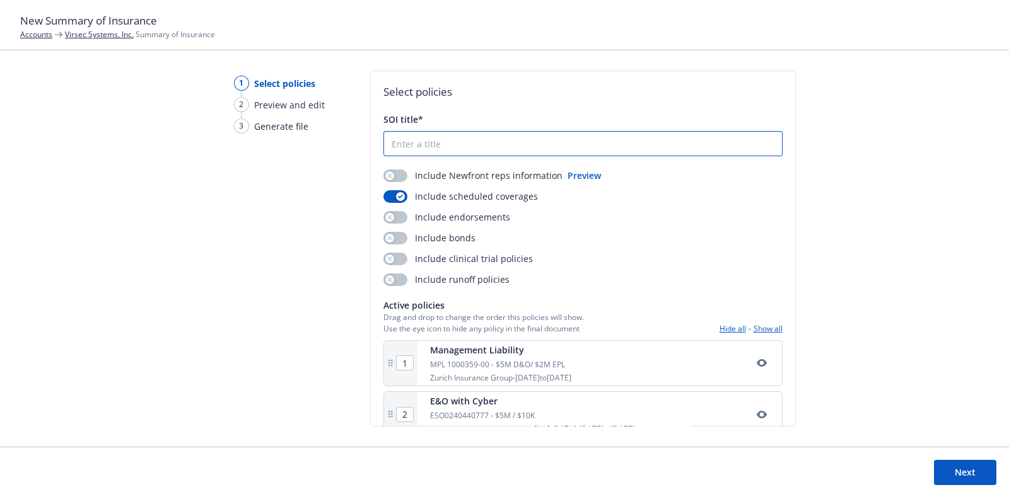
click at [419, 141] on input "SOI title*" at bounding box center [583, 144] width 398 height 24
type input "[DATE] - [DATE] Virsec Systems, Inc. SOI"
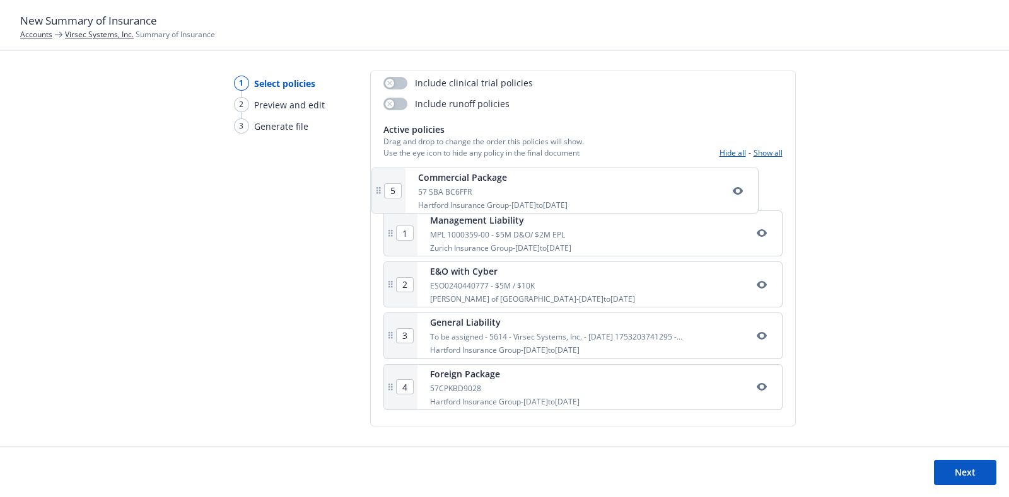
drag, startPoint x: 521, startPoint y: 386, endPoint x: 509, endPoint y: 170, distance: 216.5
click at [509, 170] on div "1 Management Liability MPL 1000359-00 - $5M D&O/ $2M EPL Zurich Insurance Group…" at bounding box center [582, 290] width 399 height 251
type input "2"
type input "3"
type input "4"
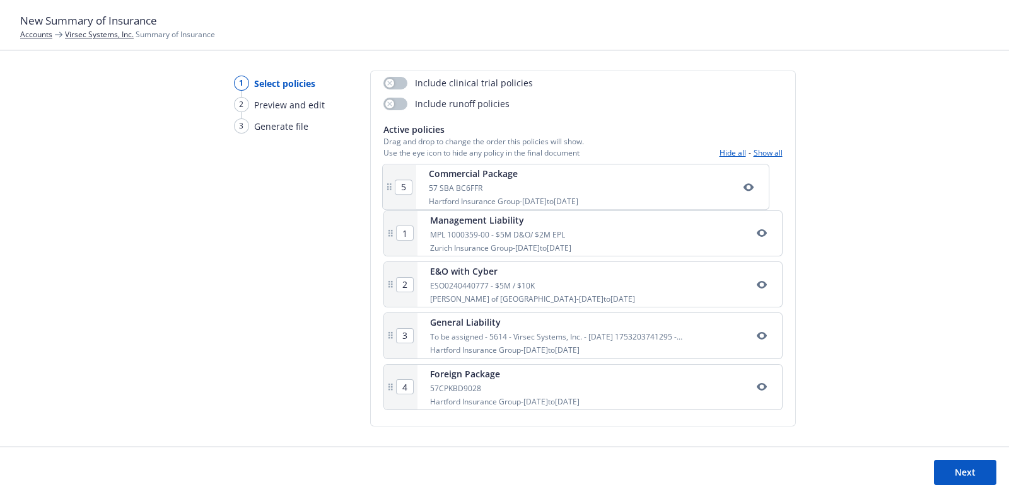
type input "5"
type input "1"
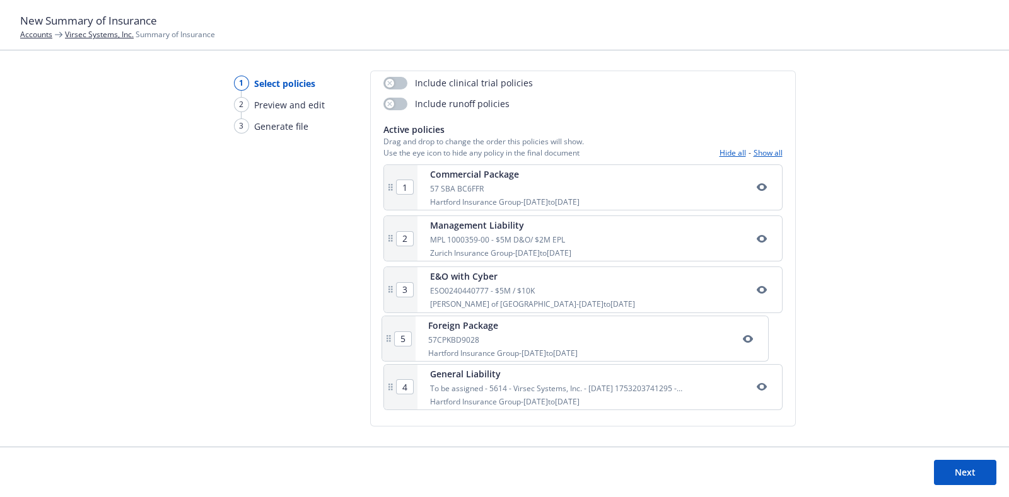
drag, startPoint x: 518, startPoint y: 395, endPoint x: 517, endPoint y: 332, distance: 62.4
click at [517, 332] on div "1 Commercial Package 57 SBA BC6FFR Hartford Insurance Group - [DATE] to [DATE] …" at bounding box center [582, 290] width 399 height 251
type input "5"
type input "4"
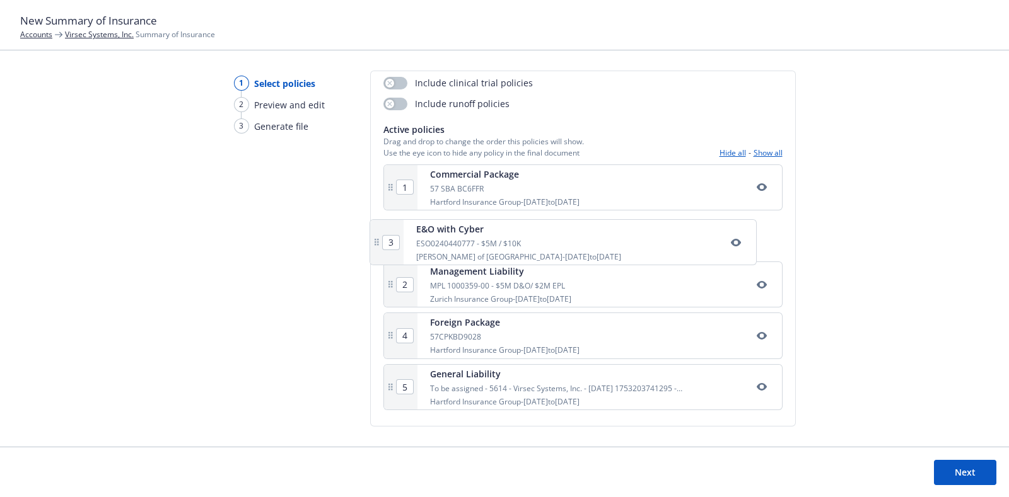
drag, startPoint x: 500, startPoint y: 302, endPoint x: 485, endPoint y: 251, distance: 53.1
click at [485, 251] on div "1 Commercial Package 57 SBA BC6FFR Hartford Insurance Group - [DATE] to [DATE] …" at bounding box center [582, 290] width 399 height 251
type input "3"
type input "2"
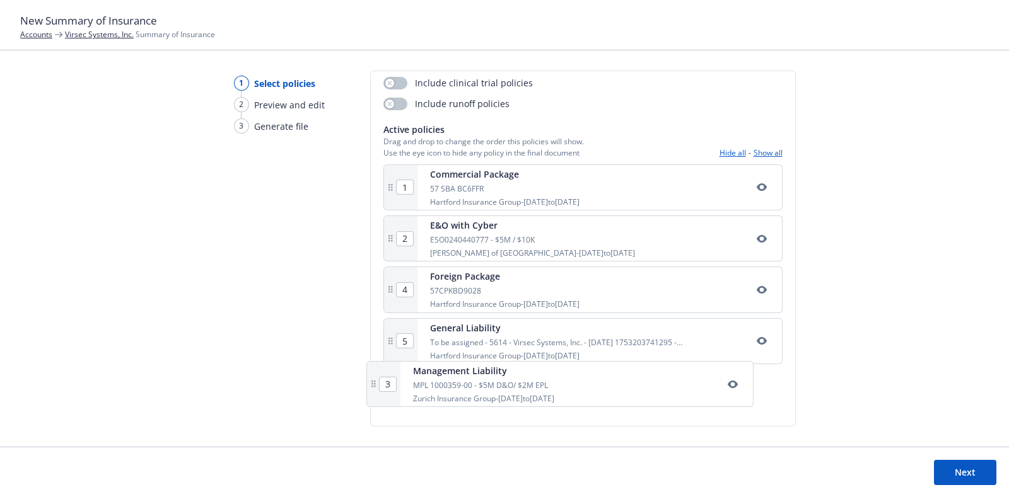
drag, startPoint x: 519, startPoint y: 291, endPoint x: 504, endPoint y: 398, distance: 108.3
click at [504, 398] on div "1 Commercial Package 57 SBA BC6FFR Hartford Insurance Group - [DATE] to [DATE] …" at bounding box center [582, 290] width 399 height 251
type input "3"
type input "4"
type input "5"
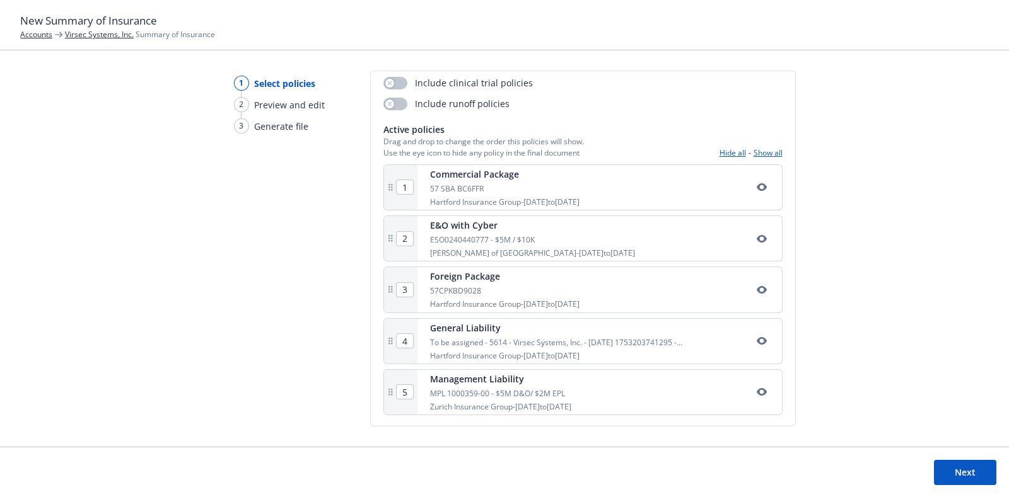
type input "[DATE] - [DATE] Virsec Systems, Inc. SOI"
click at [948, 434] on button "Next" at bounding box center [965, 472] width 62 height 25
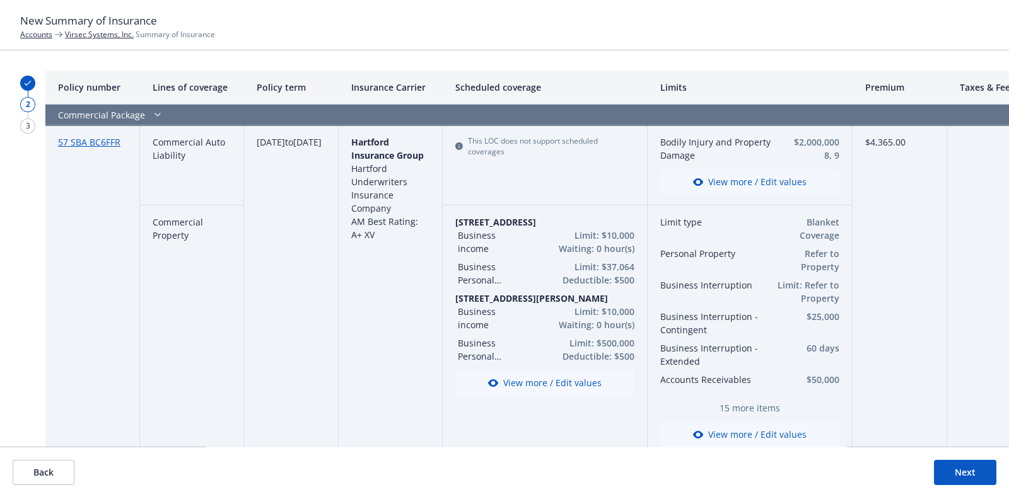
click at [723, 176] on button "View more / Edit values" at bounding box center [749, 182] width 179 height 25
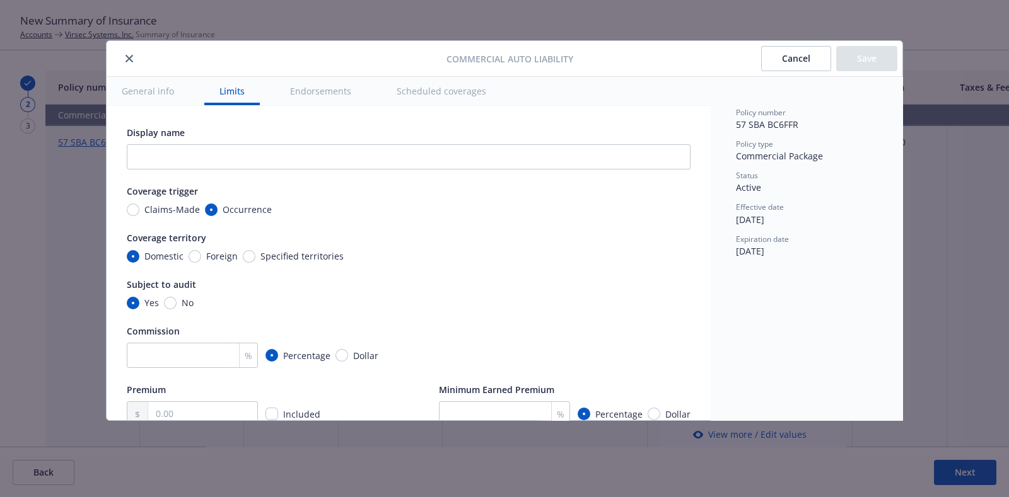
scroll to position [351, 0]
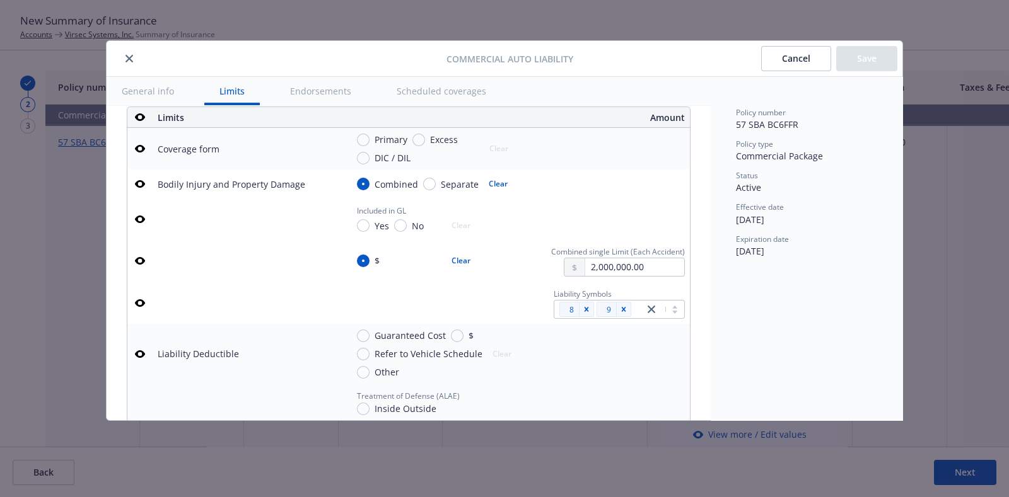
click at [142, 307] on icon "button" at bounding box center [140, 303] width 10 height 8
click at [862, 60] on button "Save" at bounding box center [866, 58] width 61 height 25
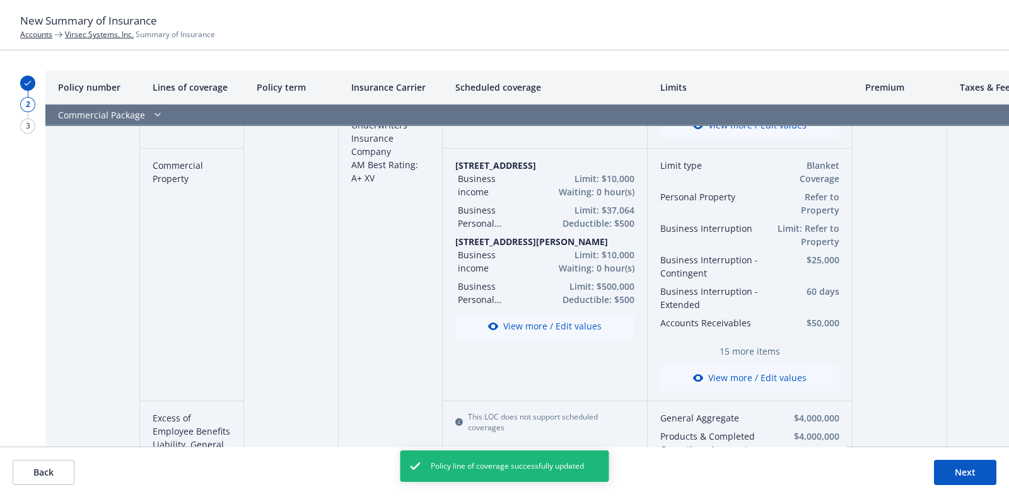
scroll to position [58, 0]
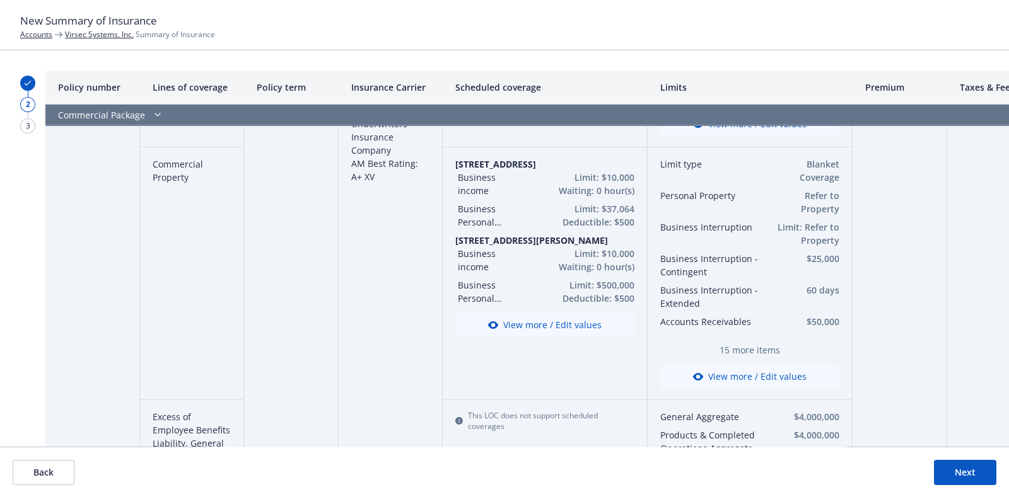
click at [702, 369] on button "View more / Edit values" at bounding box center [749, 376] width 179 height 25
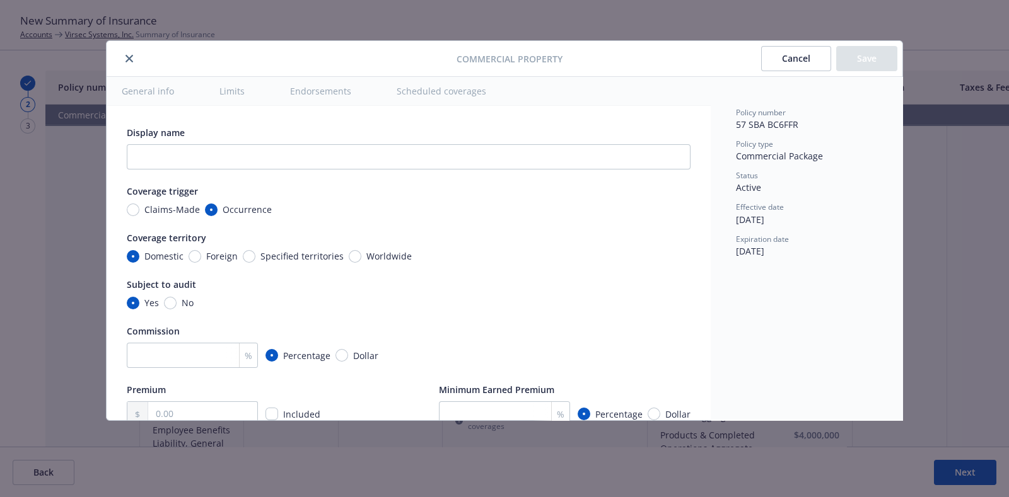
scroll to position [351, 0]
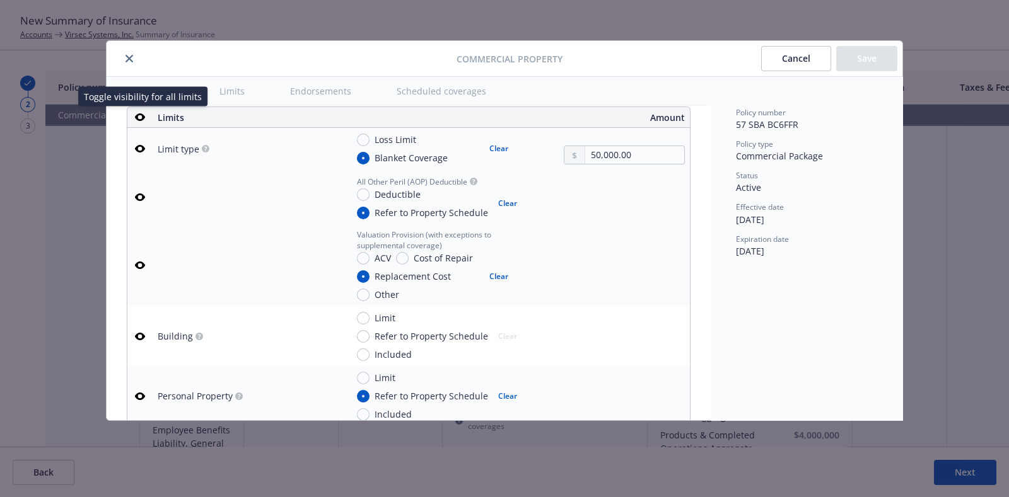
click at [138, 113] on icon "button" at bounding box center [140, 117] width 10 height 8
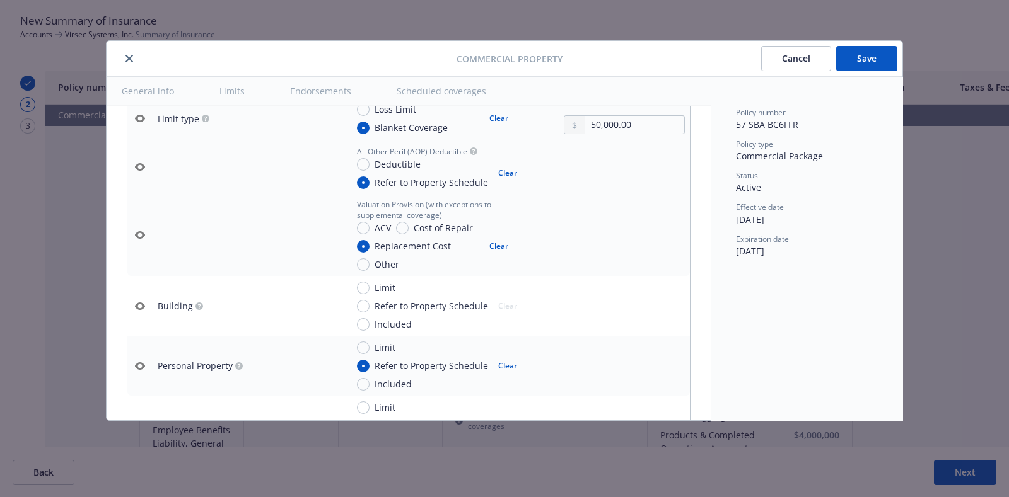
scroll to position [421, 0]
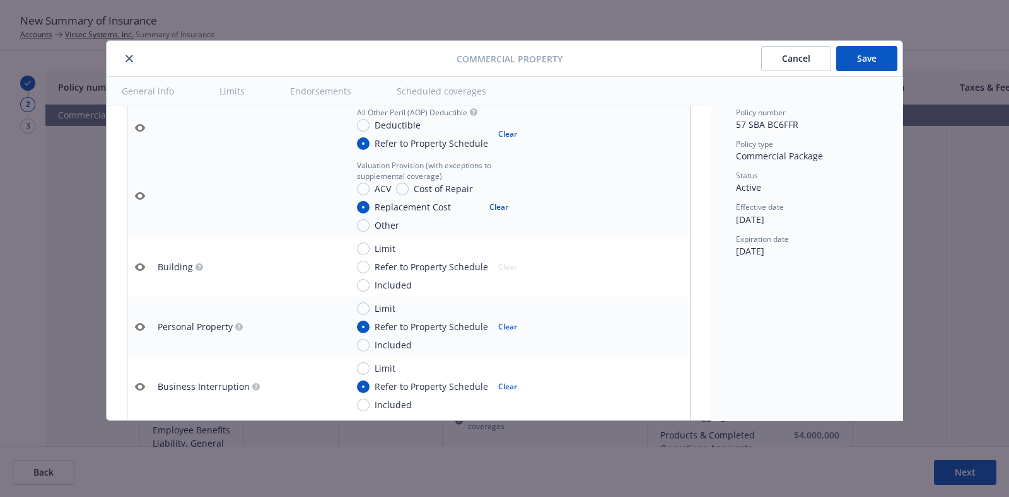
click at [141, 323] on icon "button" at bounding box center [140, 327] width 10 height 10
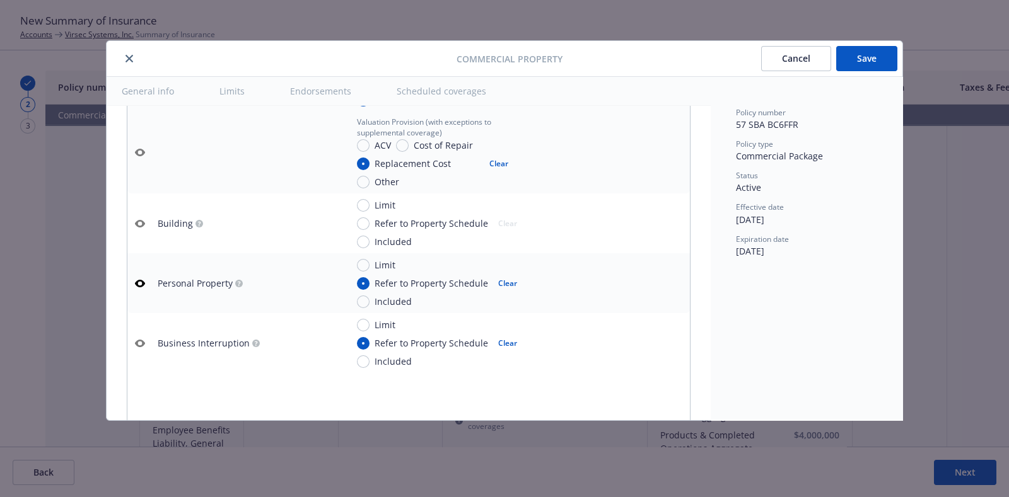
scroll to position [480, 0]
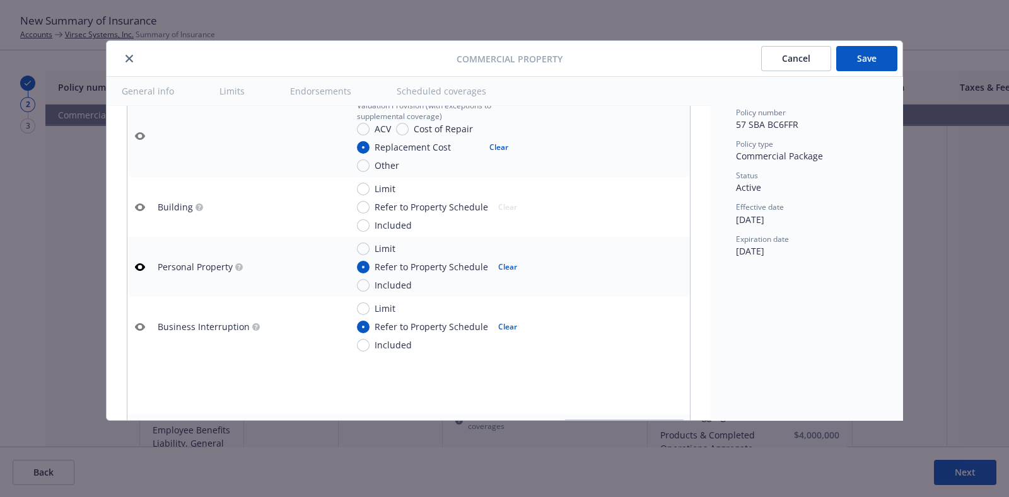
click at [145, 327] on button "button" at bounding box center [139, 327] width 15 height 15
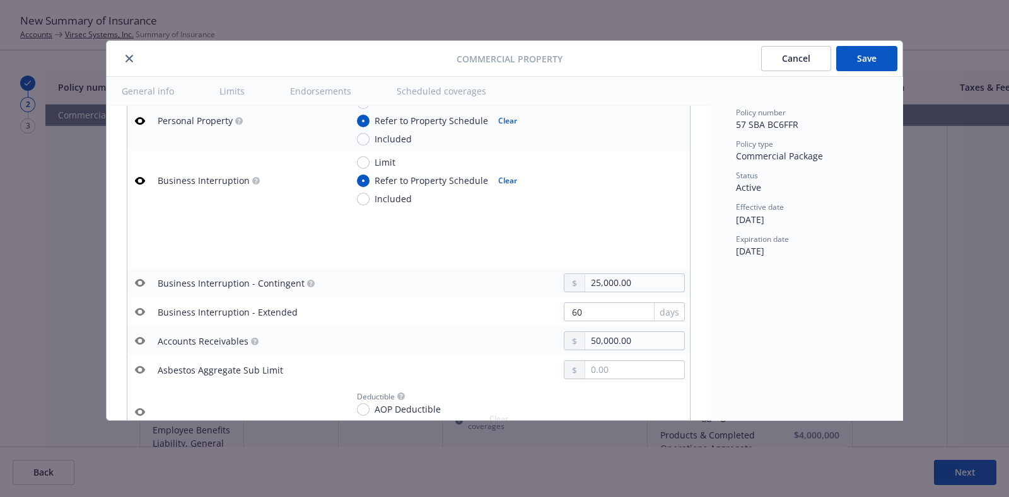
click at [139, 278] on icon "button" at bounding box center [140, 283] width 10 height 10
click at [139, 310] on icon "button" at bounding box center [140, 312] width 10 height 10
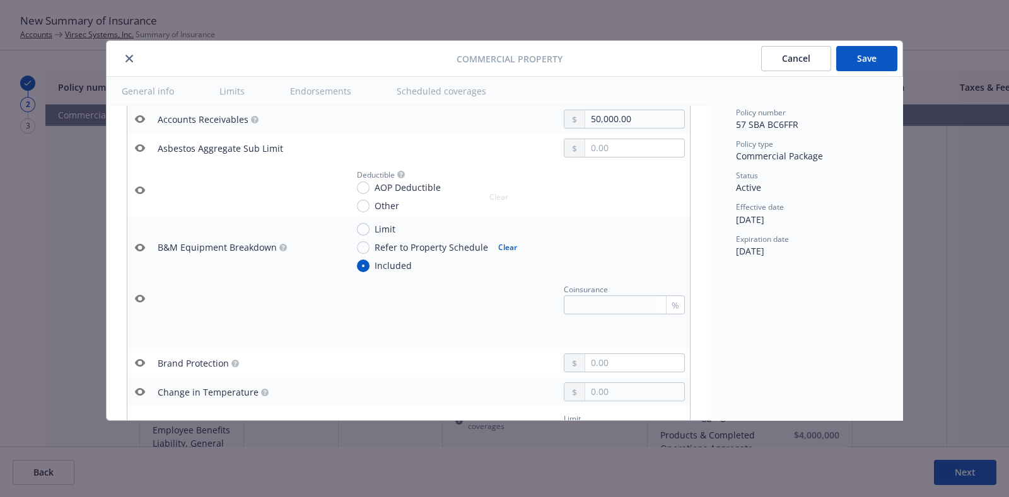
scroll to position [852, 0]
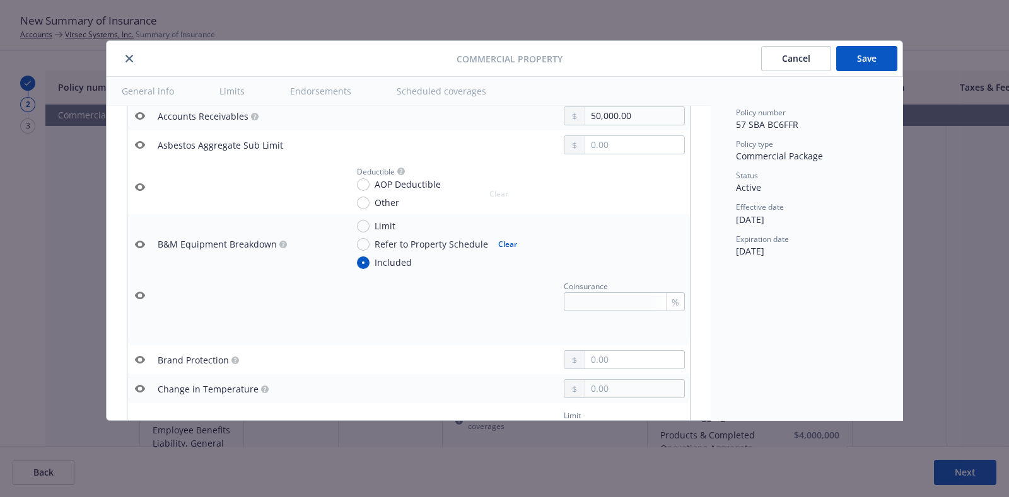
click at [142, 242] on icon "button" at bounding box center [140, 245] width 10 height 8
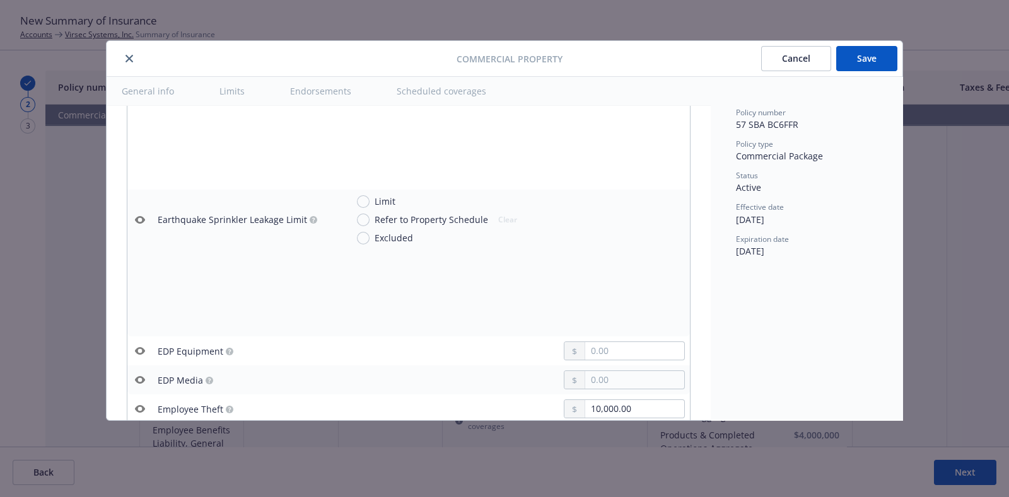
scroll to position [1488, 0]
click at [865, 51] on button "Save" at bounding box center [866, 58] width 61 height 25
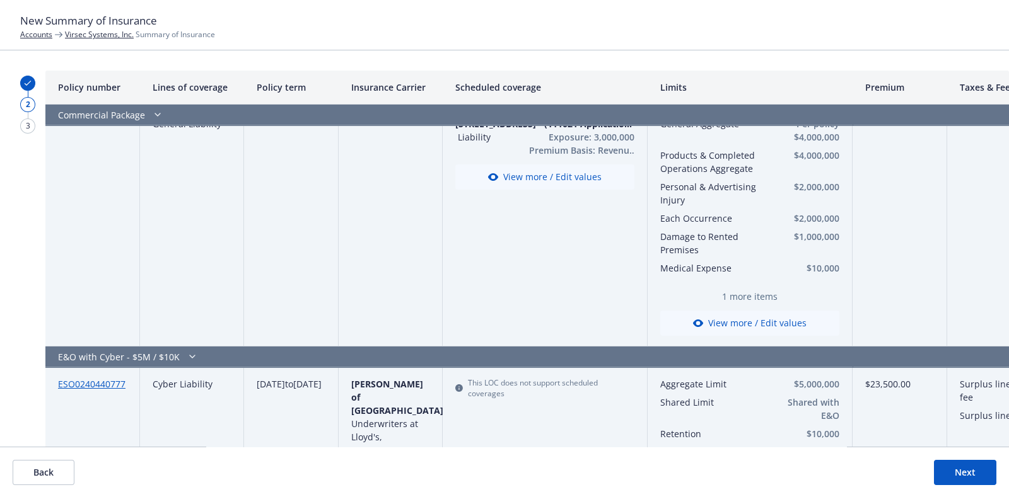
scroll to position [510, 0]
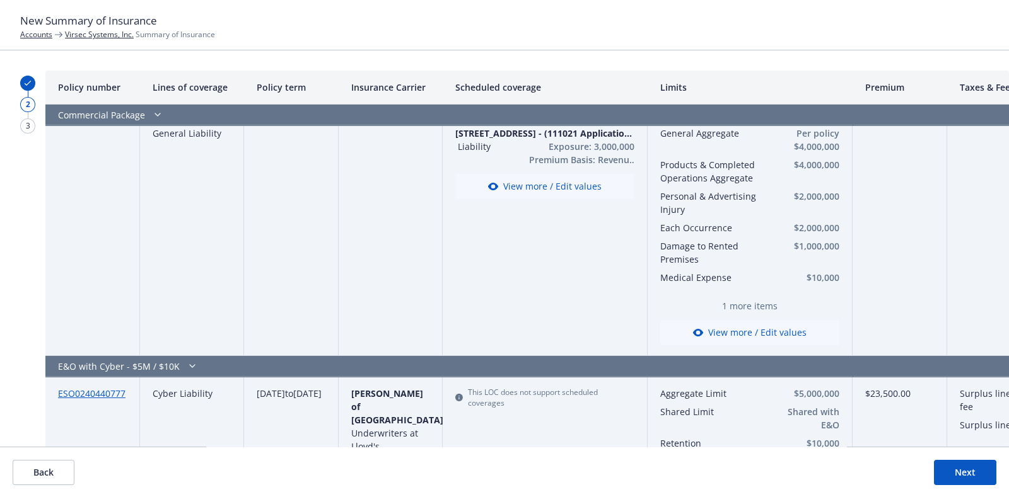
click at [561, 192] on button "View more / Edit values" at bounding box center [544, 186] width 179 height 25
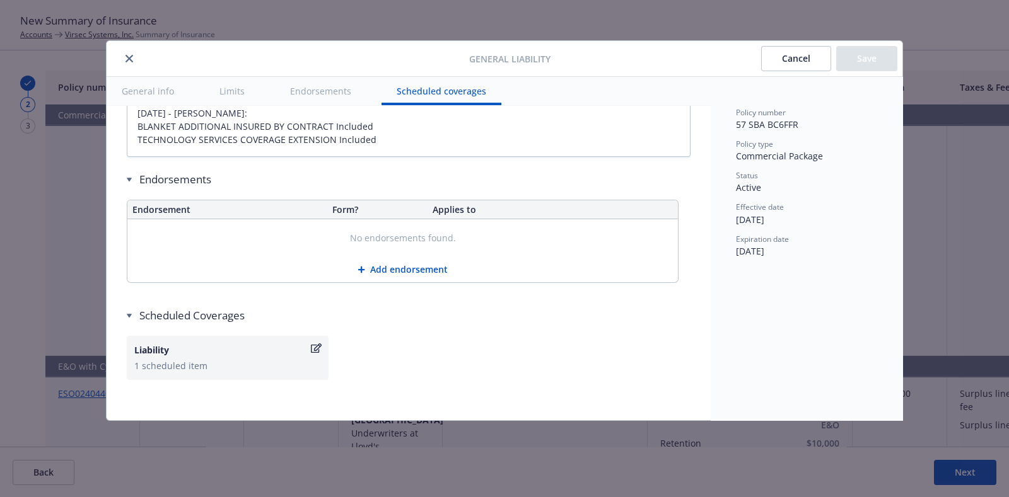
scroll to position [1630, 0]
click at [258, 359] on div "1 scheduled item" at bounding box center [227, 365] width 187 height 13
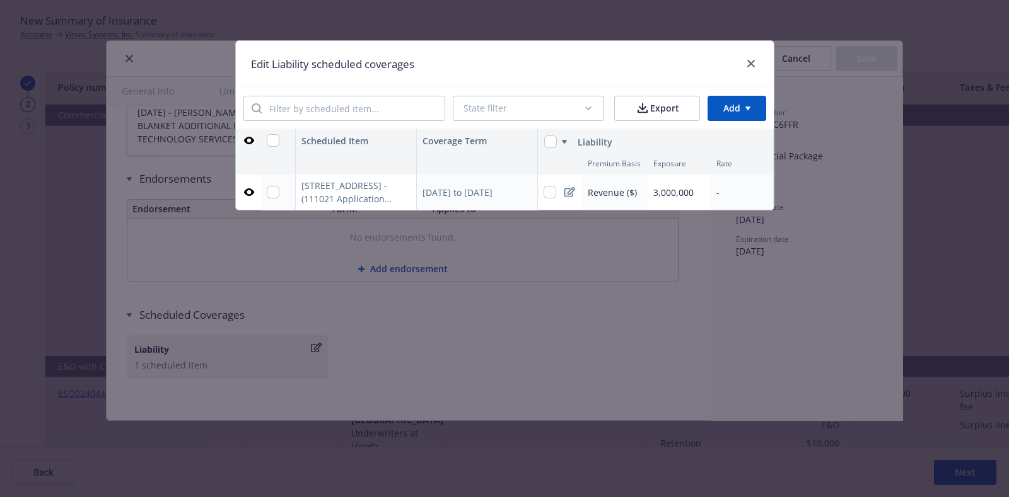
click at [252, 149] on button at bounding box center [248, 140] width 15 height 23
click at [248, 144] on icon "button" at bounding box center [248, 141] width 10 height 8
click at [246, 137] on icon "button" at bounding box center [248, 141] width 10 height 8
click at [747, 57] on link "close" at bounding box center [750, 63] width 15 height 15
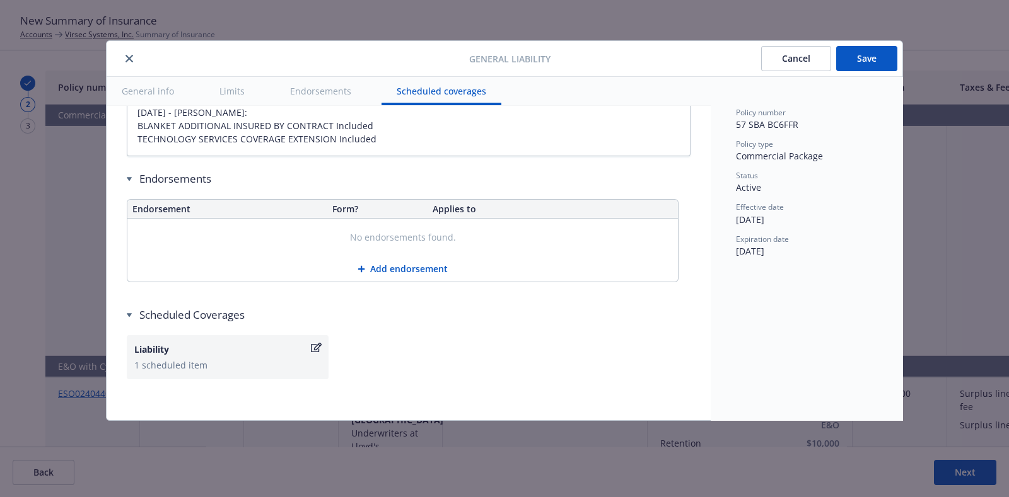
click at [854, 64] on button "Save" at bounding box center [866, 58] width 61 height 25
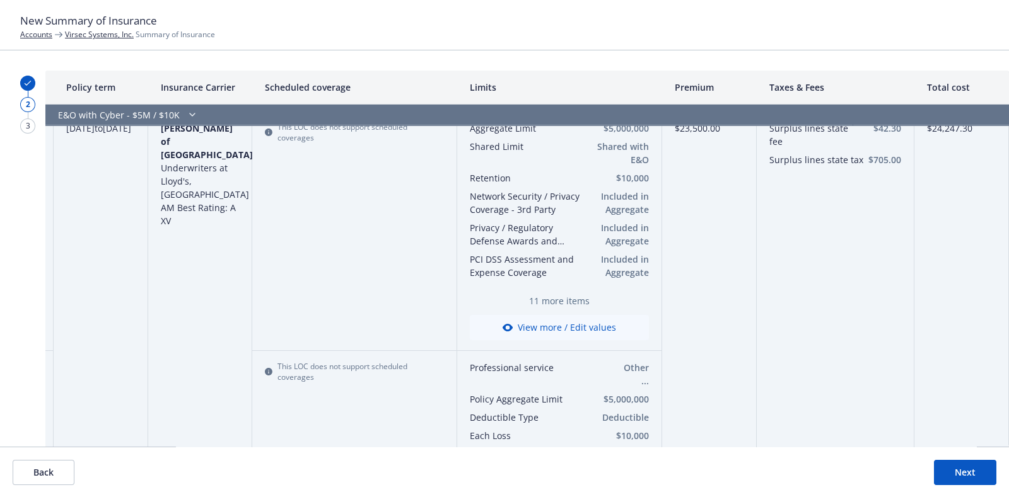
scroll to position [776, 202]
click at [561, 315] on button "View more / Edit values" at bounding box center [559, 327] width 179 height 25
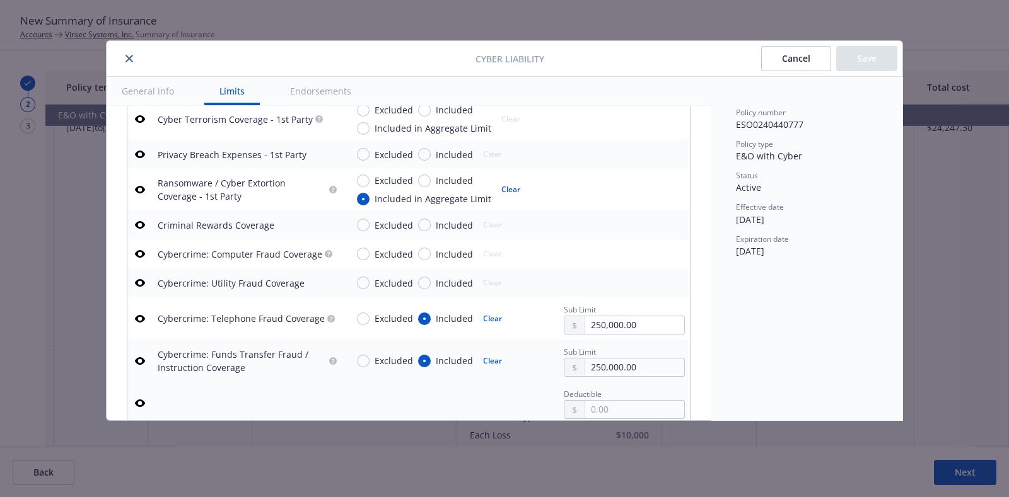
scroll to position [1686, 0]
click at [785, 57] on button "Cancel" at bounding box center [796, 58] width 70 height 25
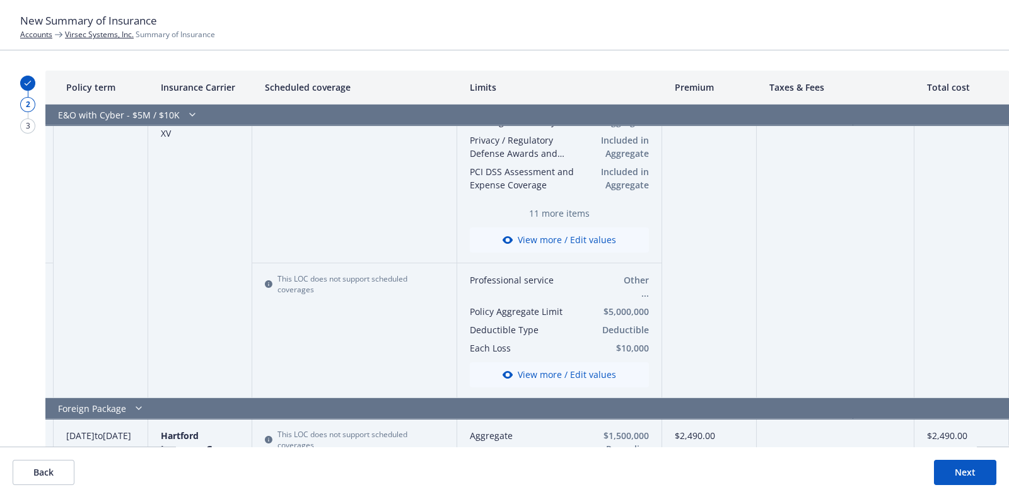
scroll to position [864, 202]
click at [630, 282] on span "Other ..." at bounding box center [618, 286] width 64 height 26
click at [540, 365] on button "View more / Edit values" at bounding box center [559, 374] width 179 height 25
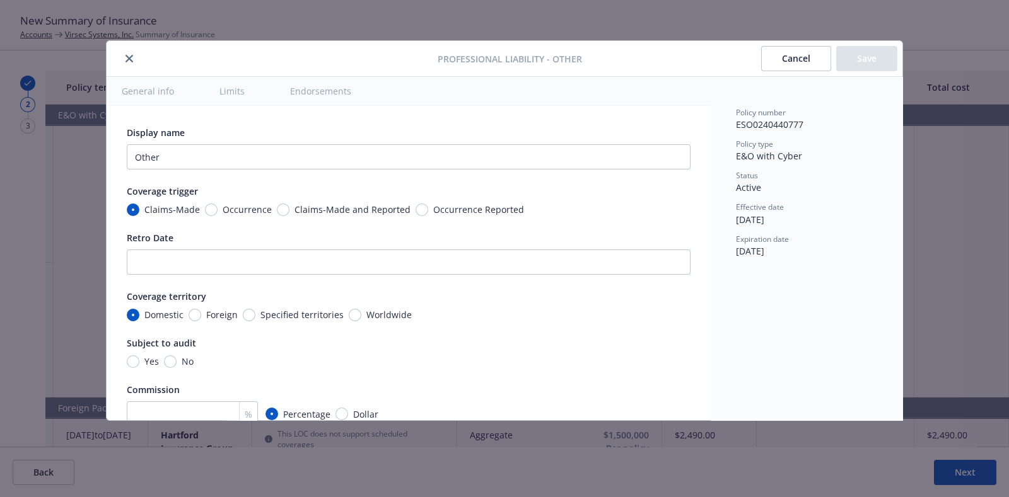
scroll to position [410, 0]
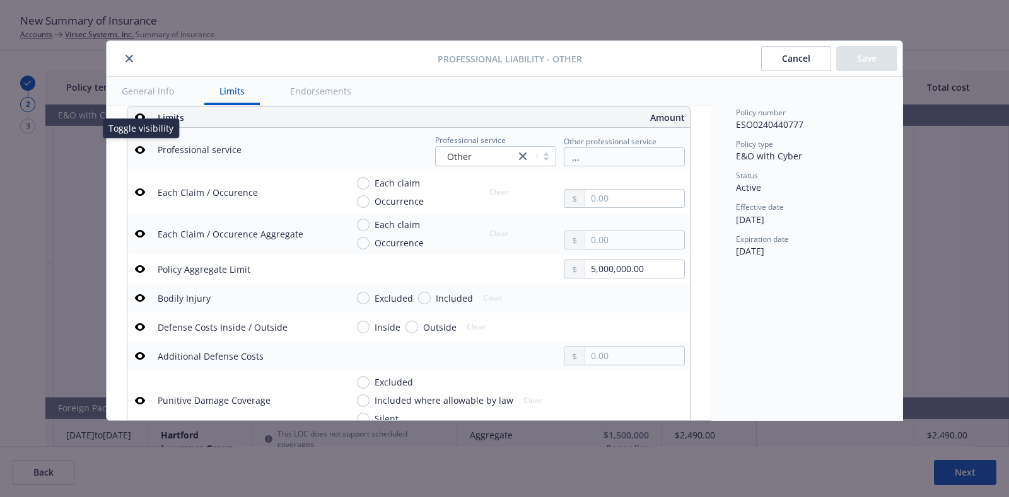
click at [133, 144] on button "button" at bounding box center [139, 149] width 15 height 15
click at [872, 48] on button "Save" at bounding box center [866, 58] width 61 height 25
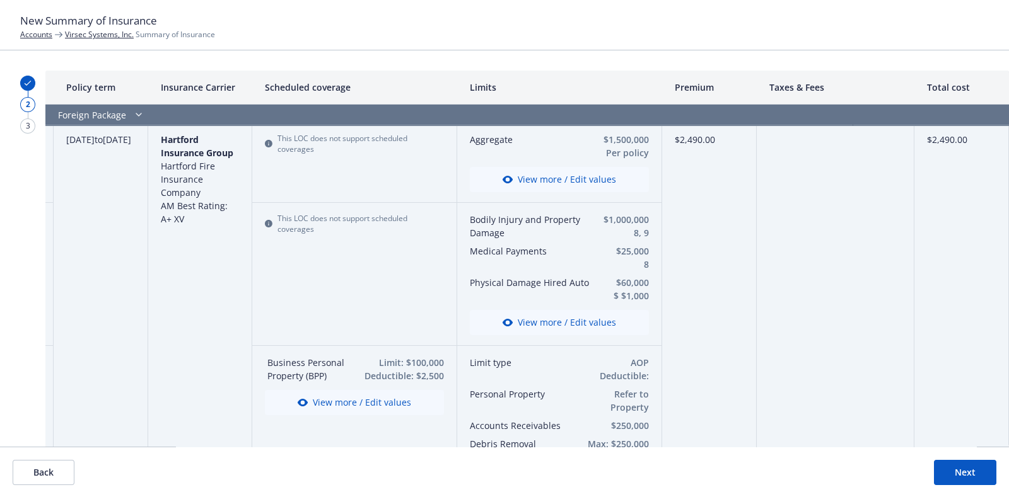
scroll to position [1128, 202]
click at [547, 320] on button "View more / Edit values" at bounding box center [559, 322] width 179 height 25
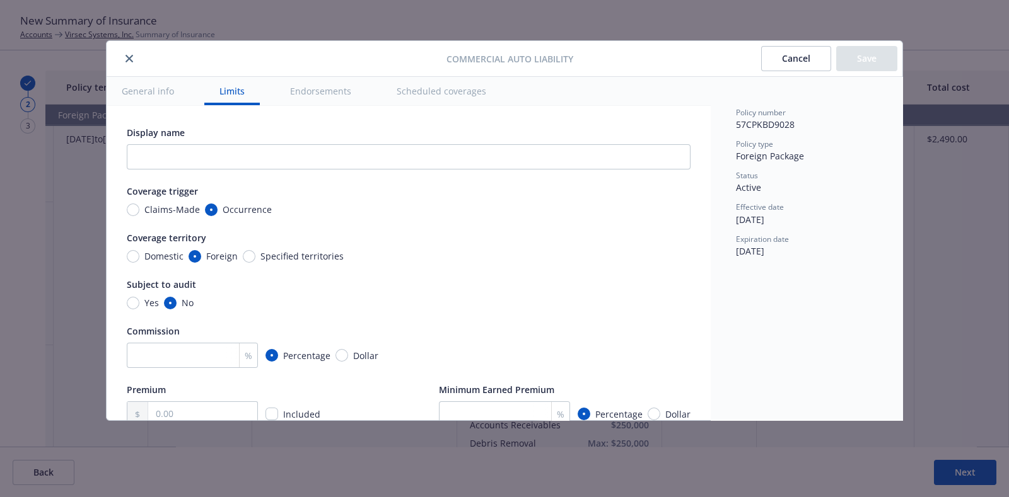
scroll to position [351, 0]
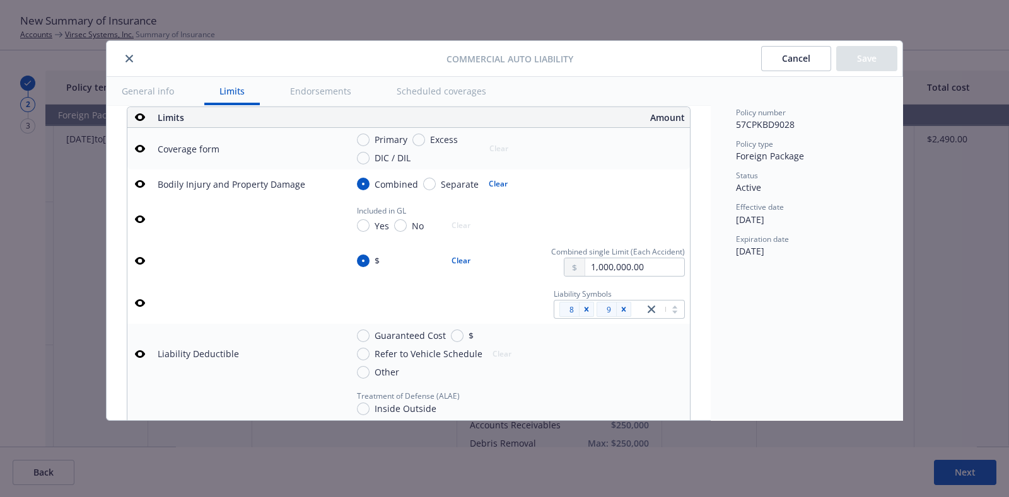
click at [134, 311] on button "button" at bounding box center [139, 303] width 15 height 15
click at [858, 66] on button "Save" at bounding box center [866, 58] width 61 height 25
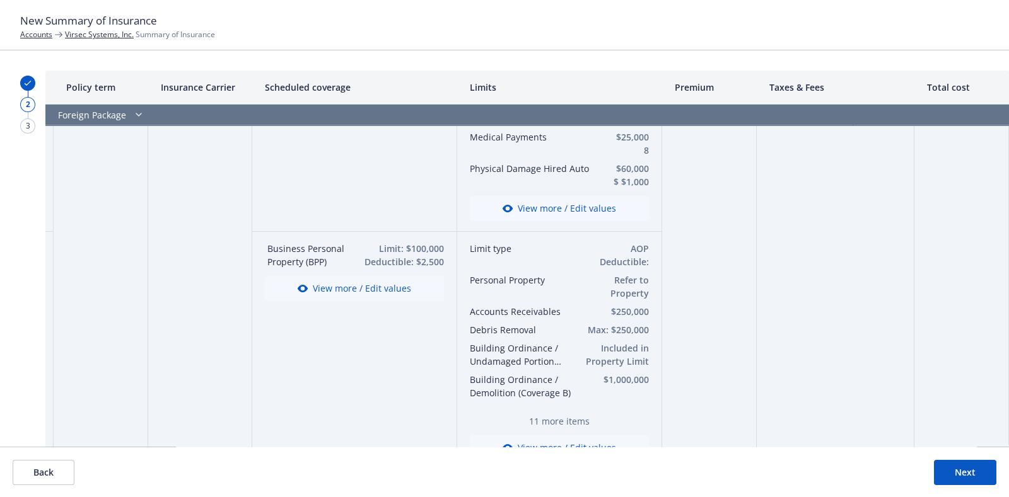
scroll to position [1243, 202]
click at [533, 419] on span "11 more items" at bounding box center [559, 420] width 179 height 13
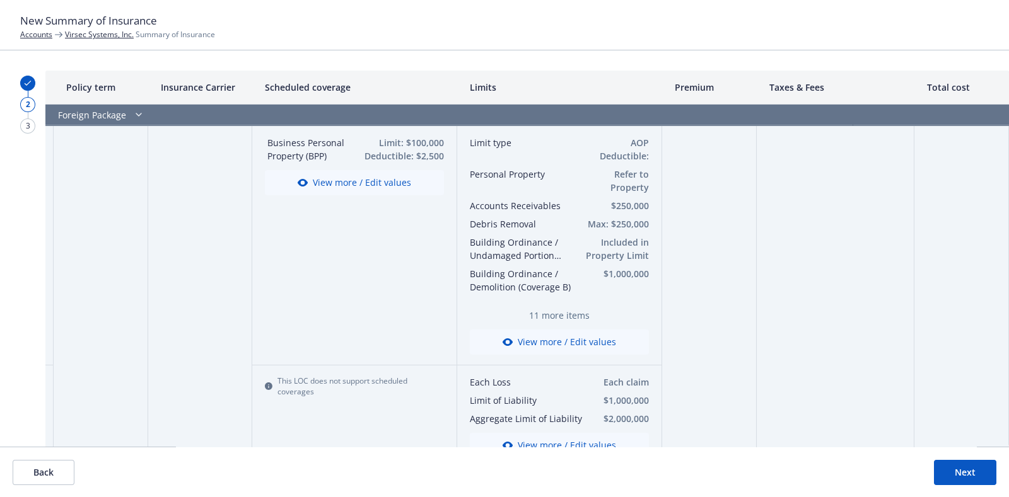
scroll to position [1349, 202]
click at [525, 344] on button "View more / Edit values" at bounding box center [559, 340] width 179 height 25
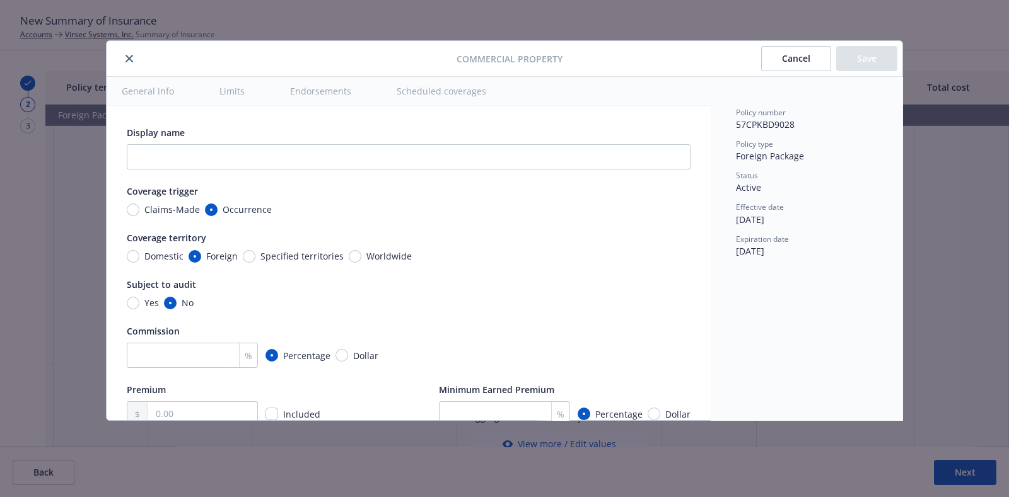
scroll to position [351, 0]
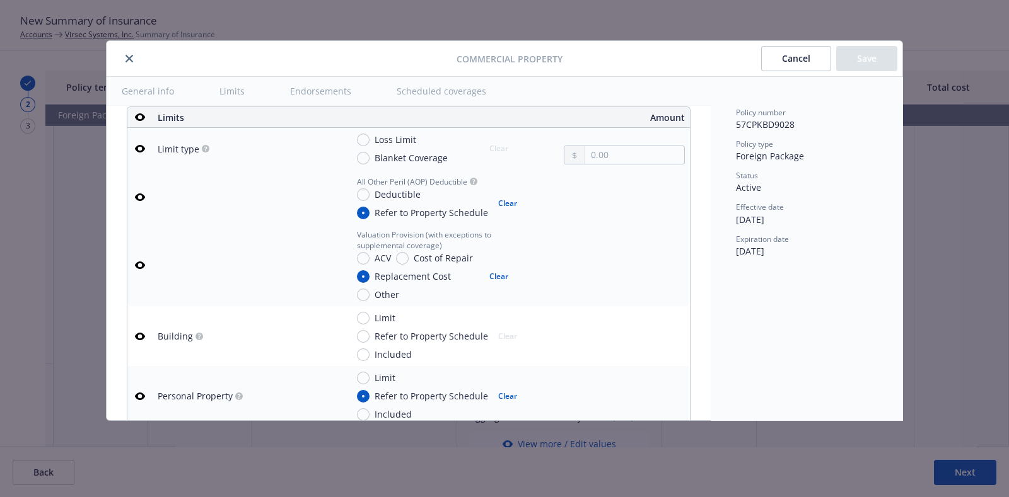
click at [136, 113] on icon "button" at bounding box center [140, 117] width 10 height 10
click at [140, 194] on icon "button" at bounding box center [140, 197] width 10 height 10
click at [141, 272] on td at bounding box center [139, 265] width 25 height 82
click at [139, 263] on icon "button" at bounding box center [140, 265] width 10 height 10
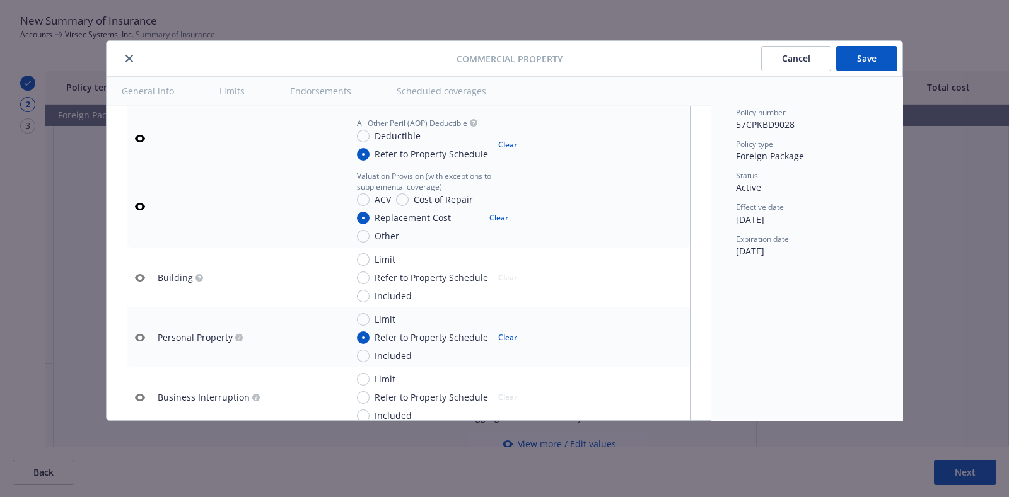
click at [138, 337] on icon "button" at bounding box center [140, 338] width 10 height 10
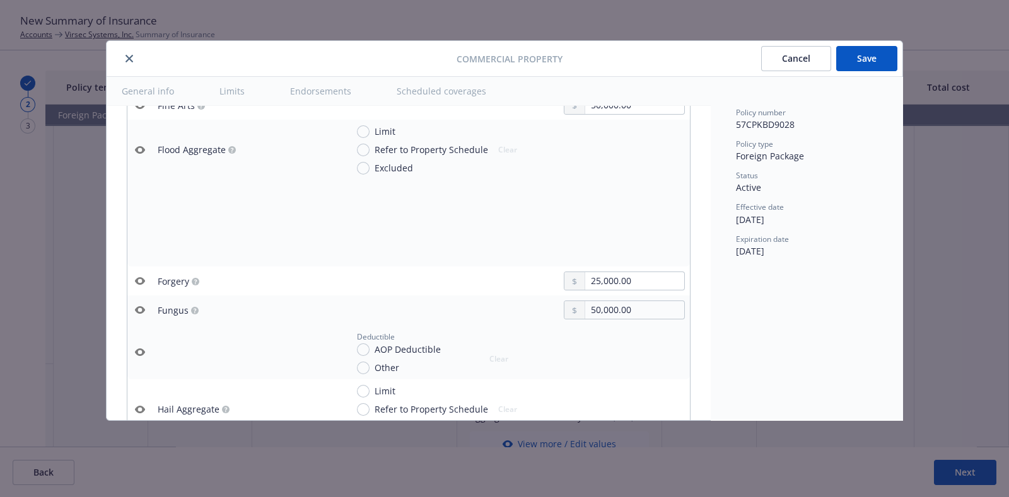
scroll to position [1830, 0]
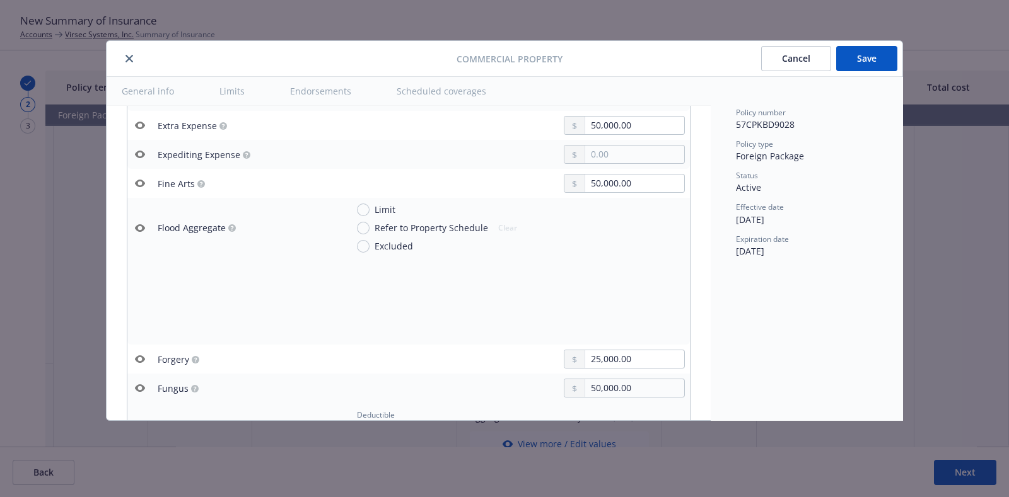
click at [142, 122] on icon "button" at bounding box center [140, 126] width 10 height 8
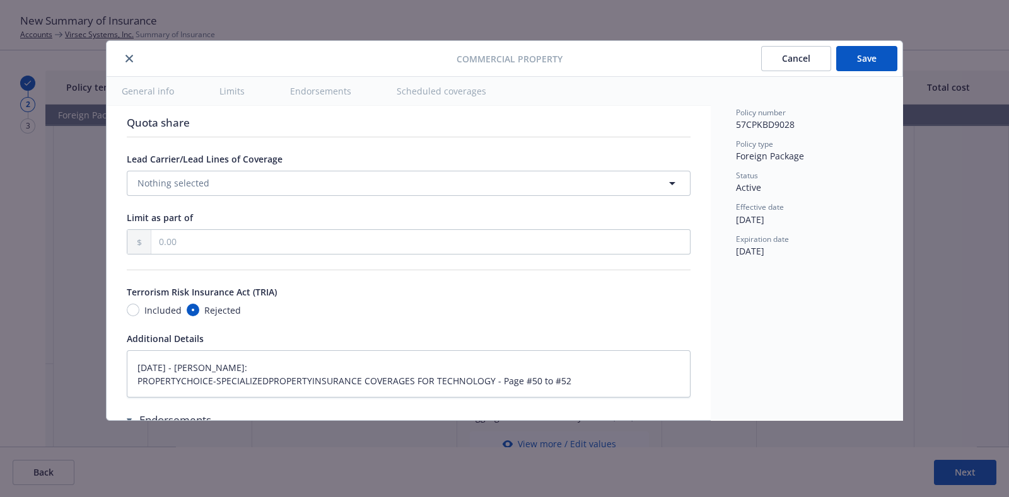
scroll to position [3945, 0]
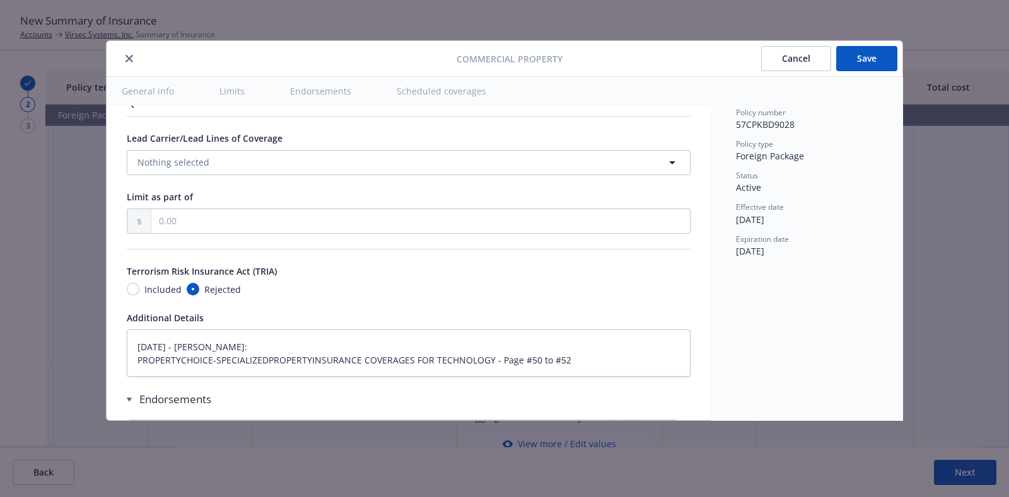
click at [867, 48] on button "Save" at bounding box center [866, 58] width 61 height 25
type textarea "x"
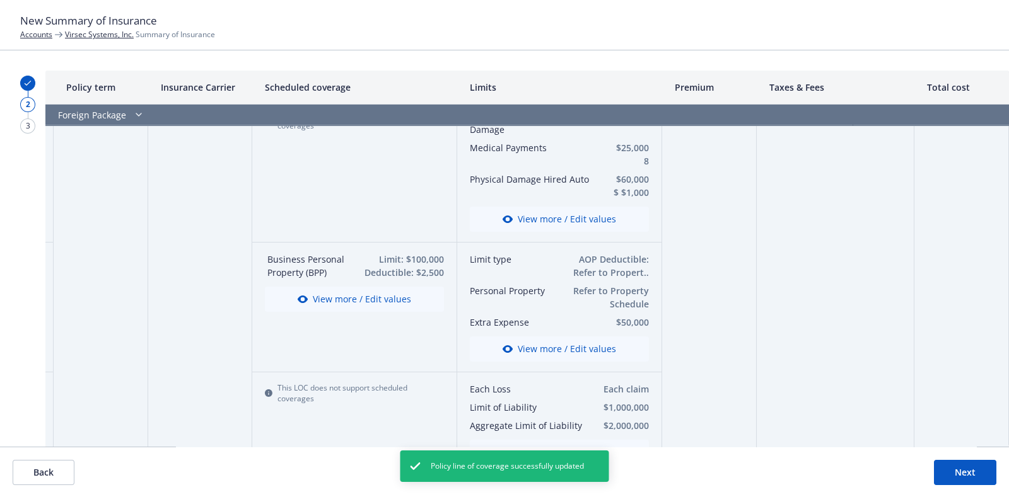
scroll to position [1227, 202]
